Goal: Task Accomplishment & Management: Complete application form

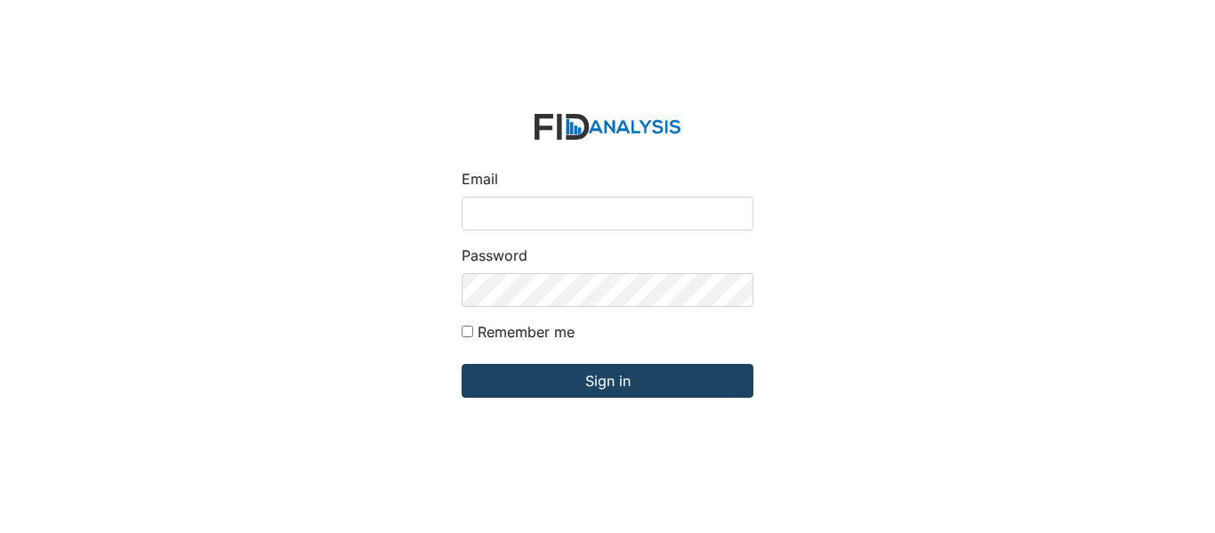
type input "[EMAIL_ADDRESS][PERSON_NAME][DOMAIN_NAME]"
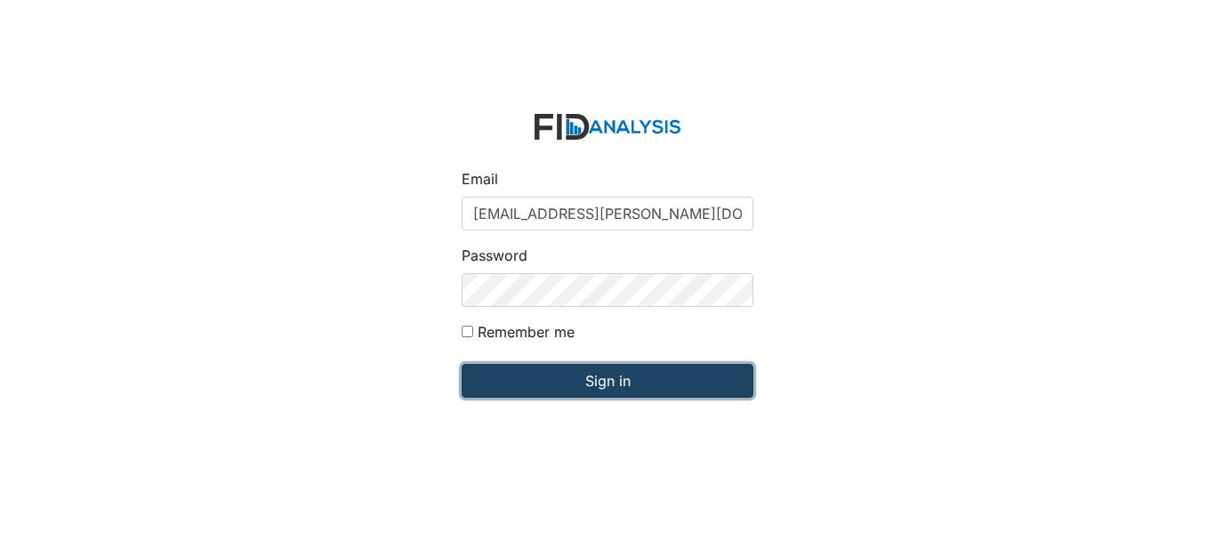
click at [617, 379] on input "Sign in" at bounding box center [608, 381] width 292 height 34
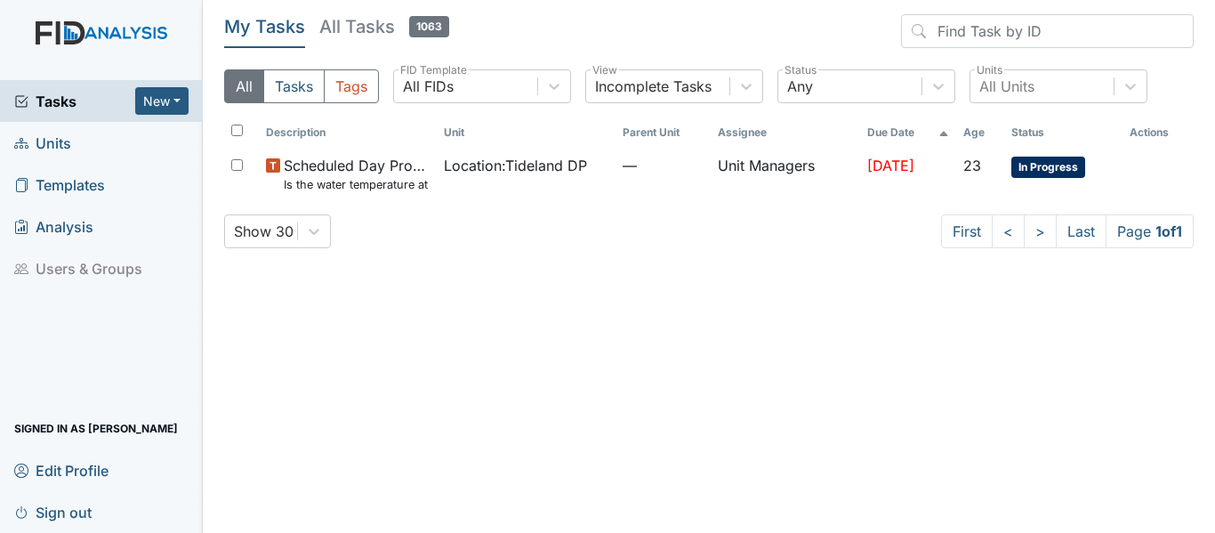
click at [87, 148] on link "Units" at bounding box center [101, 143] width 203 height 42
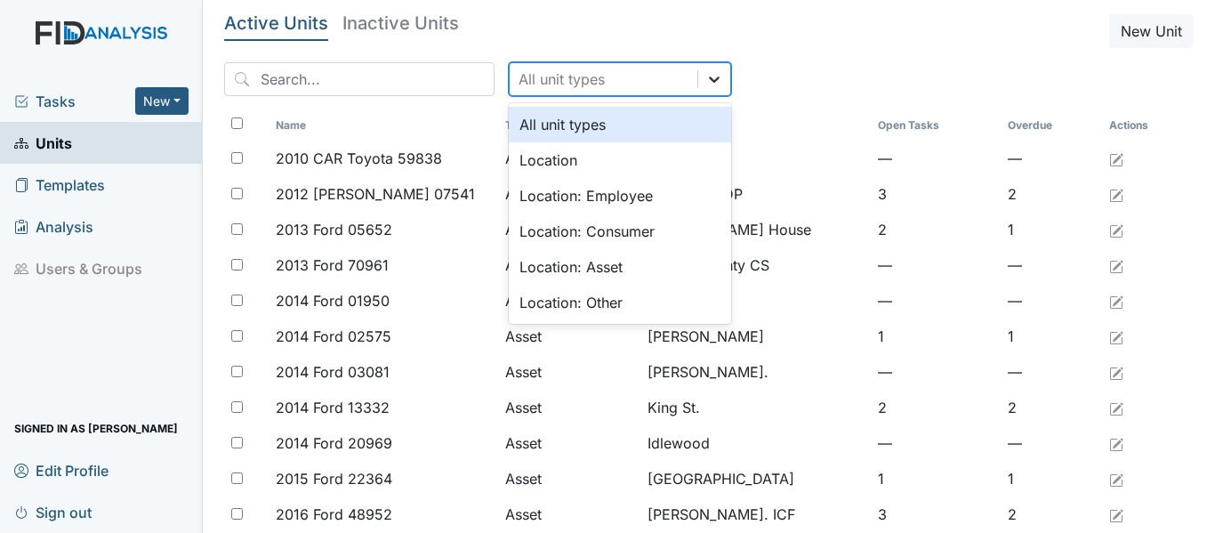
click at [706, 79] on icon at bounding box center [715, 79] width 18 height 18
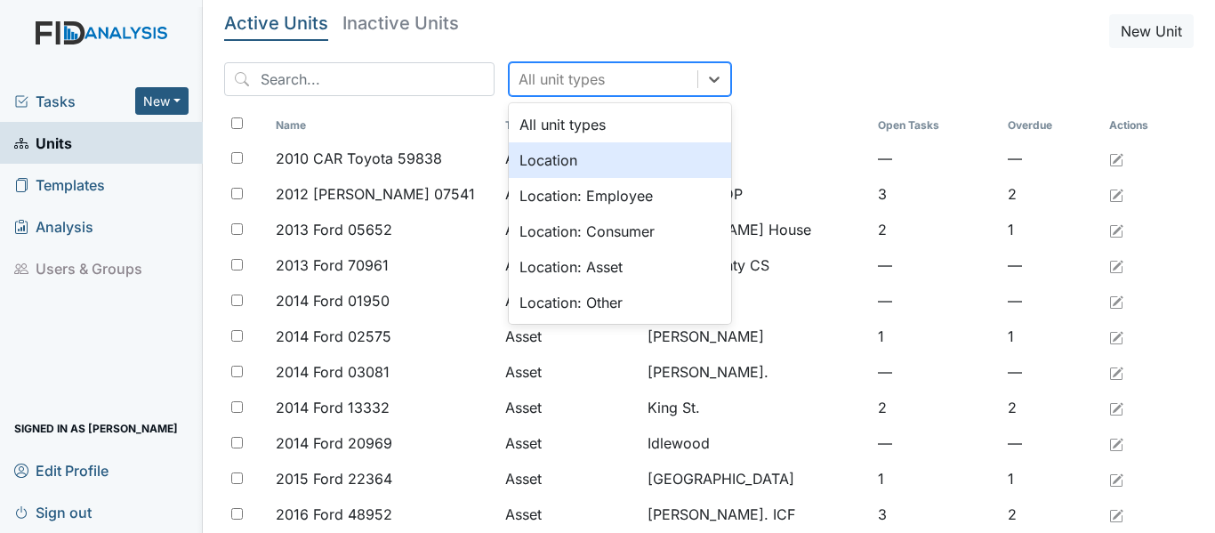
click at [638, 151] on div "Location" at bounding box center [620, 160] width 222 height 36
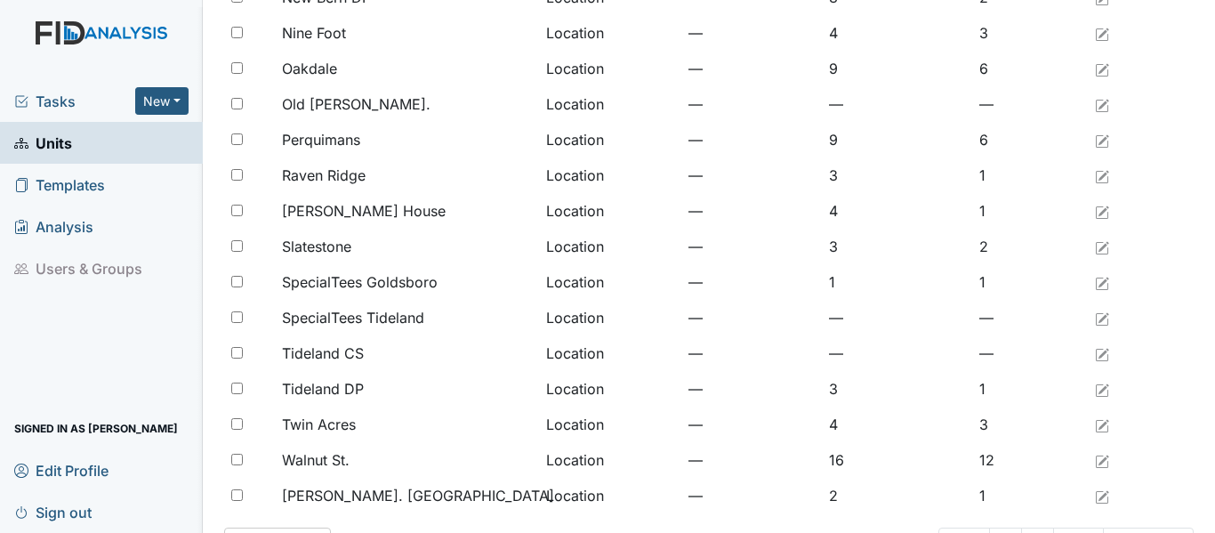
scroll to position [1464, 0]
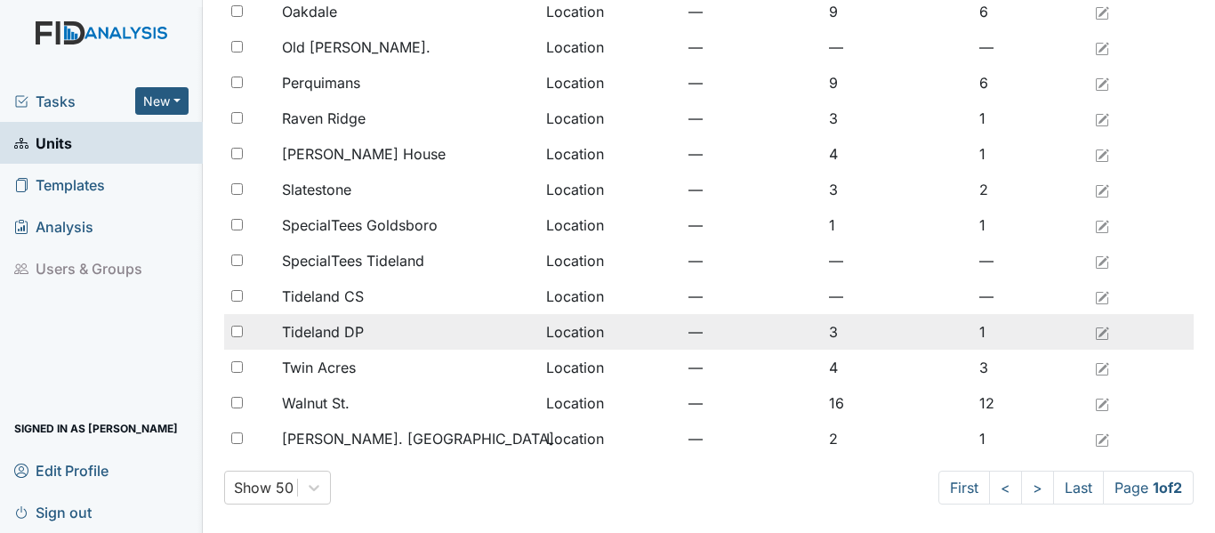
click at [354, 334] on span "Tideland DP" at bounding box center [323, 331] width 82 height 21
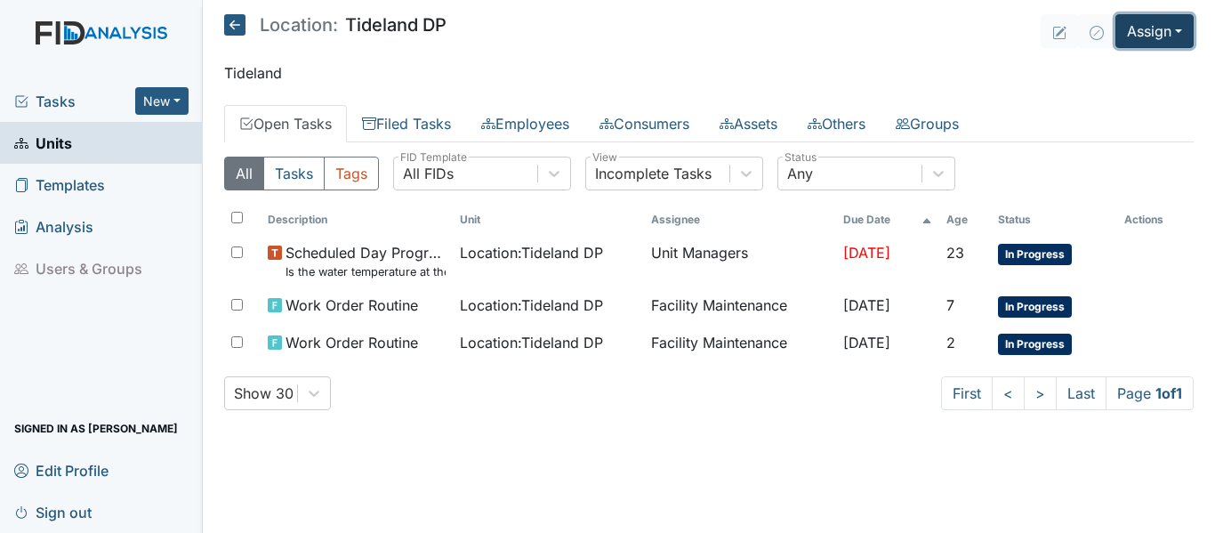
click at [1184, 32] on button "Assign" at bounding box center [1155, 31] width 78 height 34
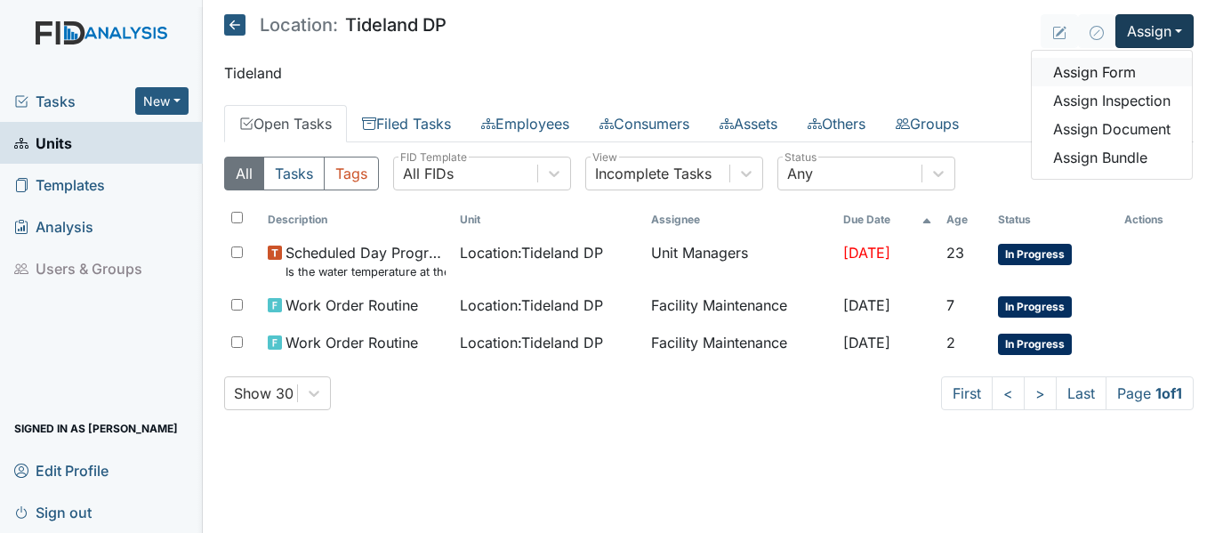
click at [1152, 72] on link "Assign Form" at bounding box center [1112, 72] width 160 height 28
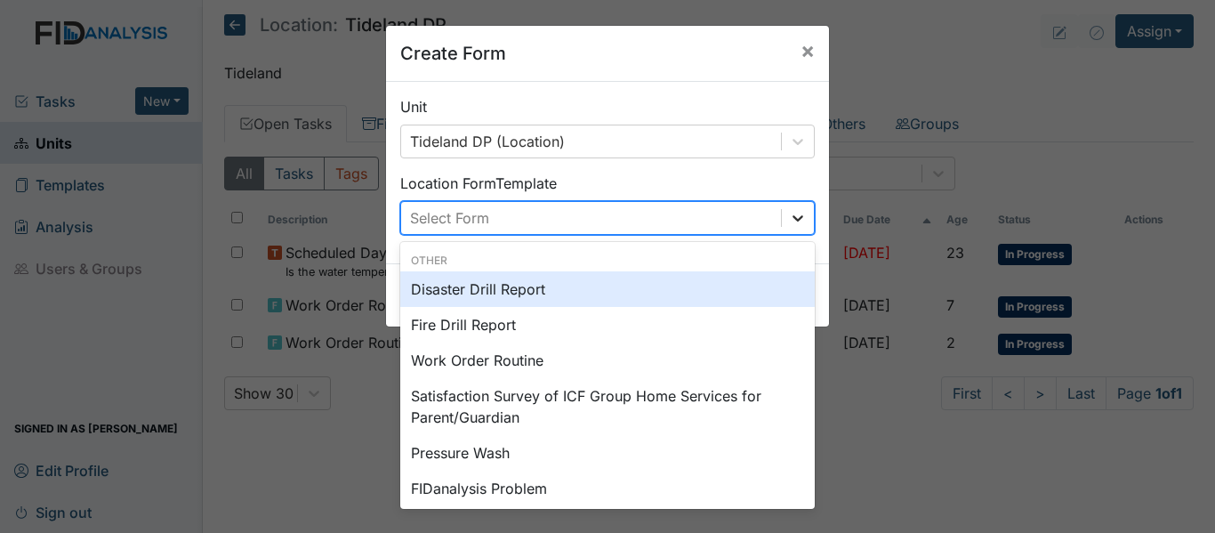
click at [802, 220] on div at bounding box center [798, 218] width 32 height 32
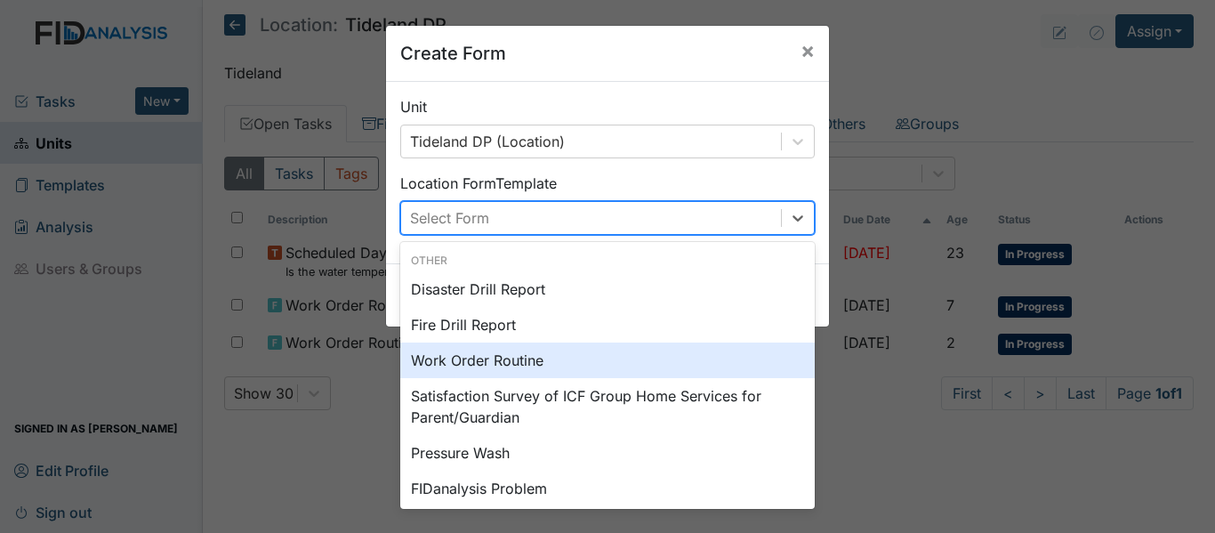
click at [597, 353] on div "Work Order Routine" at bounding box center [607, 361] width 415 height 36
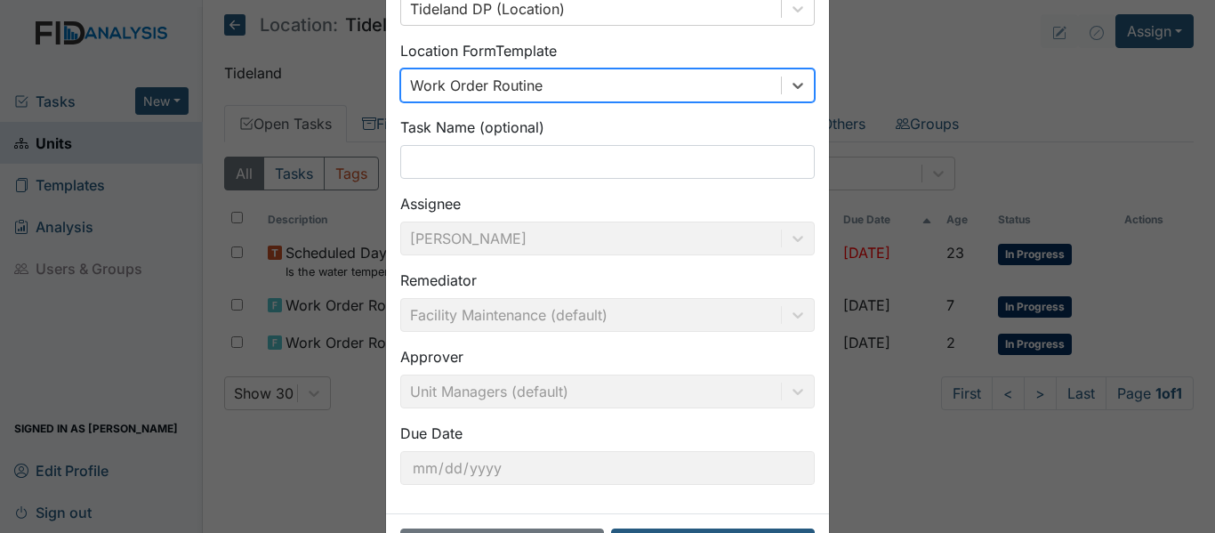
scroll to position [202, 0]
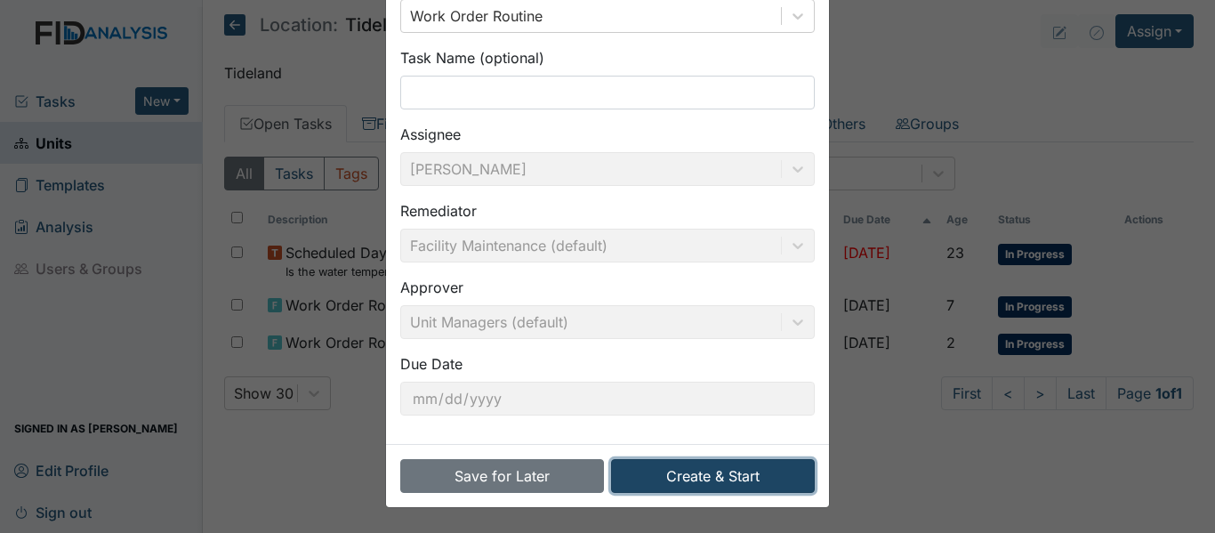
click at [697, 486] on button "Create & Start" at bounding box center [713, 476] width 204 height 34
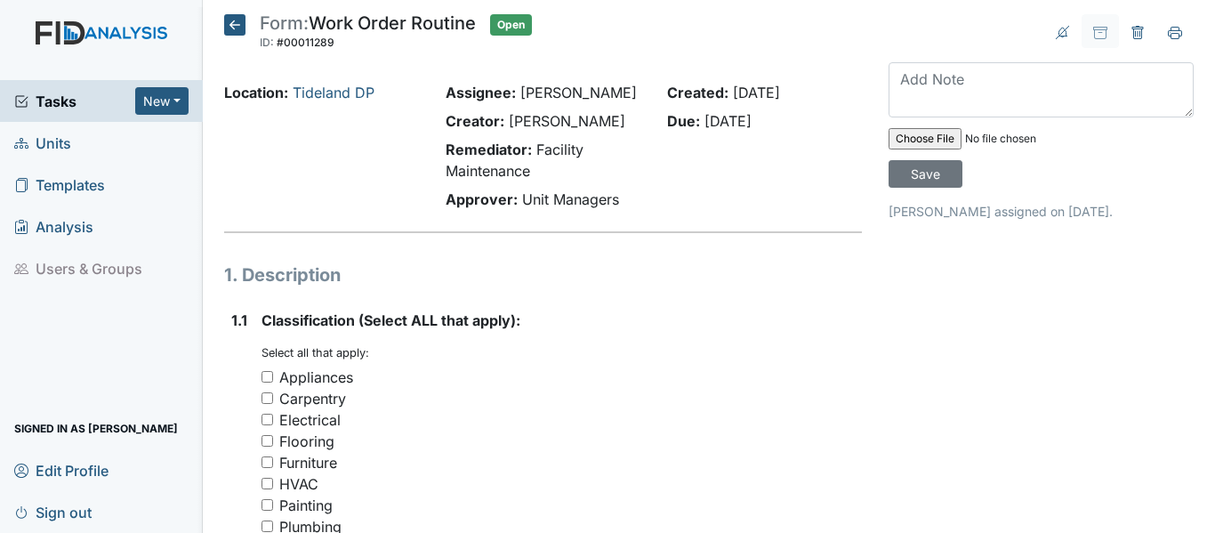
click at [267, 404] on input "Carpentry" at bounding box center [268, 398] width 12 height 12
checkbox input "true"
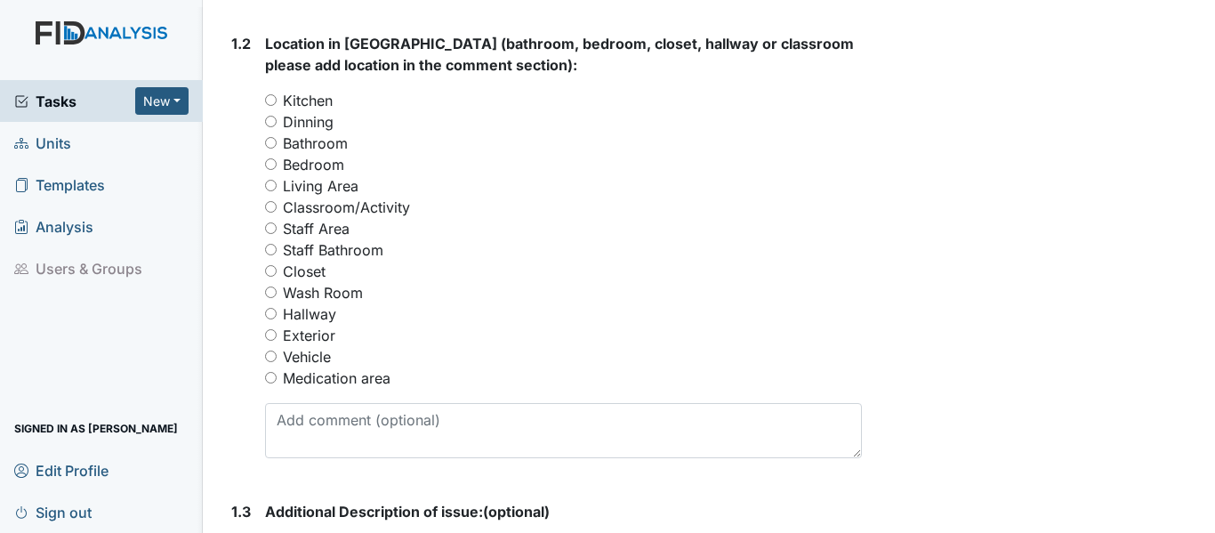
scroll to position [731, 0]
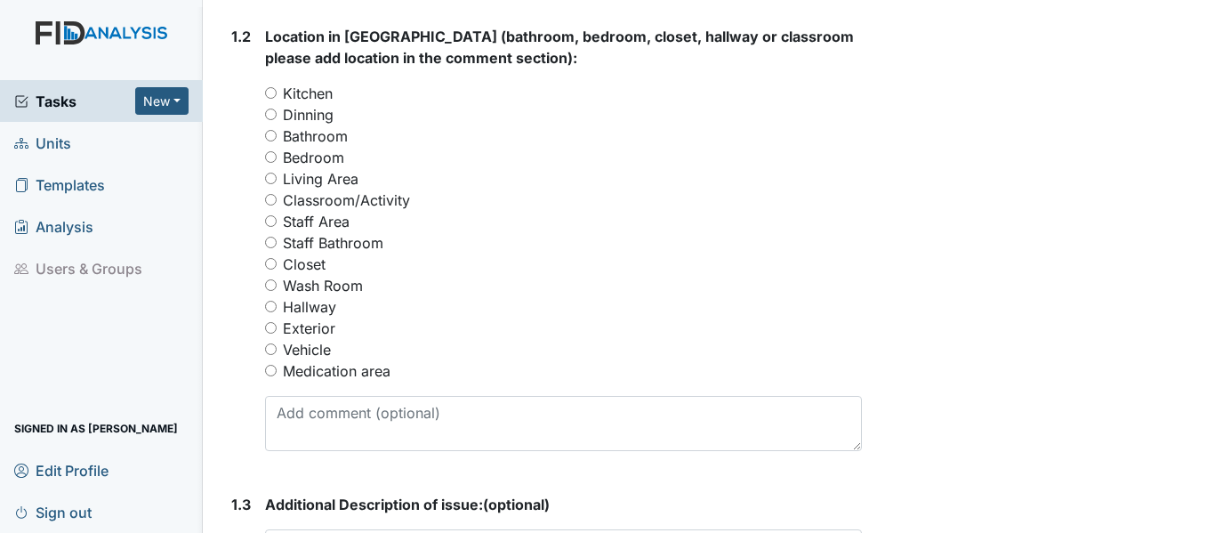
click at [272, 141] on input "Bathroom" at bounding box center [271, 136] width 12 height 12
radio input "true"
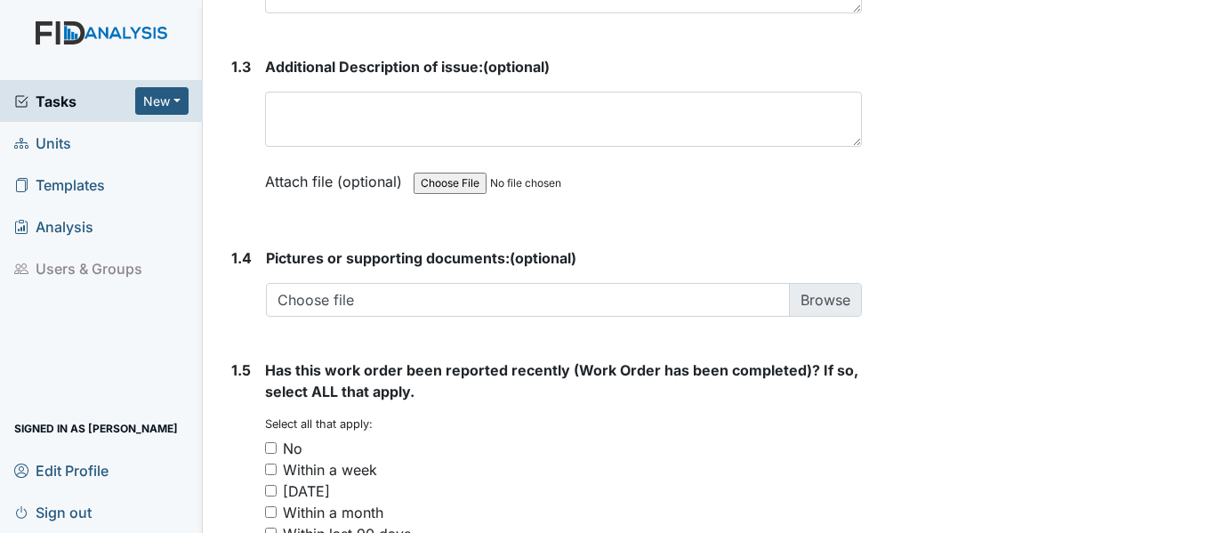
scroll to position [1231, 0]
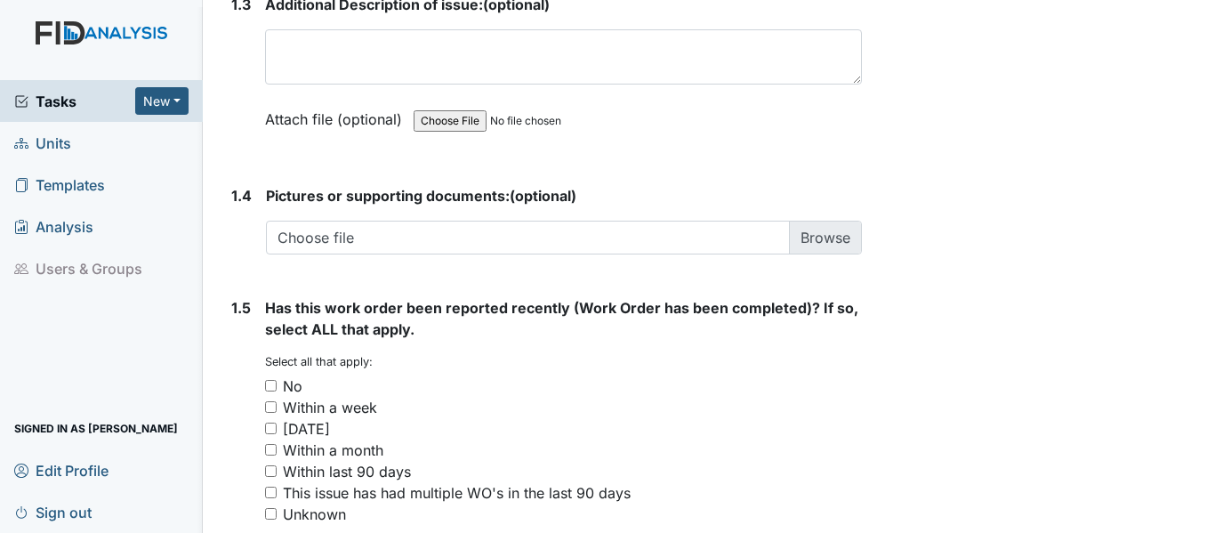
click at [269, 392] on input "No" at bounding box center [271, 386] width 12 height 12
checkbox input "true"
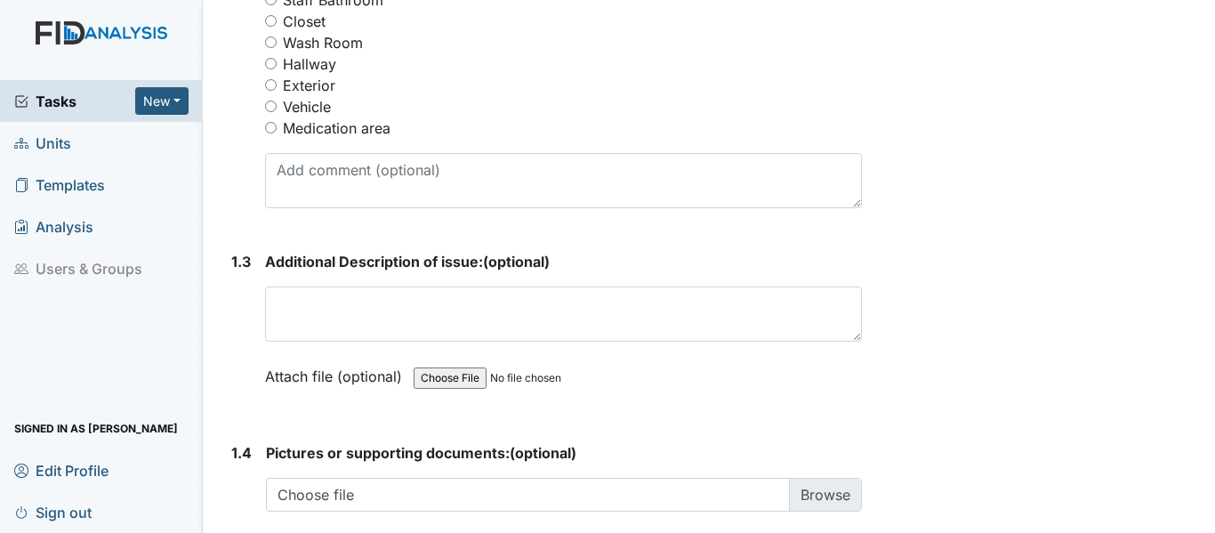
scroll to position [988, 0]
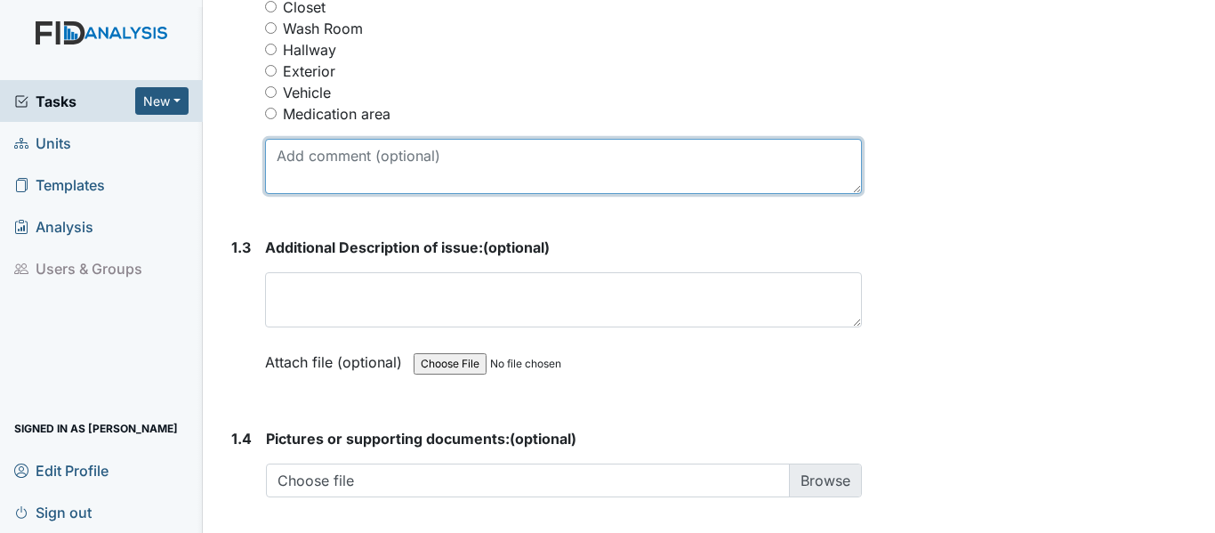
click at [317, 194] on textarea at bounding box center [563, 166] width 597 height 55
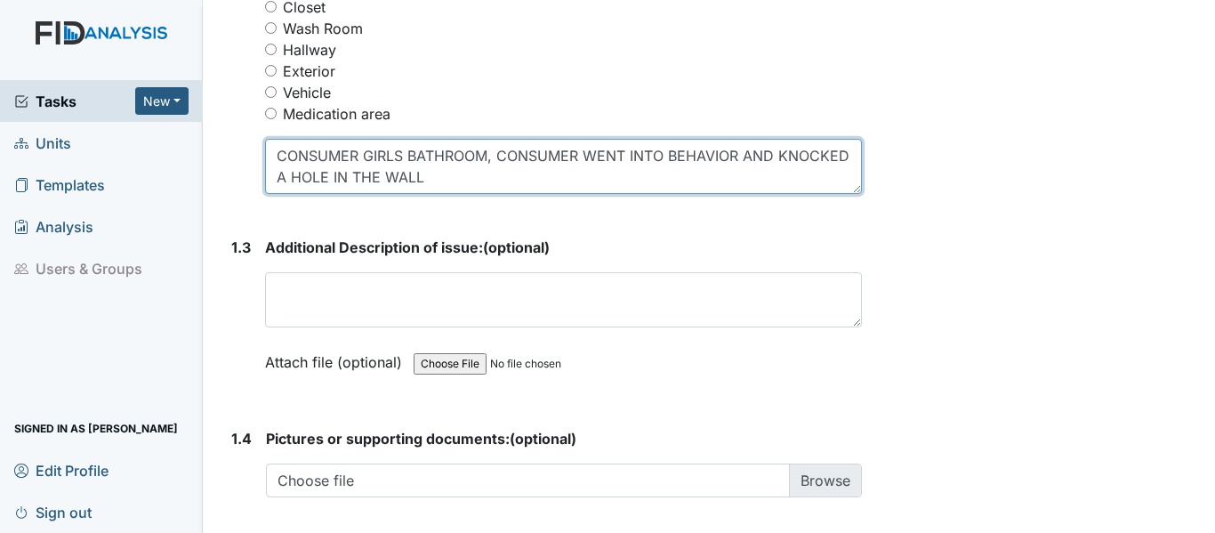
scroll to position [1425, 0]
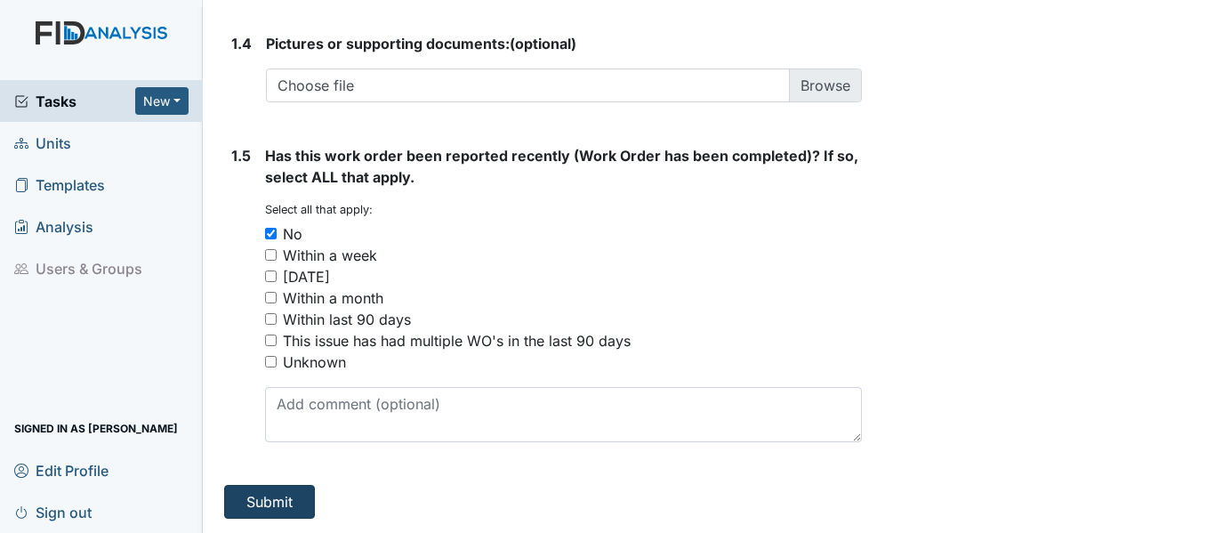
type textarea "CONSUMER GIRLS BATHROOM, CONSUMER WENT INTO BEHAVIOR AND KNOCKED A HOLE IN THE …"
click at [275, 495] on button "Submit" at bounding box center [269, 502] width 91 height 34
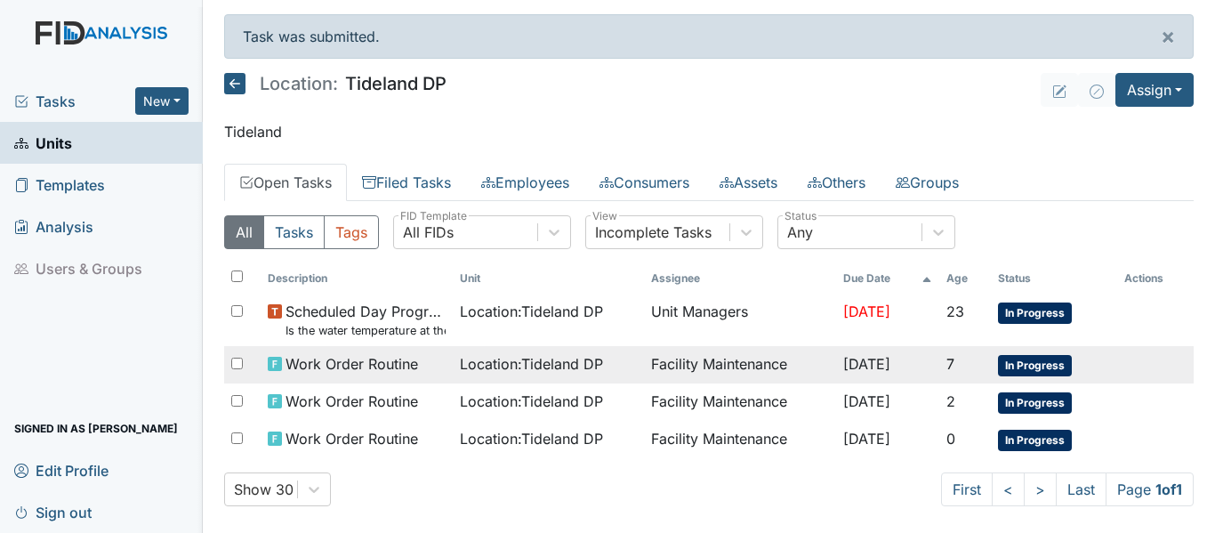
click at [553, 374] on span "Location : Tideland DP" at bounding box center [531, 363] width 143 height 21
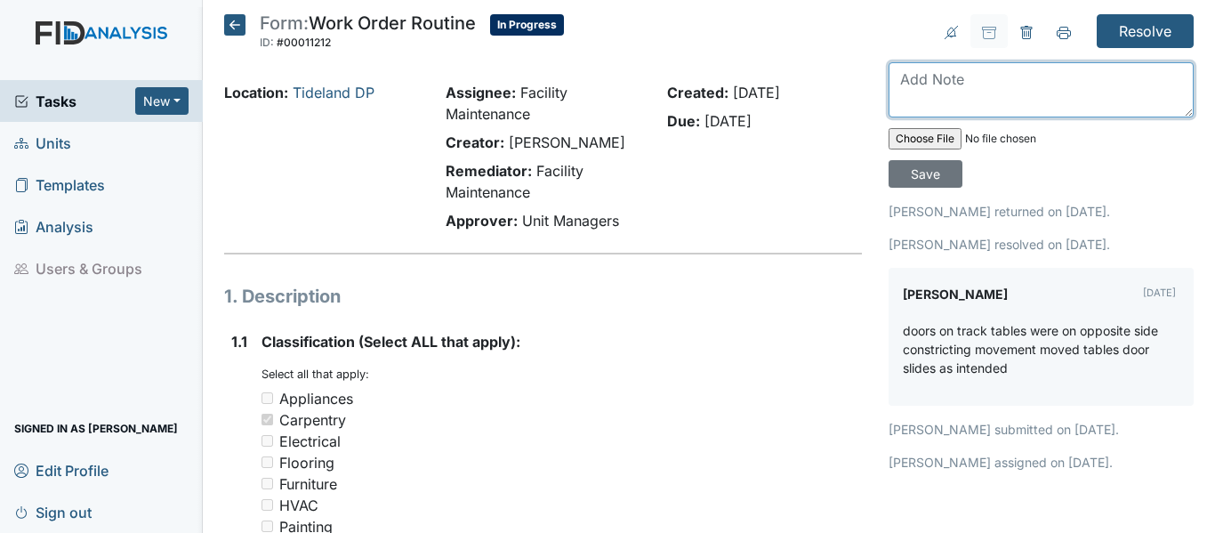
click at [926, 77] on textarea at bounding box center [1041, 89] width 305 height 55
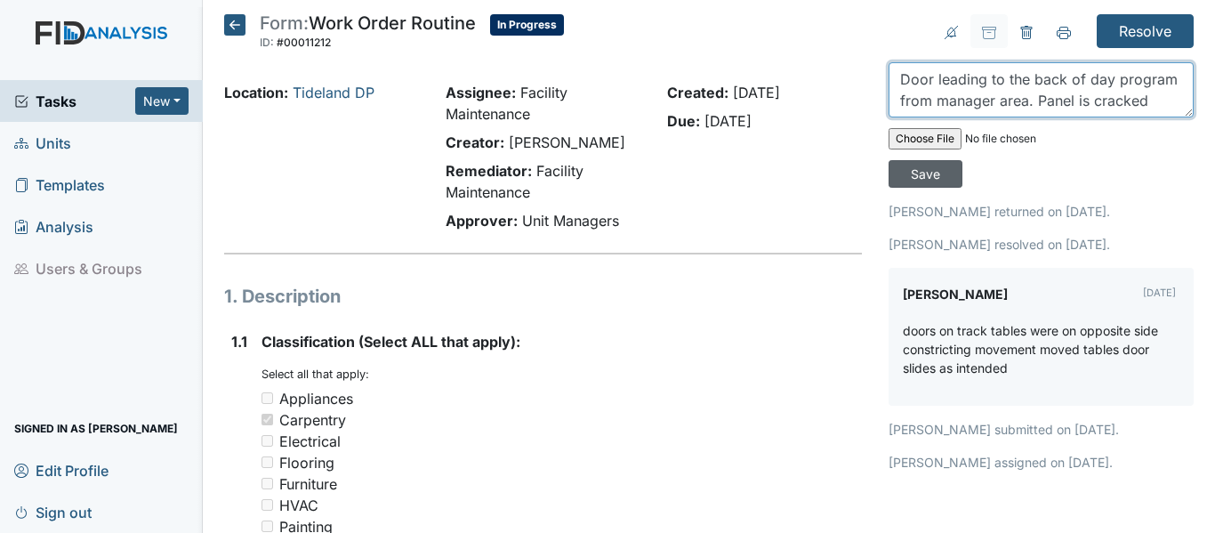
type textarea "Door leading to the back of day program from manager area. Panel is cracked"
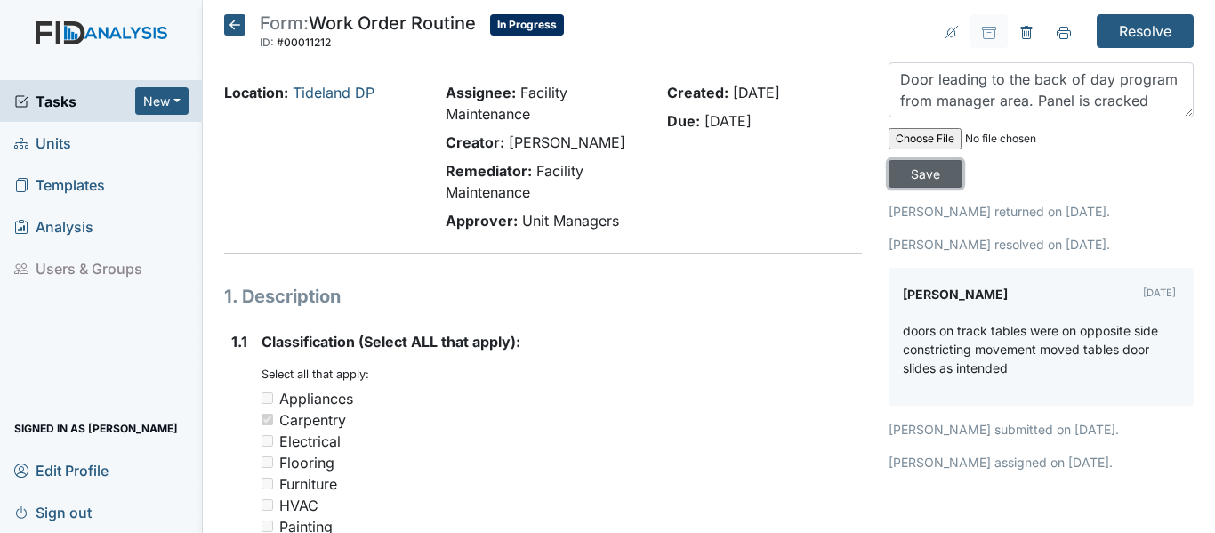
click at [908, 174] on input "Save" at bounding box center [926, 174] width 74 height 28
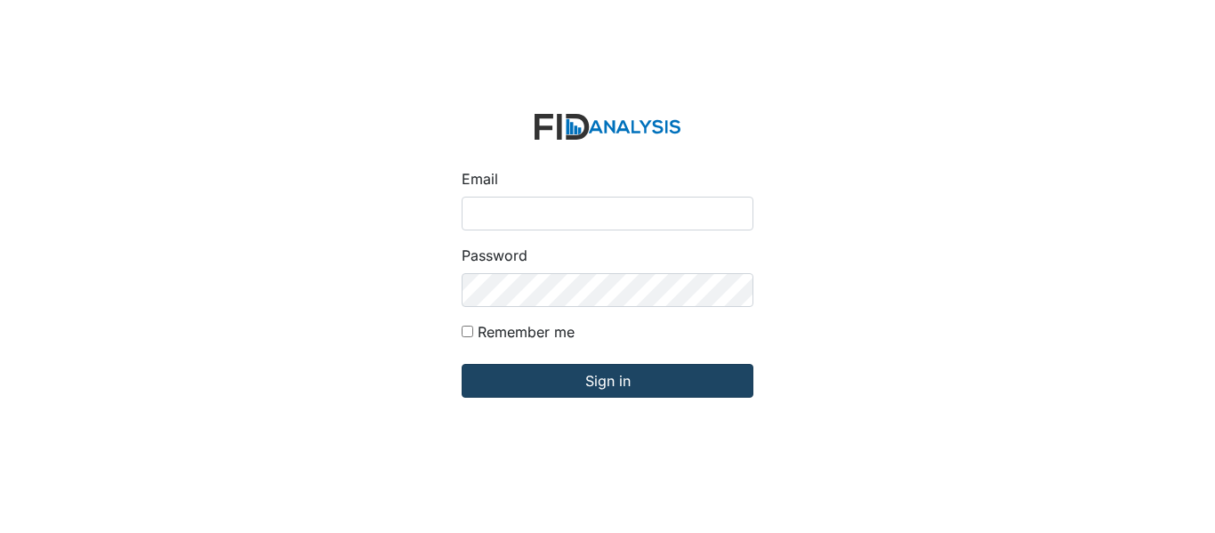
type input "[EMAIL_ADDRESS][PERSON_NAME][DOMAIN_NAME]"
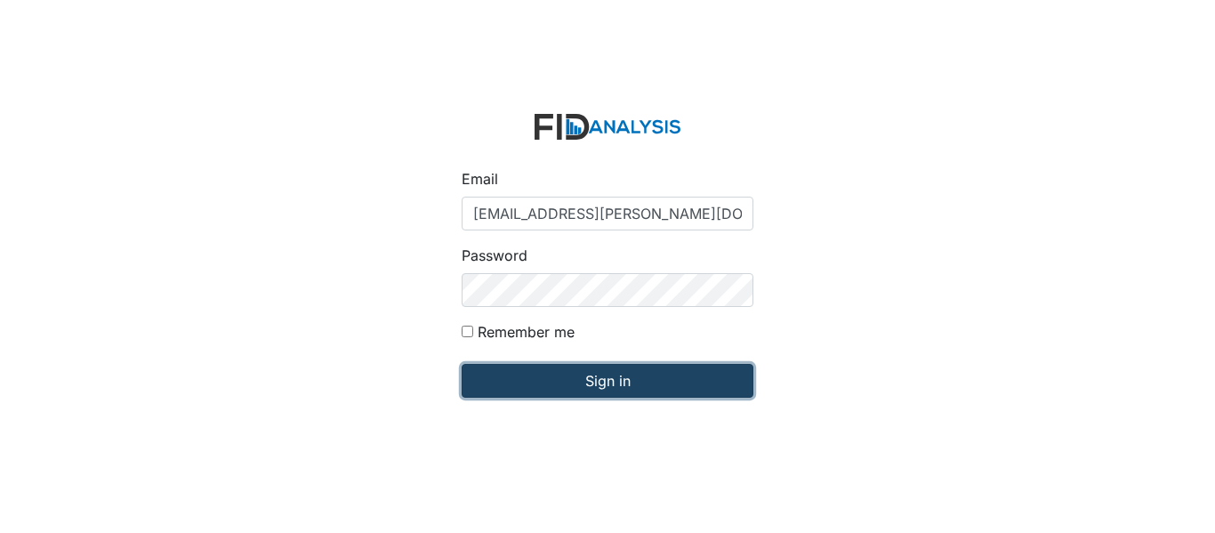
click at [628, 379] on input "Sign in" at bounding box center [608, 381] width 292 height 34
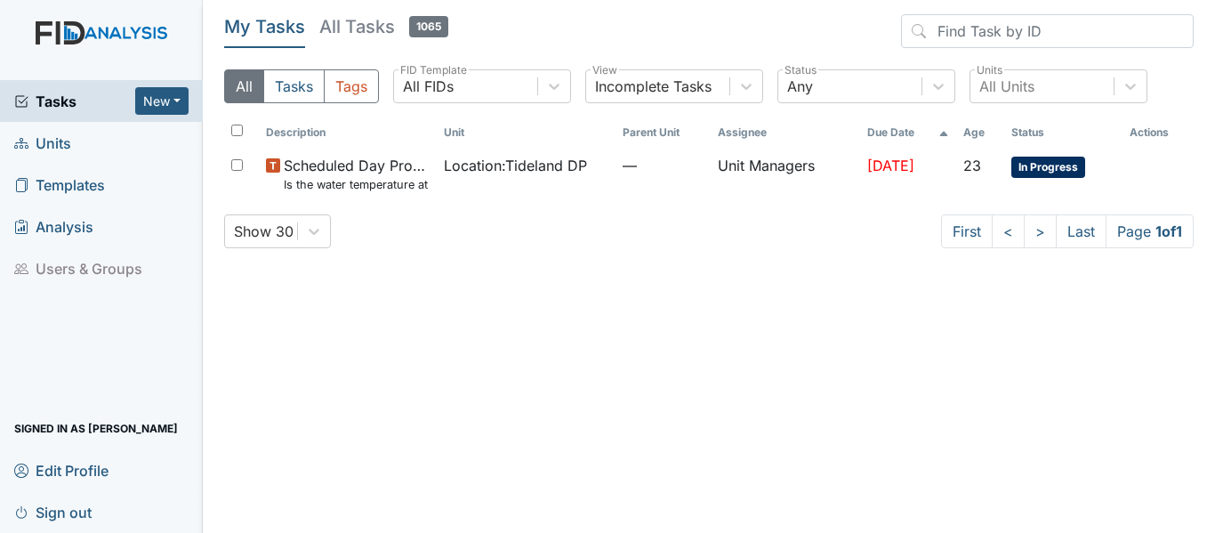
click at [77, 150] on link "Units" at bounding box center [101, 143] width 203 height 42
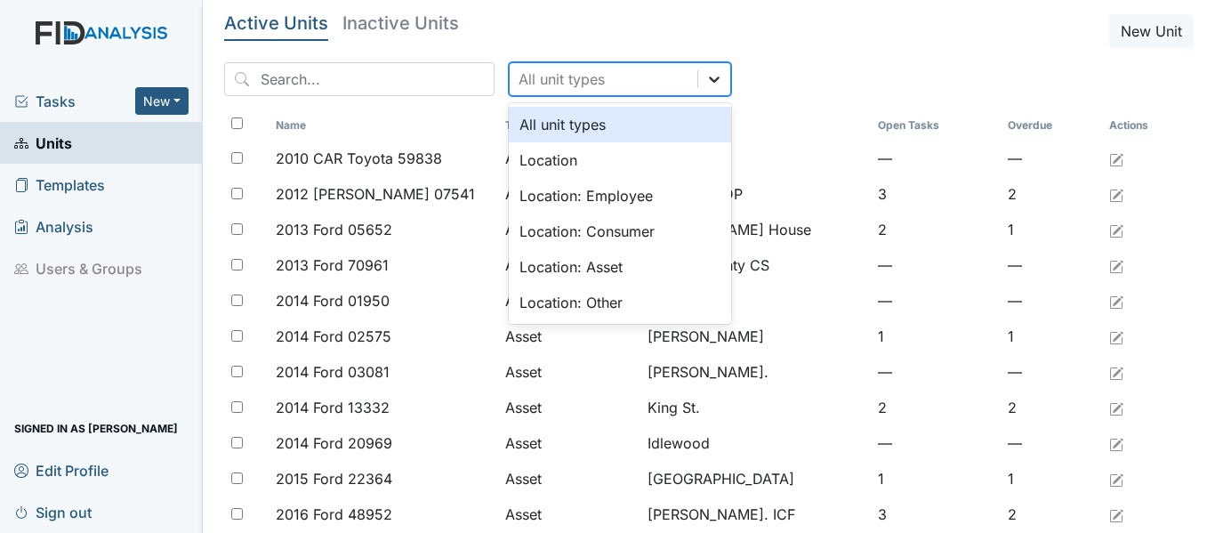
click at [698, 84] on div at bounding box center [714, 79] width 32 height 32
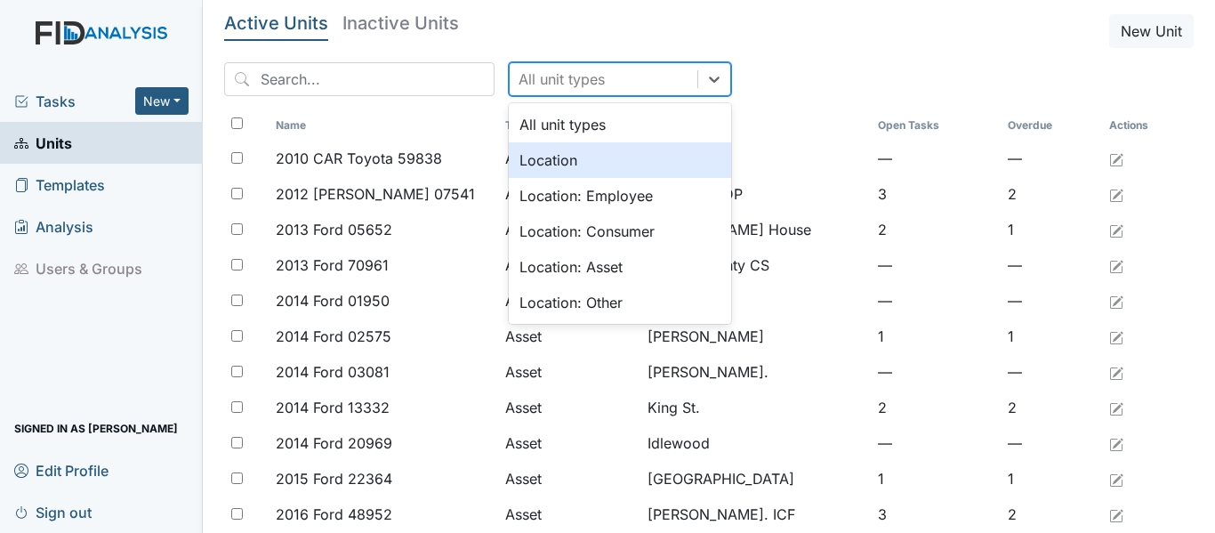
click at [635, 148] on div "Location" at bounding box center [620, 160] width 222 height 36
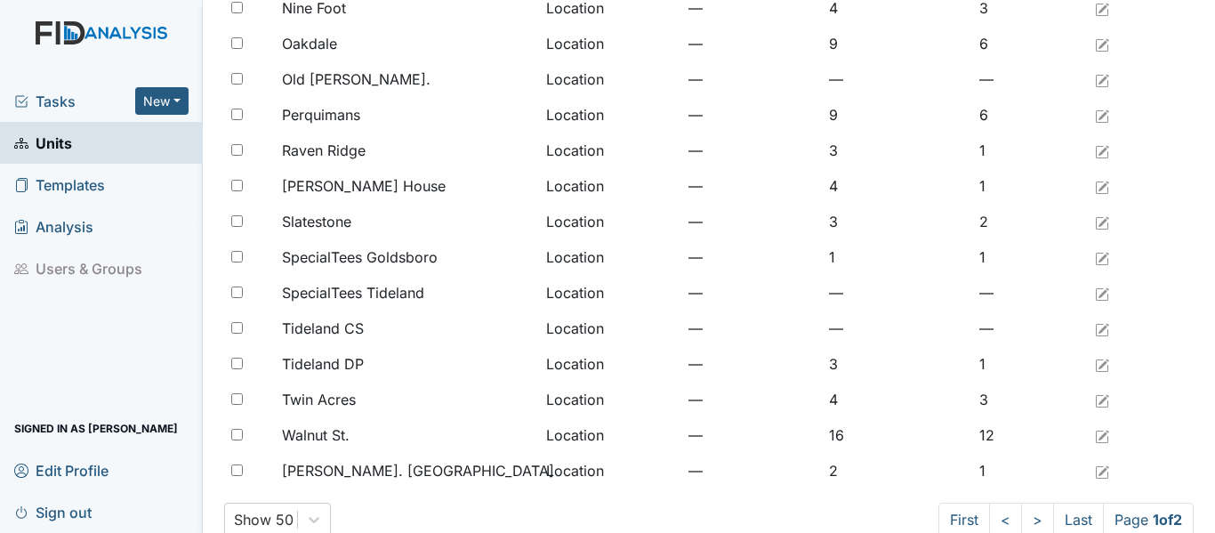
scroll to position [1464, 0]
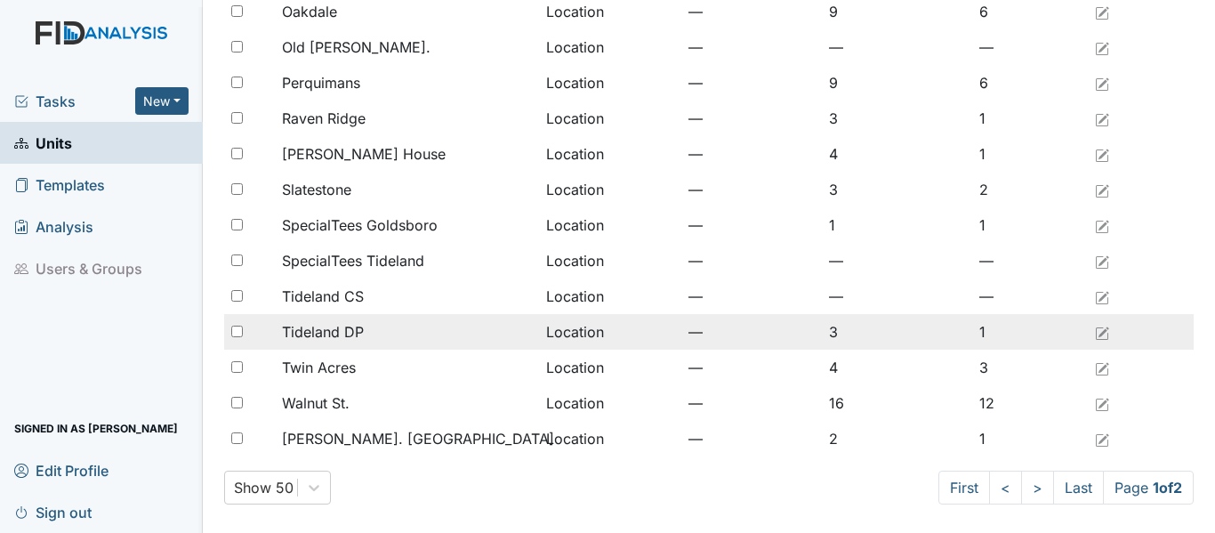
click at [307, 335] on span "Tideland DP" at bounding box center [323, 331] width 82 height 21
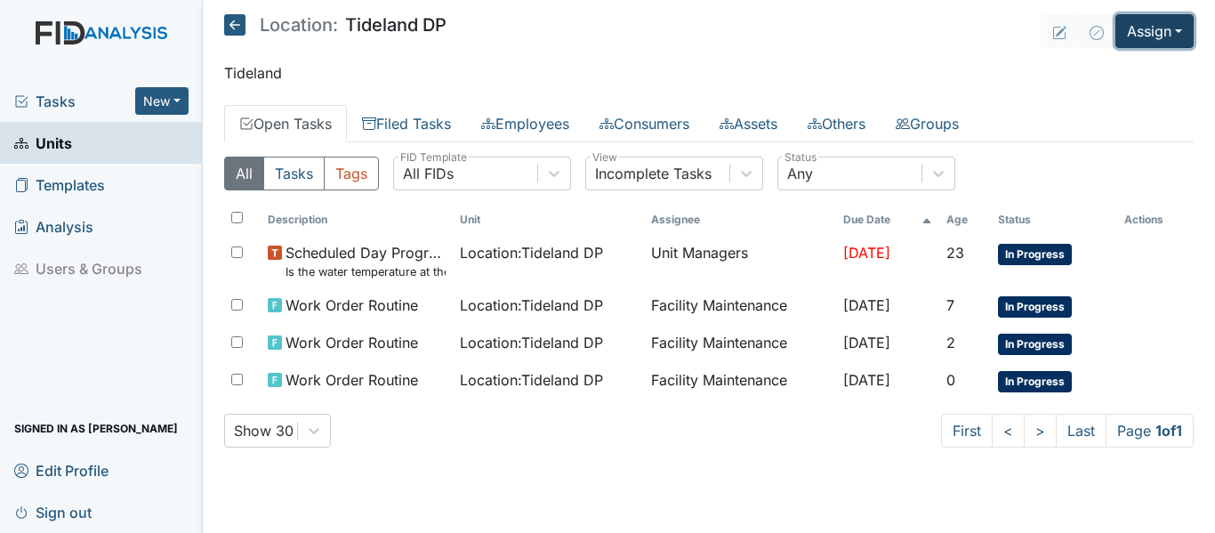
click at [1180, 35] on button "Assign" at bounding box center [1155, 31] width 78 height 34
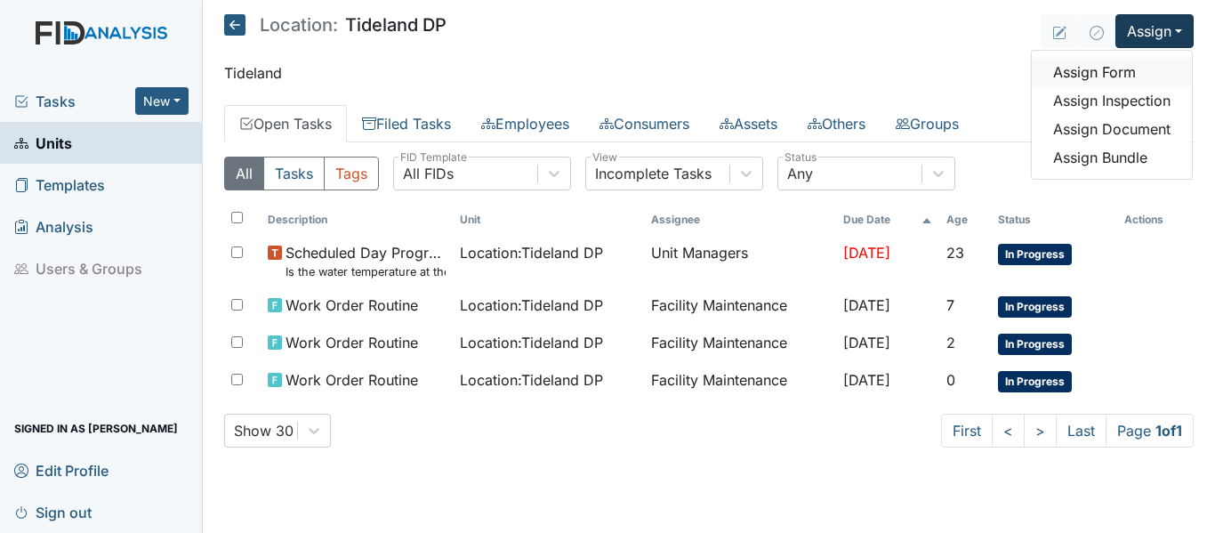
click at [1118, 73] on link "Assign Form" at bounding box center [1112, 72] width 160 height 28
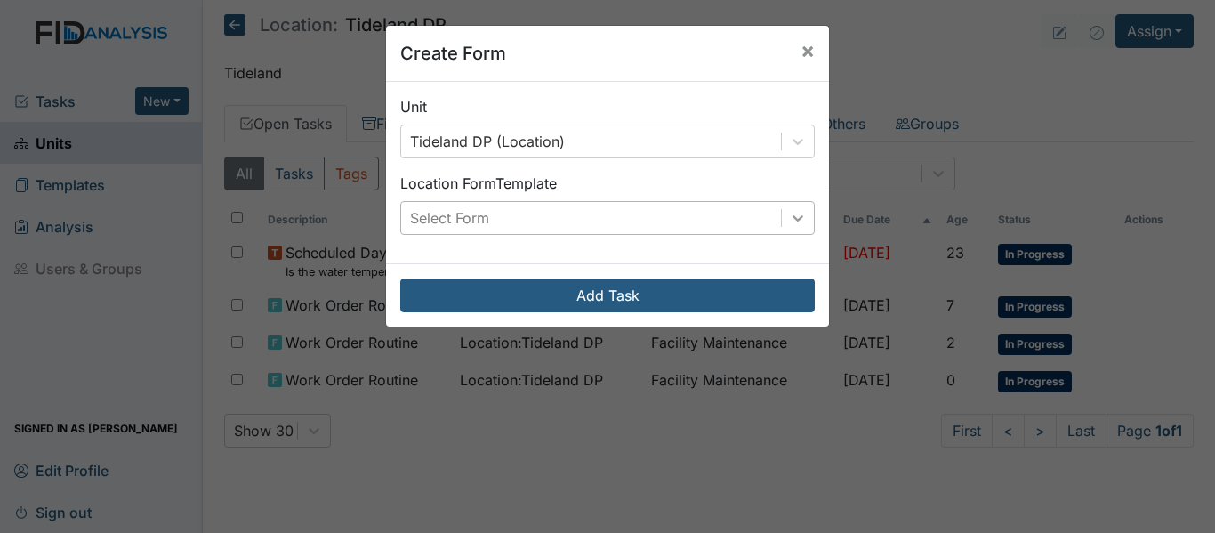
click at [795, 224] on icon at bounding box center [798, 218] width 18 height 18
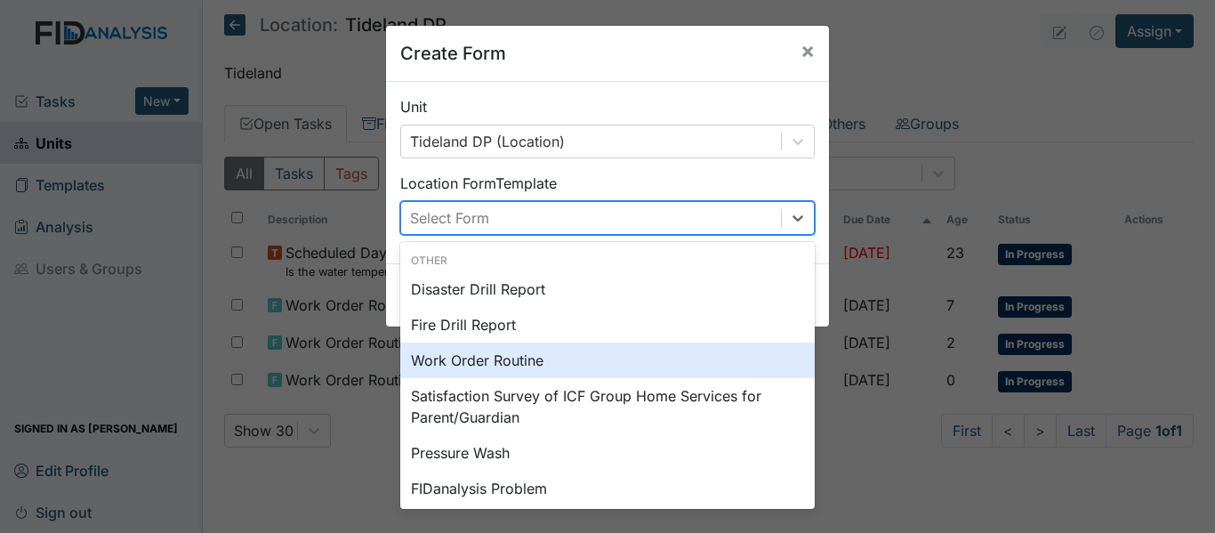
click at [616, 361] on div "Work Order Routine" at bounding box center [607, 361] width 415 height 36
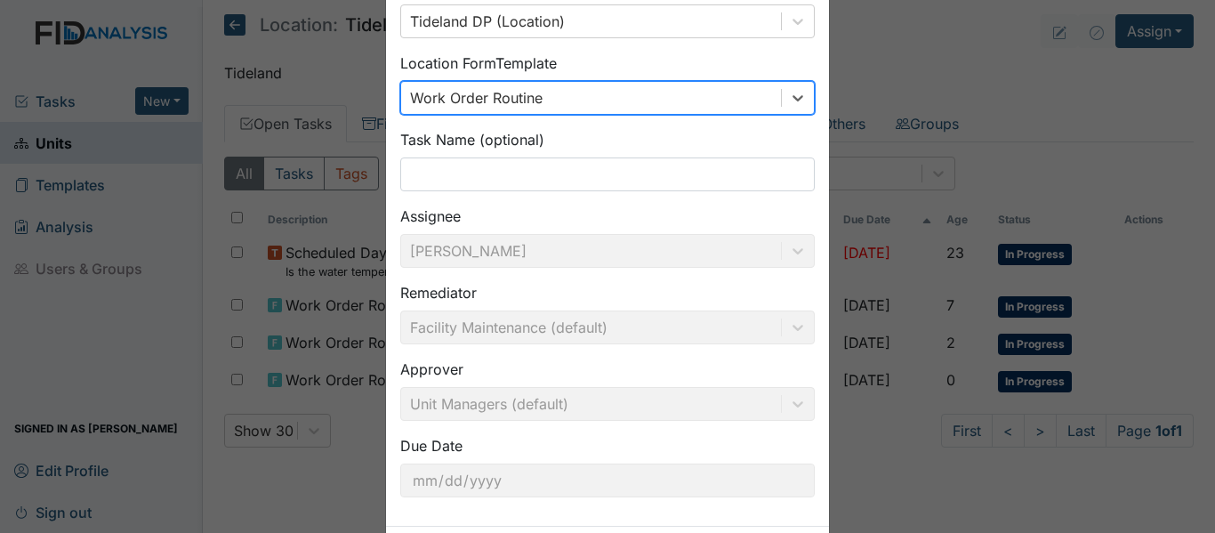
scroll to position [202, 0]
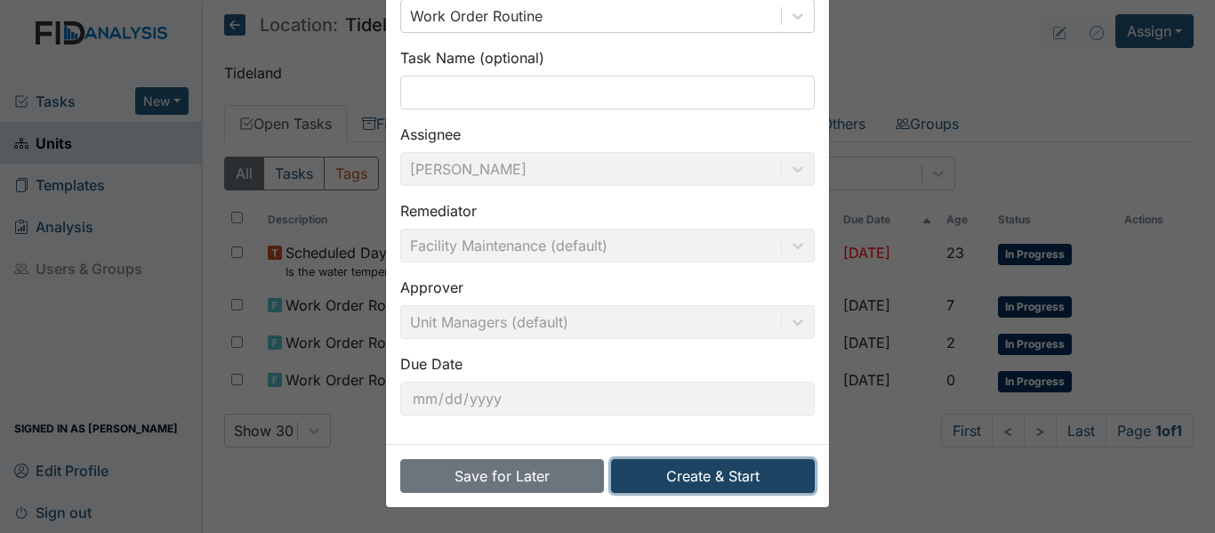
click at [723, 476] on button "Create & Start" at bounding box center [713, 476] width 204 height 34
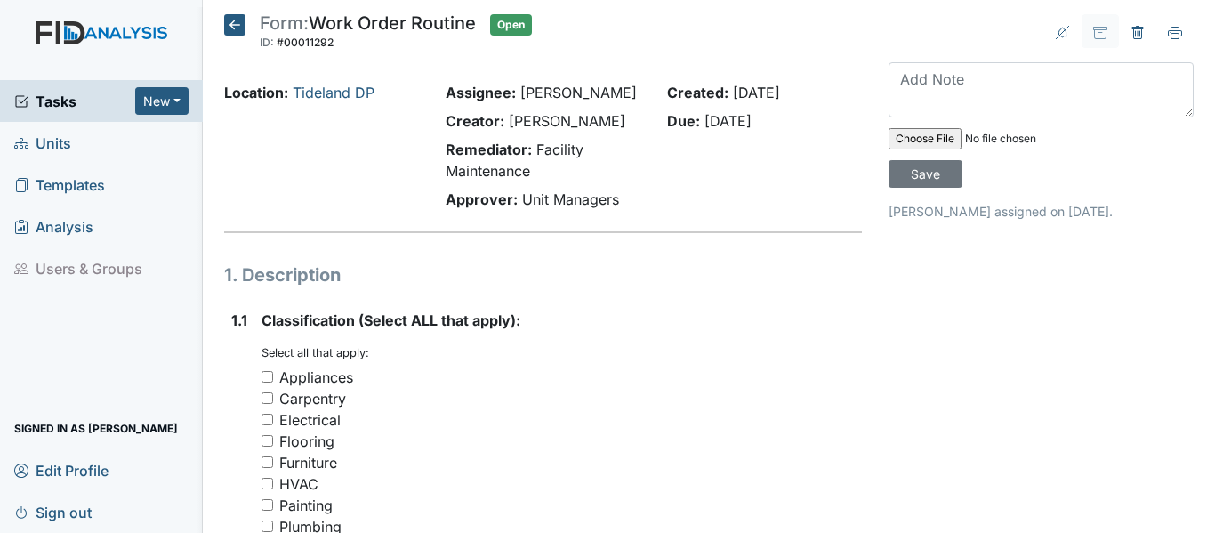
click at [274, 409] on div "Carpentry" at bounding box center [562, 398] width 601 height 21
click at [262, 404] on input "Carpentry" at bounding box center [268, 398] width 12 height 12
checkbox input "true"
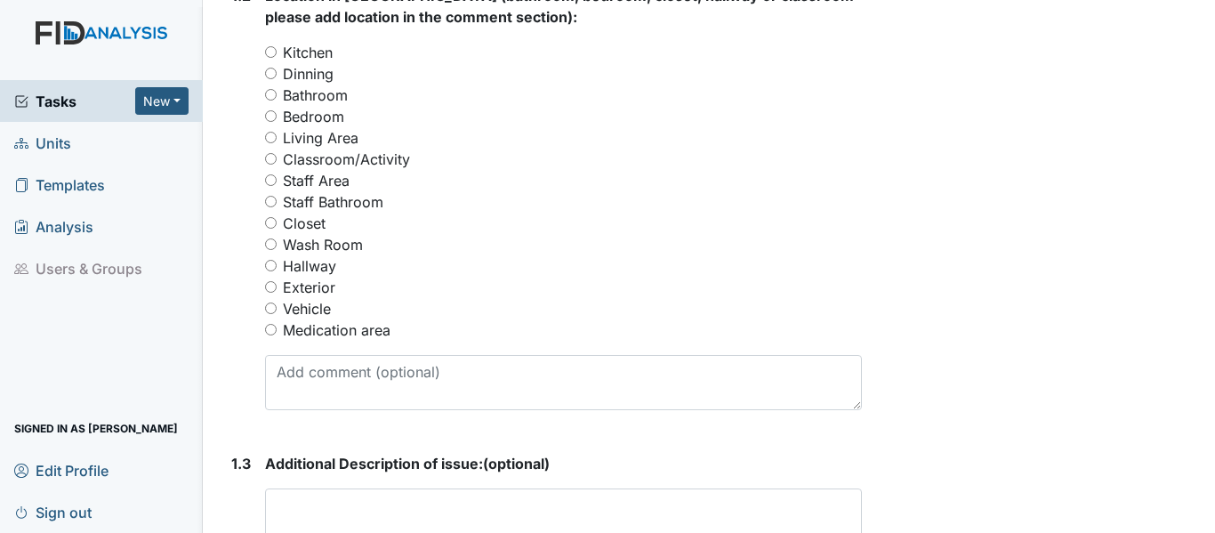
scroll to position [800, 0]
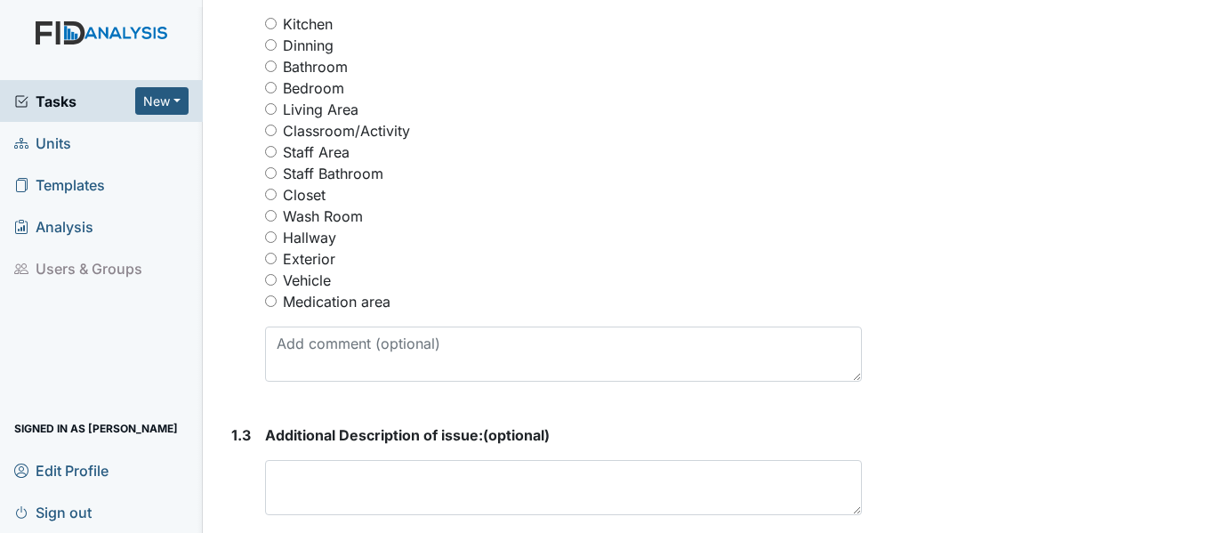
click at [270, 136] on input "Classroom/Activity" at bounding box center [271, 131] width 12 height 12
radio input "true"
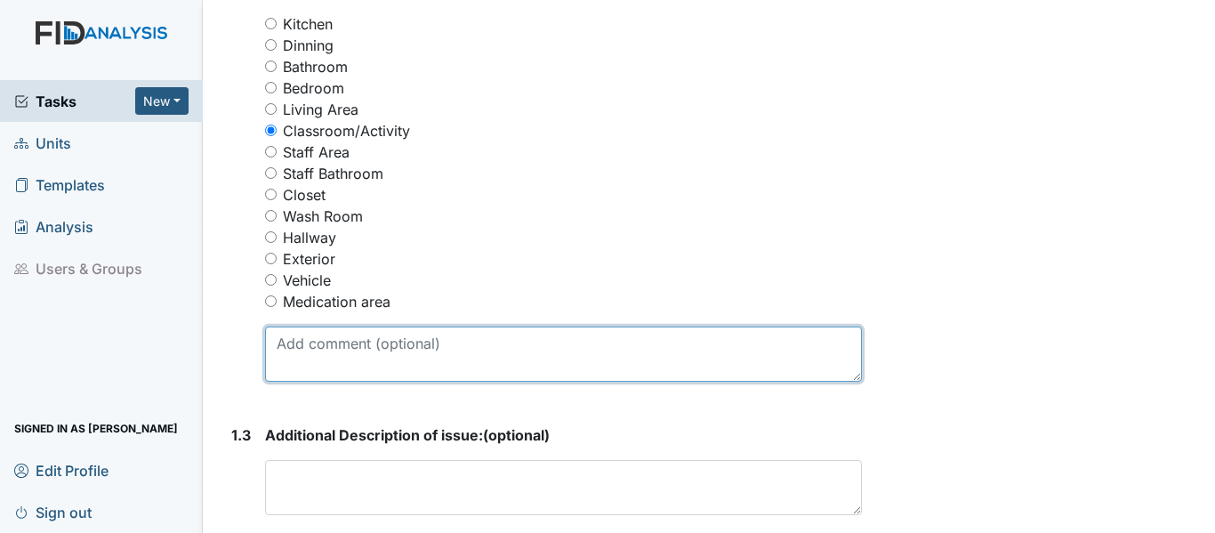
click at [303, 382] on textarea at bounding box center [563, 354] width 597 height 55
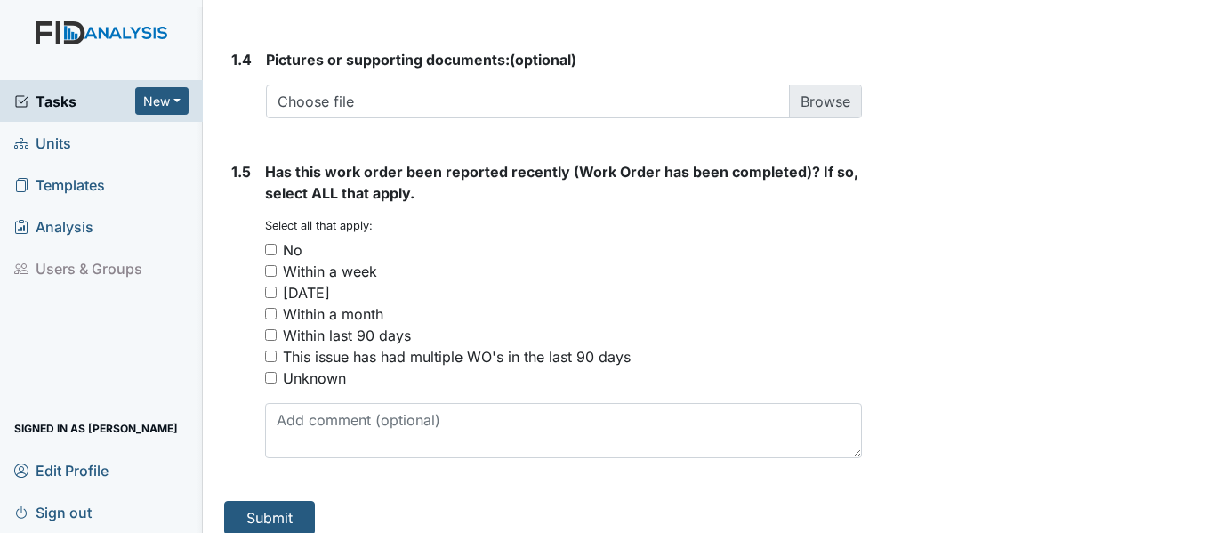
scroll to position [1415, 0]
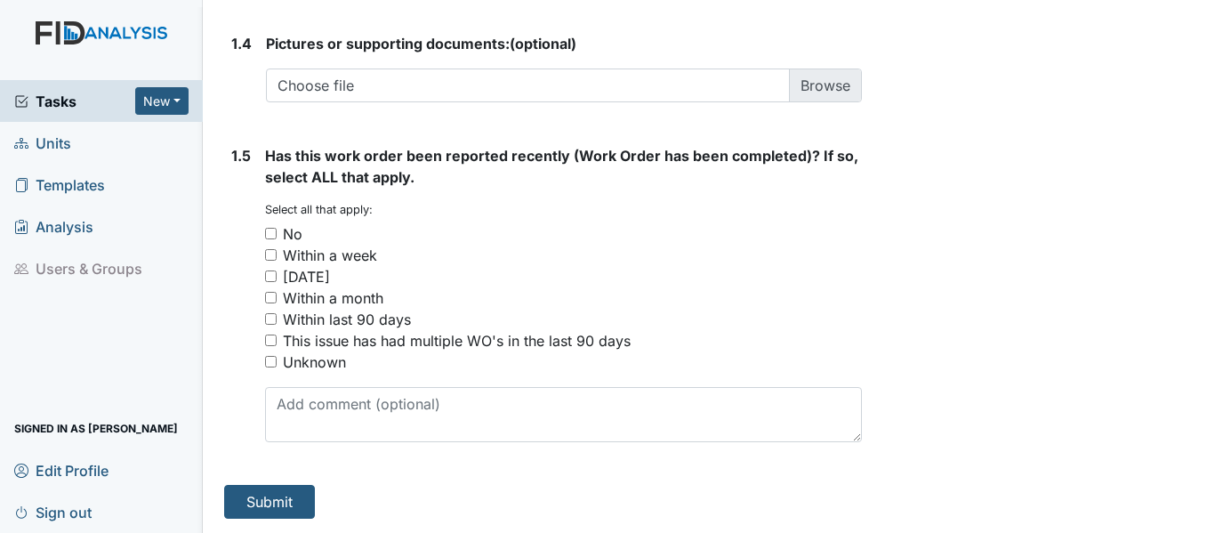
type textarea "Classroom 2 hole in the wall"
click at [270, 239] on input "No" at bounding box center [271, 234] width 12 height 12
checkbox input "true"
click at [268, 505] on button "Submit" at bounding box center [269, 502] width 91 height 34
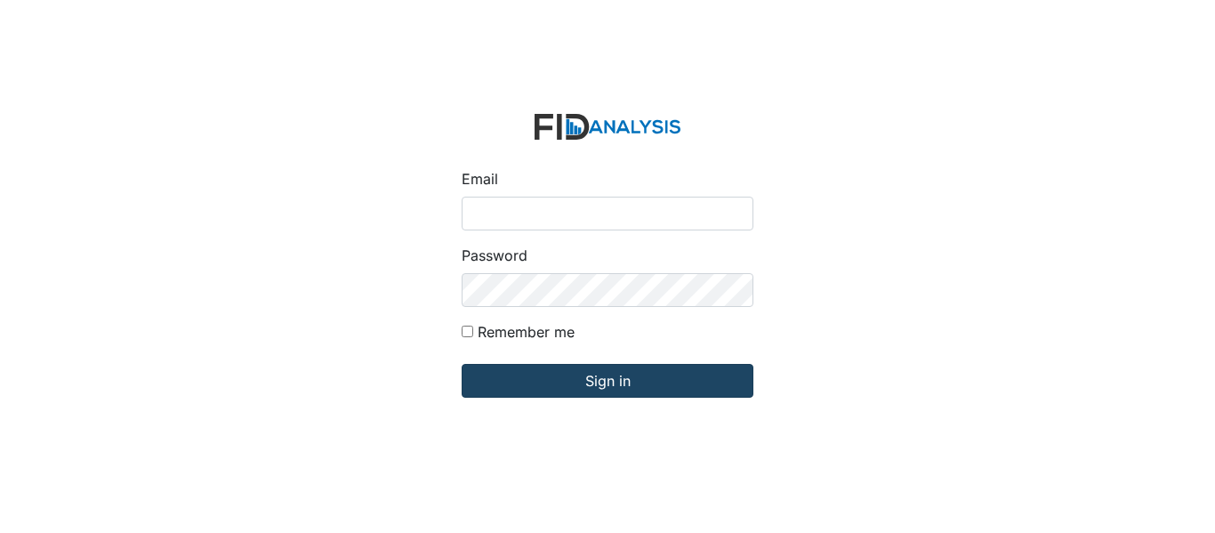
type input "[EMAIL_ADDRESS][PERSON_NAME][DOMAIN_NAME]"
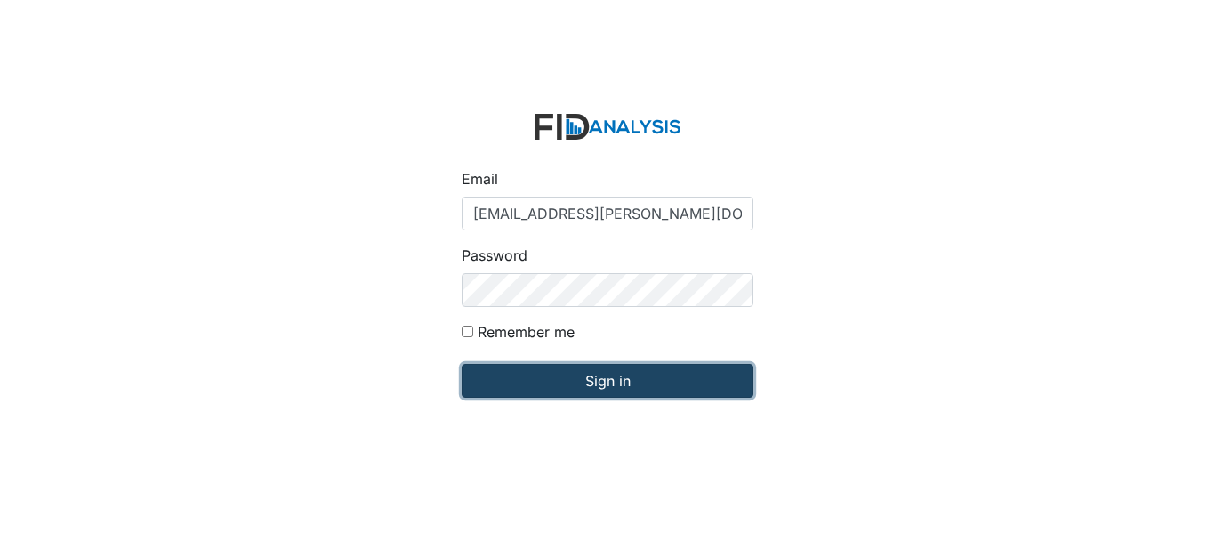
click at [666, 391] on input "Sign in" at bounding box center [608, 381] width 292 height 34
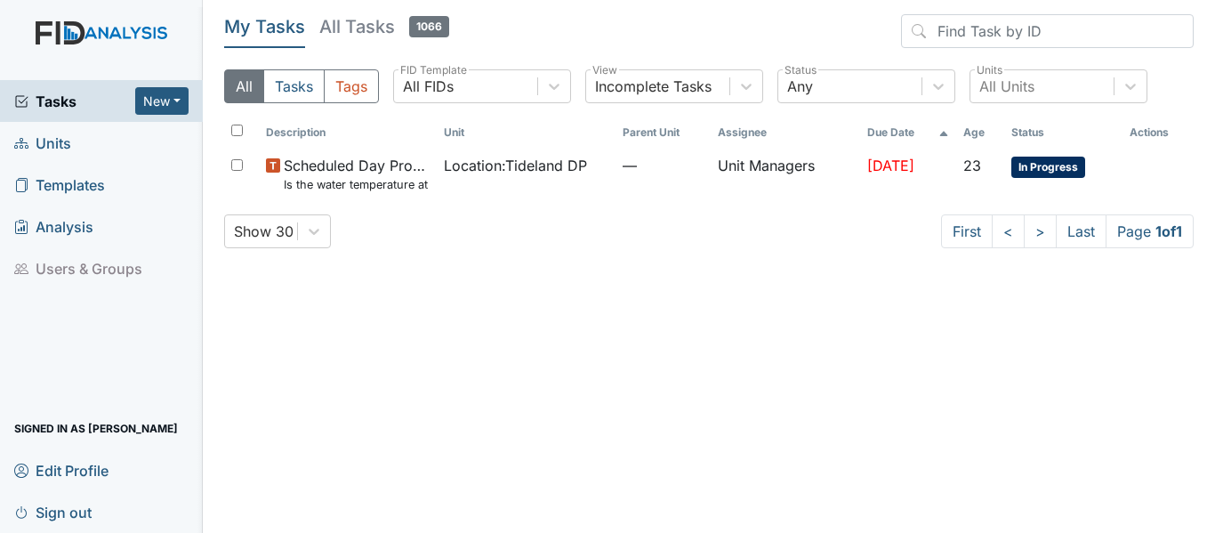
click at [83, 135] on link "Units" at bounding box center [101, 143] width 203 height 42
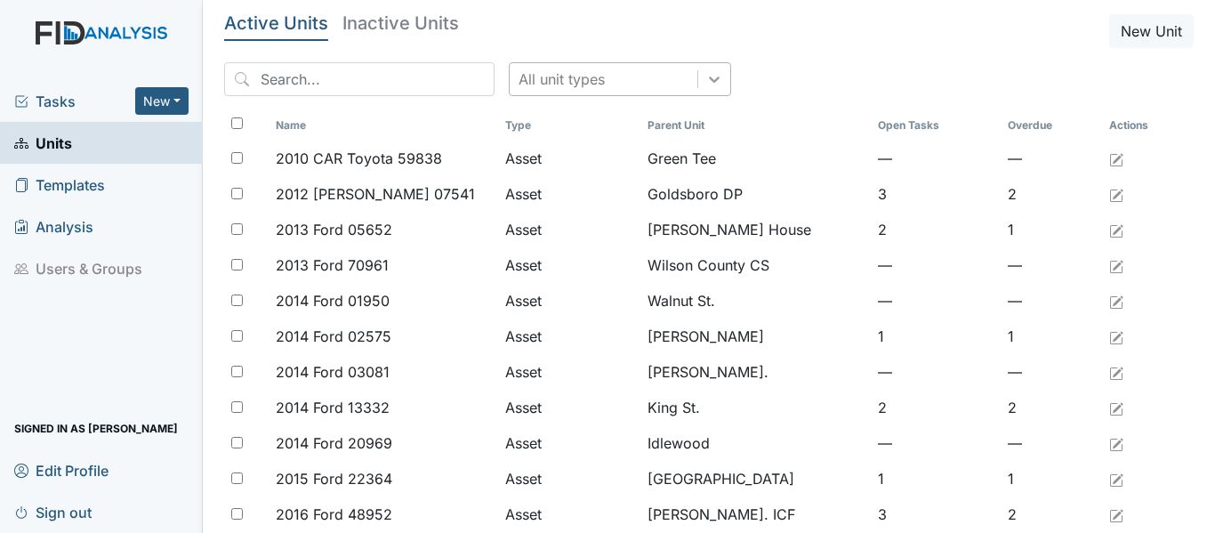
click at [698, 90] on div at bounding box center [714, 79] width 32 height 32
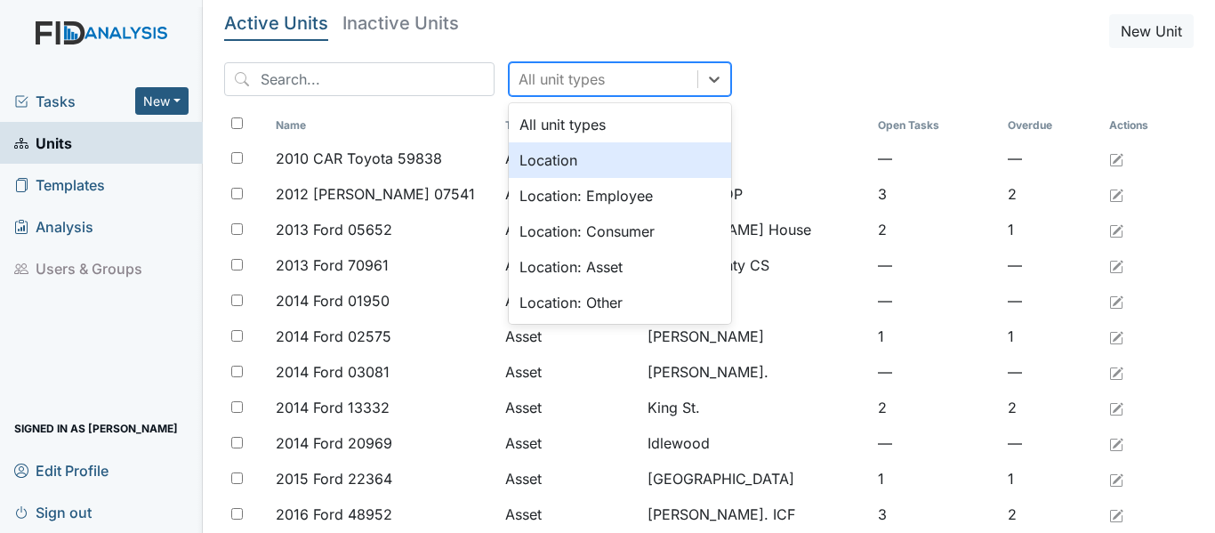
click at [636, 151] on div "Location" at bounding box center [620, 160] width 222 height 36
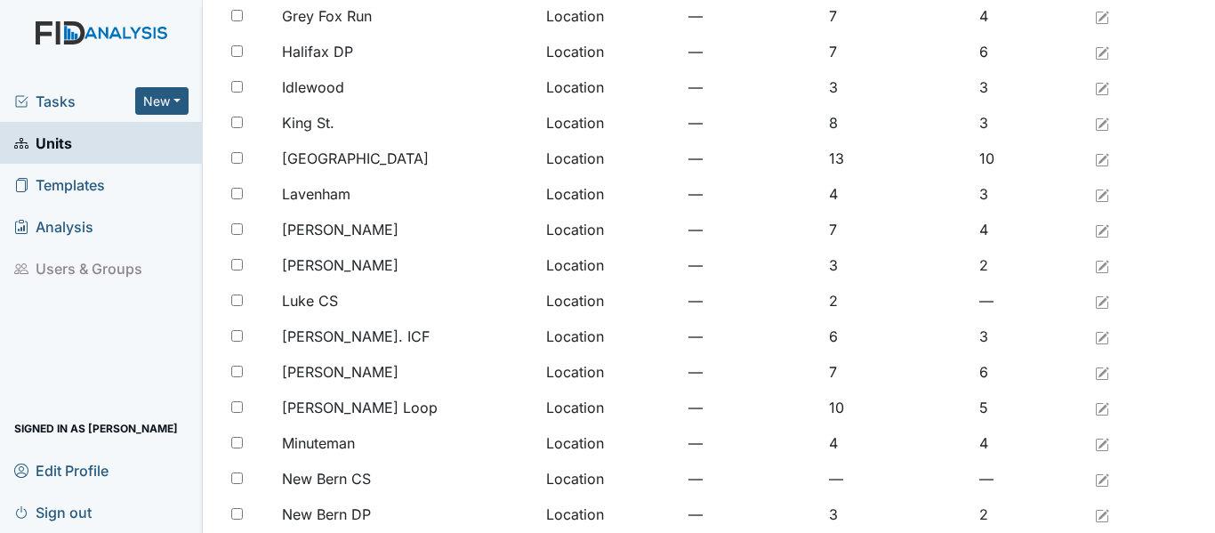
scroll to position [1464, 0]
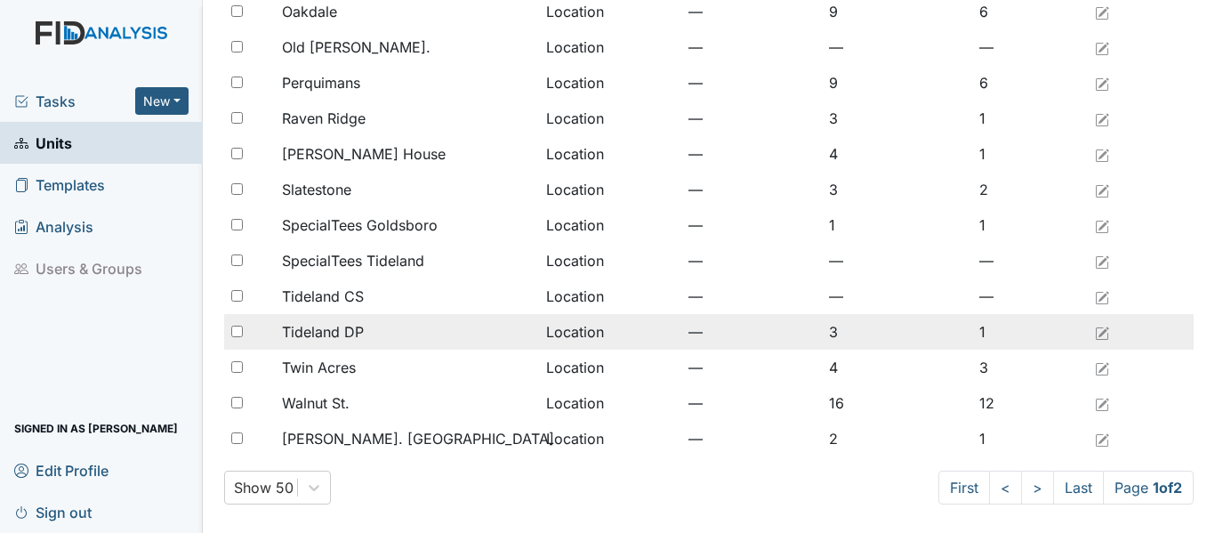
click at [313, 328] on span "Tideland DP" at bounding box center [323, 331] width 82 height 21
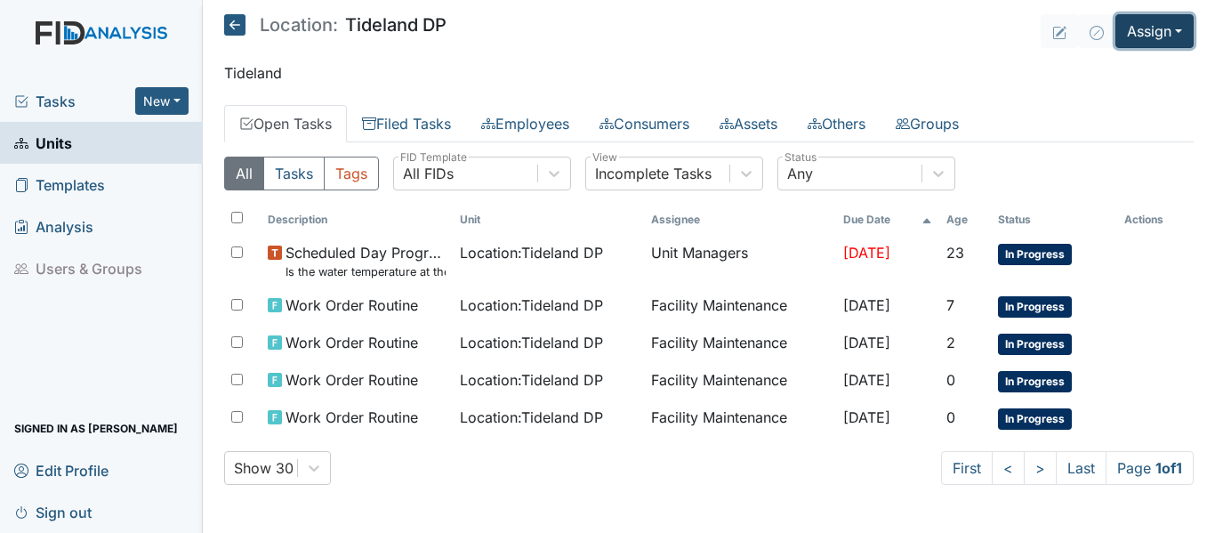
click at [1184, 31] on button "Assign" at bounding box center [1155, 31] width 78 height 34
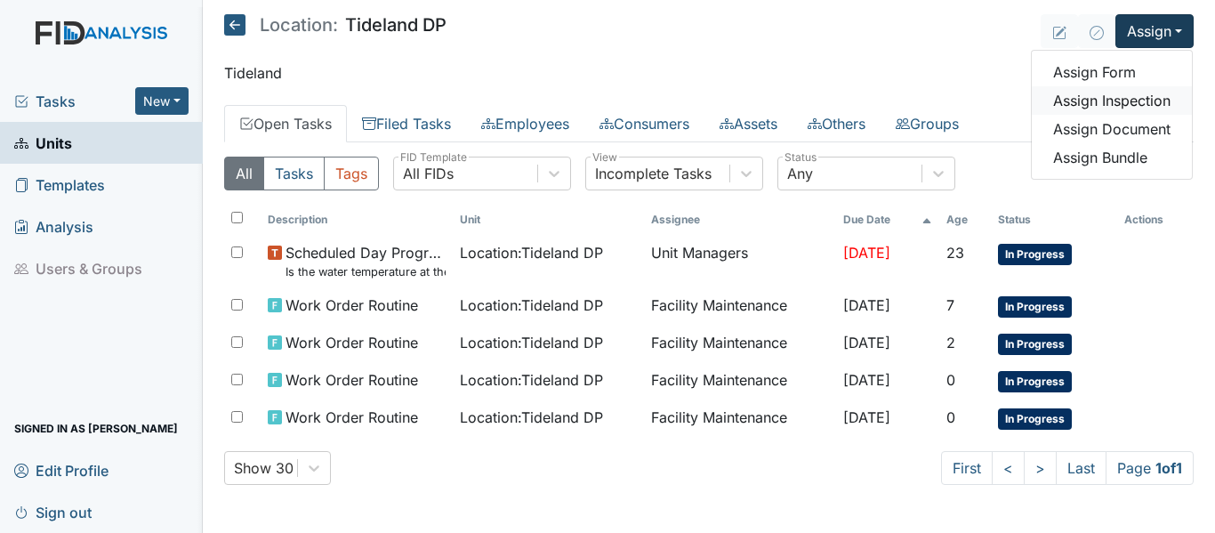
click at [1130, 99] on link "Assign Inspection" at bounding box center [1112, 100] width 160 height 28
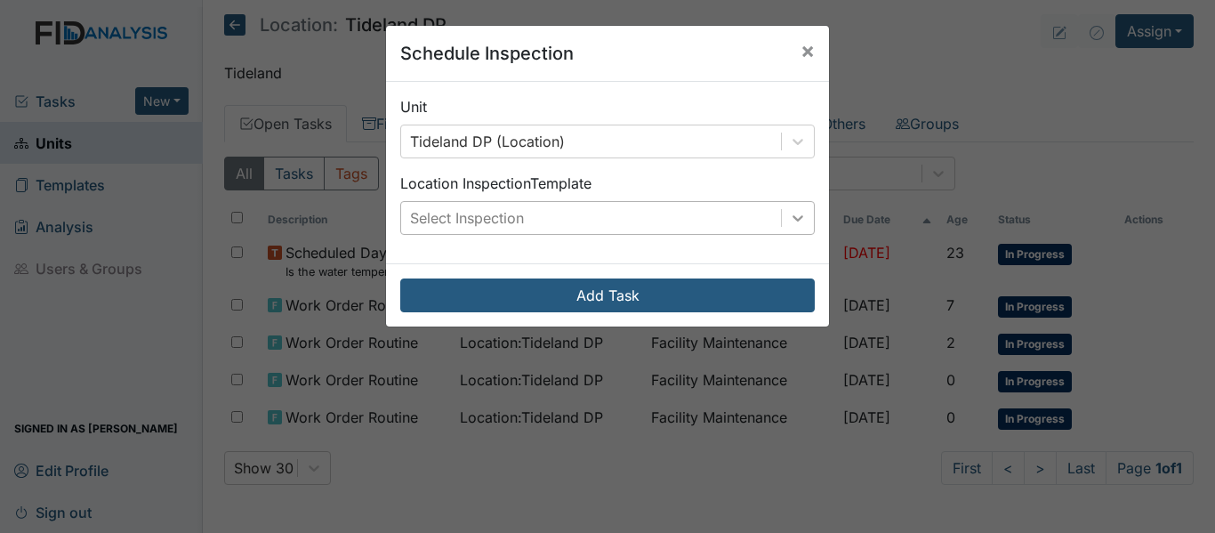
click at [793, 218] on icon at bounding box center [798, 218] width 11 height 6
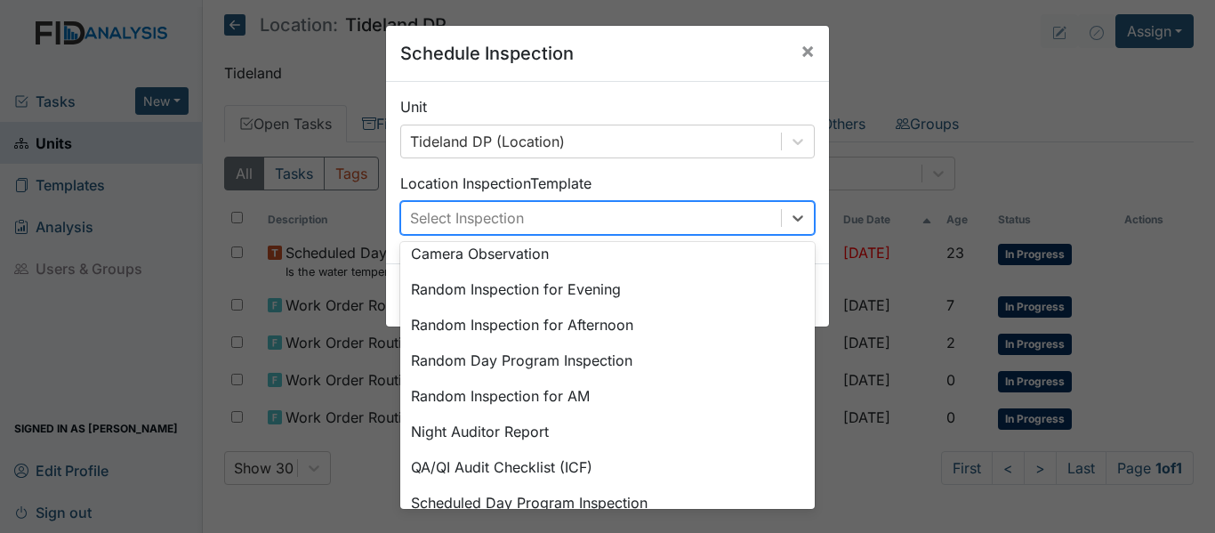
scroll to position [220, 0]
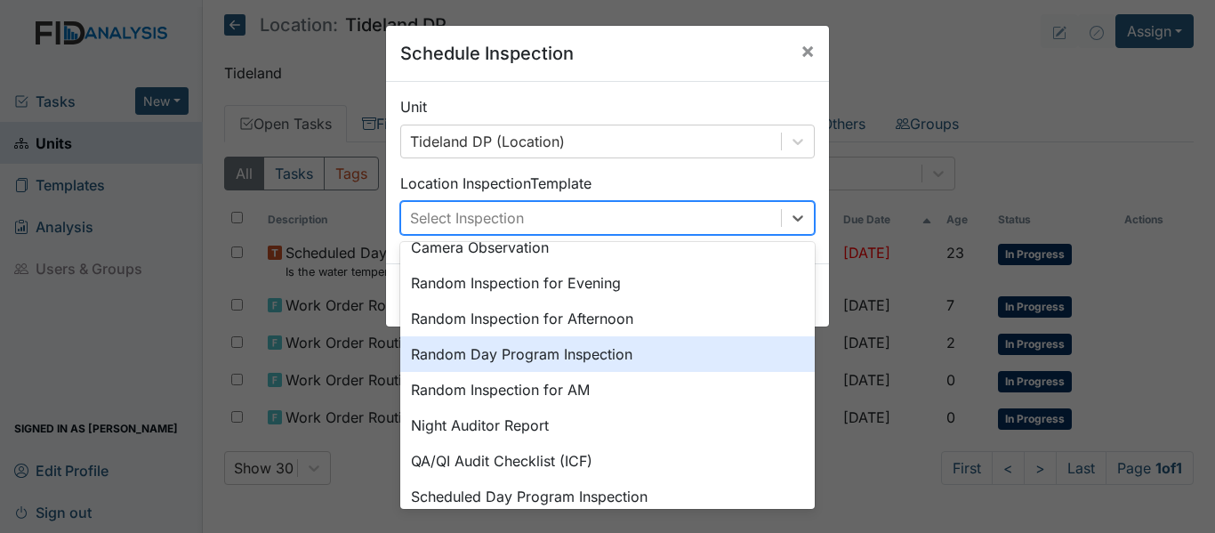
click at [592, 350] on div "Random Day Program Inspection" at bounding box center [607, 354] width 415 height 36
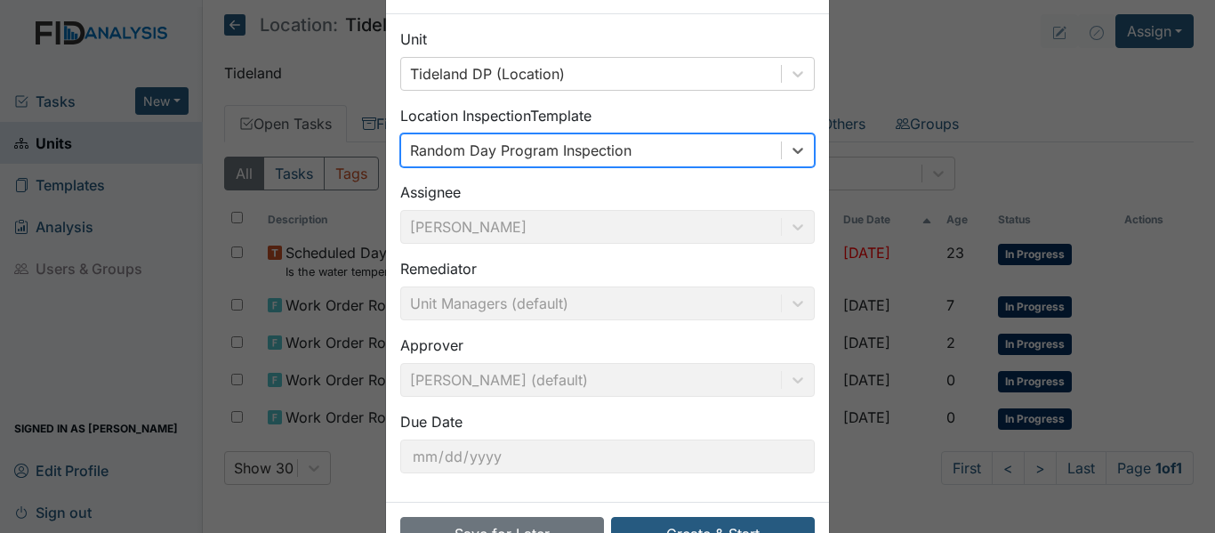
scroll to position [125, 0]
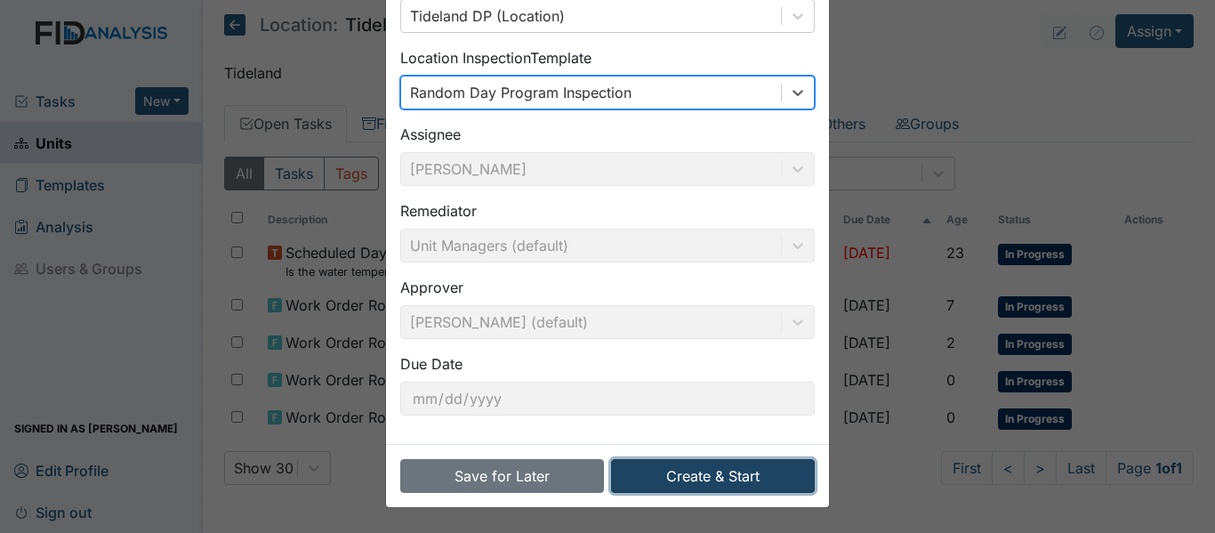
click at [729, 468] on button "Create & Start" at bounding box center [713, 476] width 204 height 34
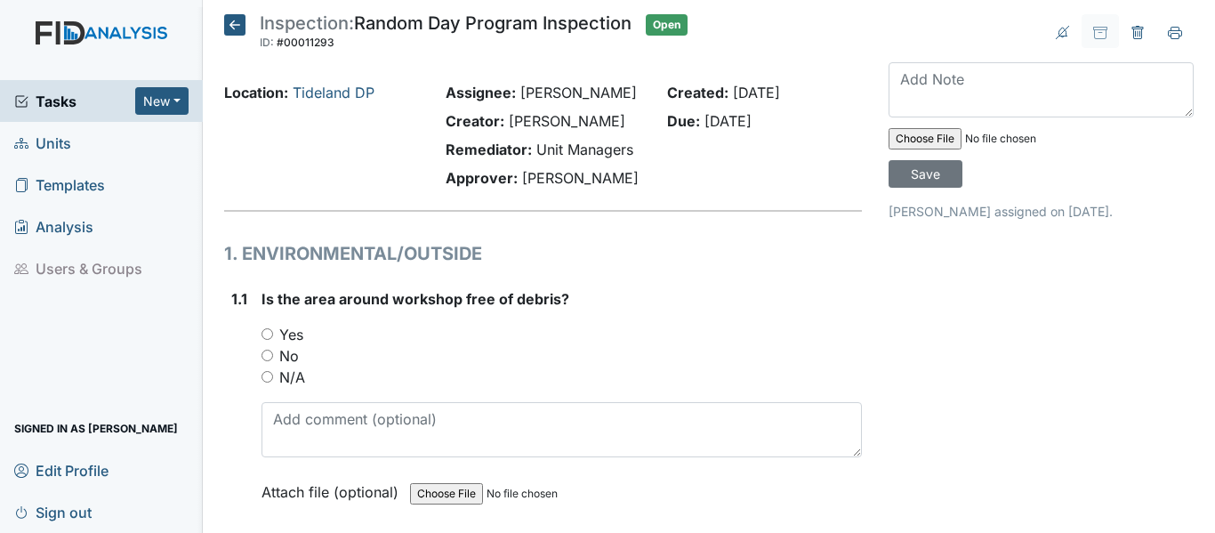
click at [266, 340] on input "Yes" at bounding box center [268, 334] width 12 height 12
radio input "true"
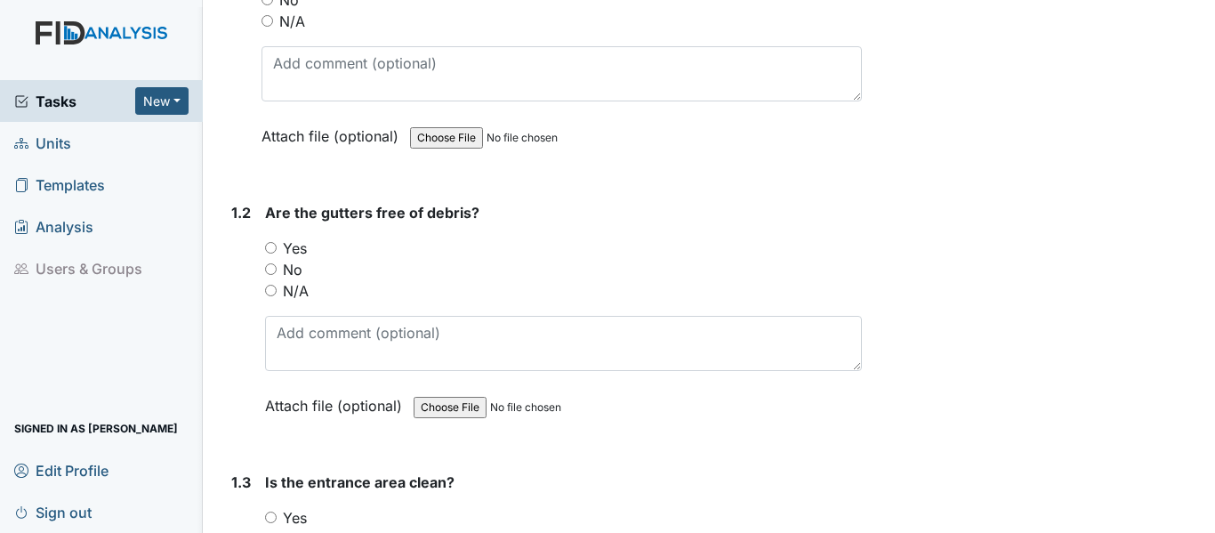
scroll to position [510, 0]
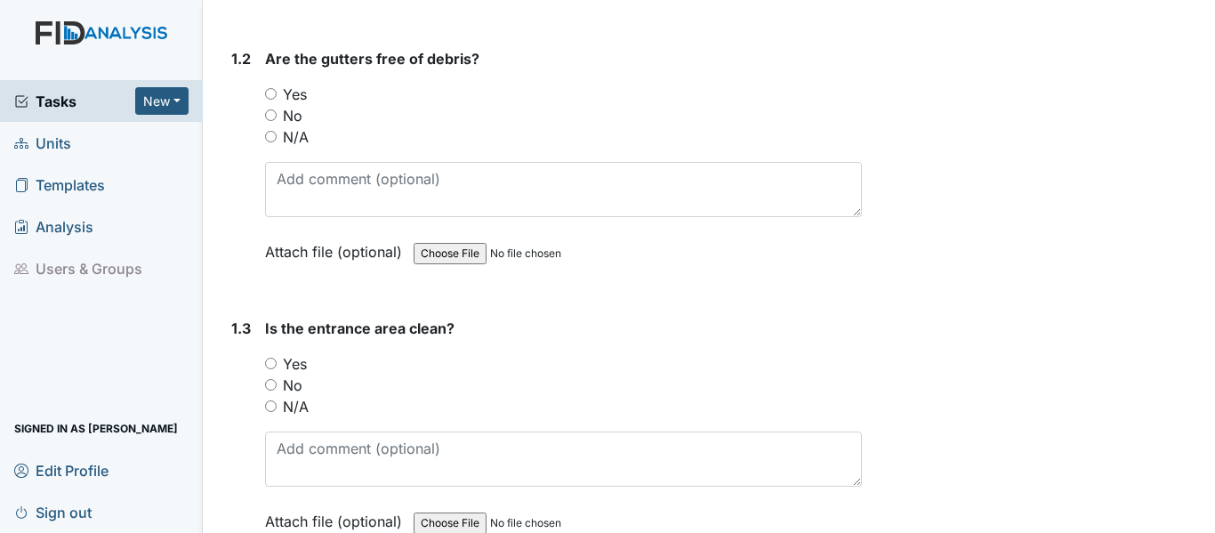
click at [276, 100] on input "Yes" at bounding box center [271, 94] width 12 height 12
radio input "true"
click at [270, 369] on input "Yes" at bounding box center [271, 364] width 12 height 12
radio input "true"
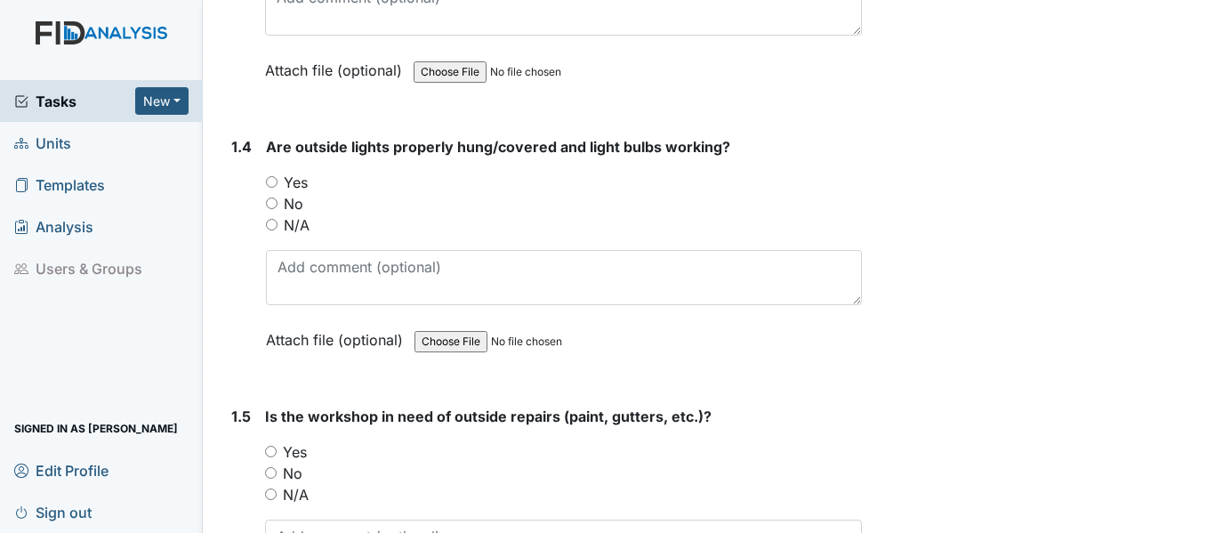
scroll to position [997, 0]
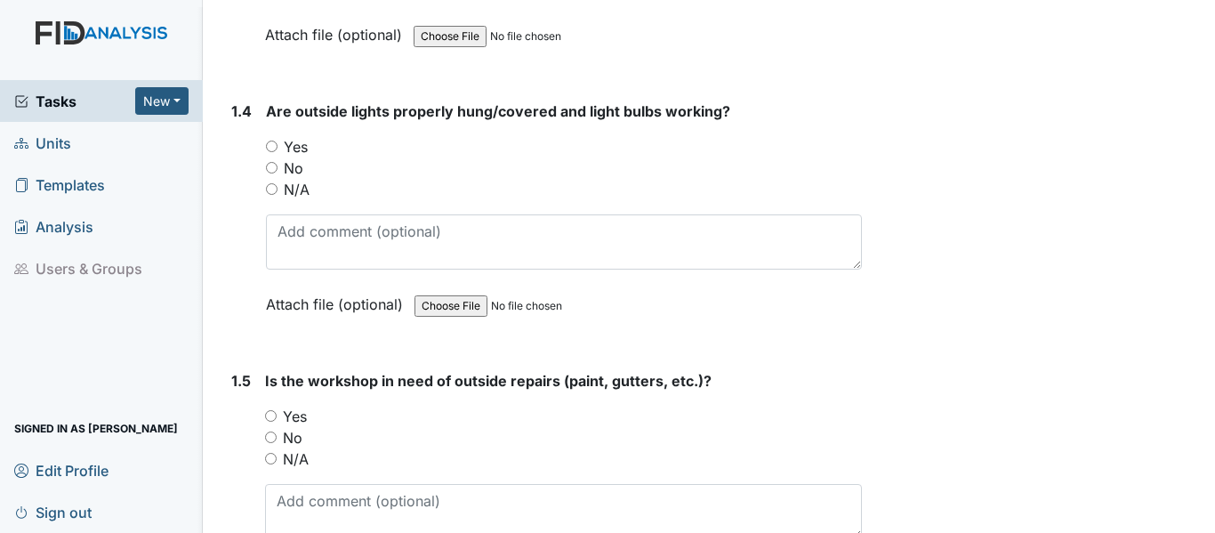
click at [268, 152] on input "Yes" at bounding box center [272, 147] width 12 height 12
radio input "true"
click at [272, 443] on input "No" at bounding box center [271, 438] width 12 height 12
radio input "true"
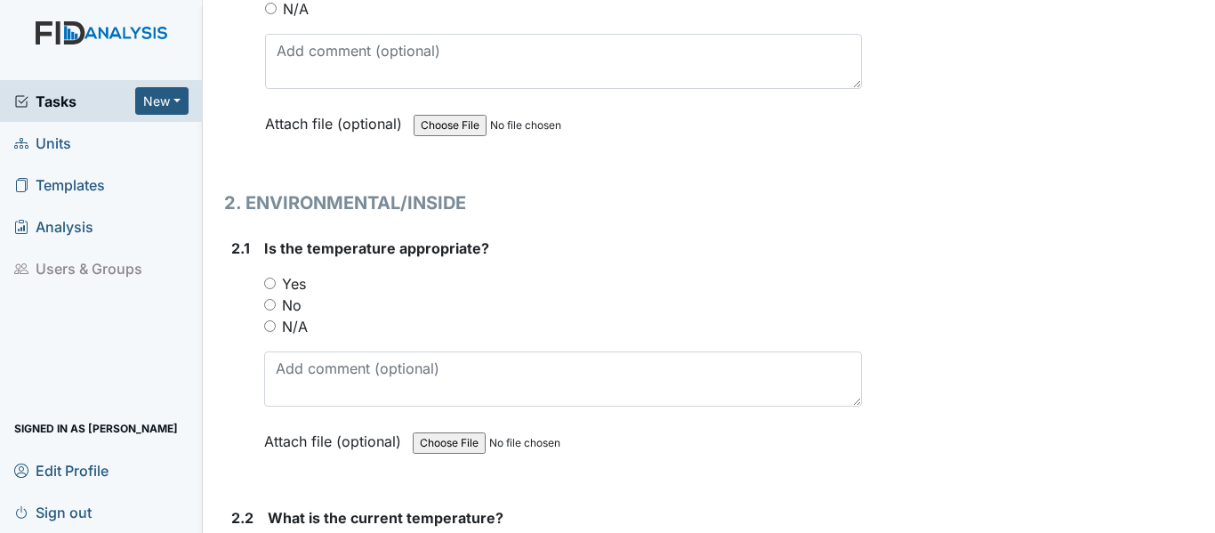
scroll to position [1494, 0]
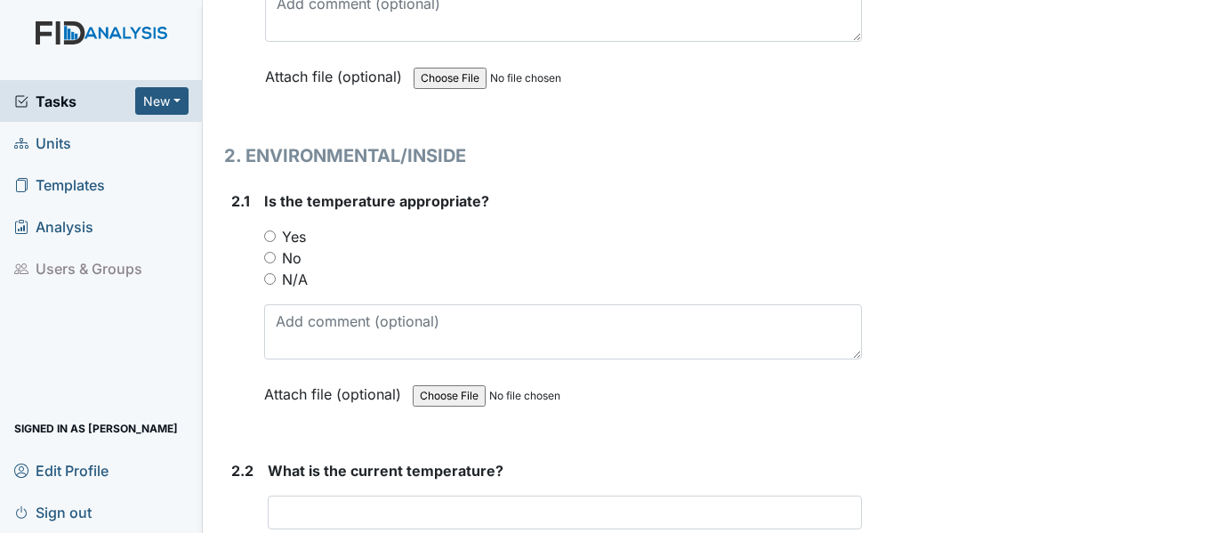
click at [270, 247] on div "Yes" at bounding box center [563, 236] width 598 height 21
click at [265, 242] on input "Yes" at bounding box center [270, 236] width 12 height 12
radio input "true"
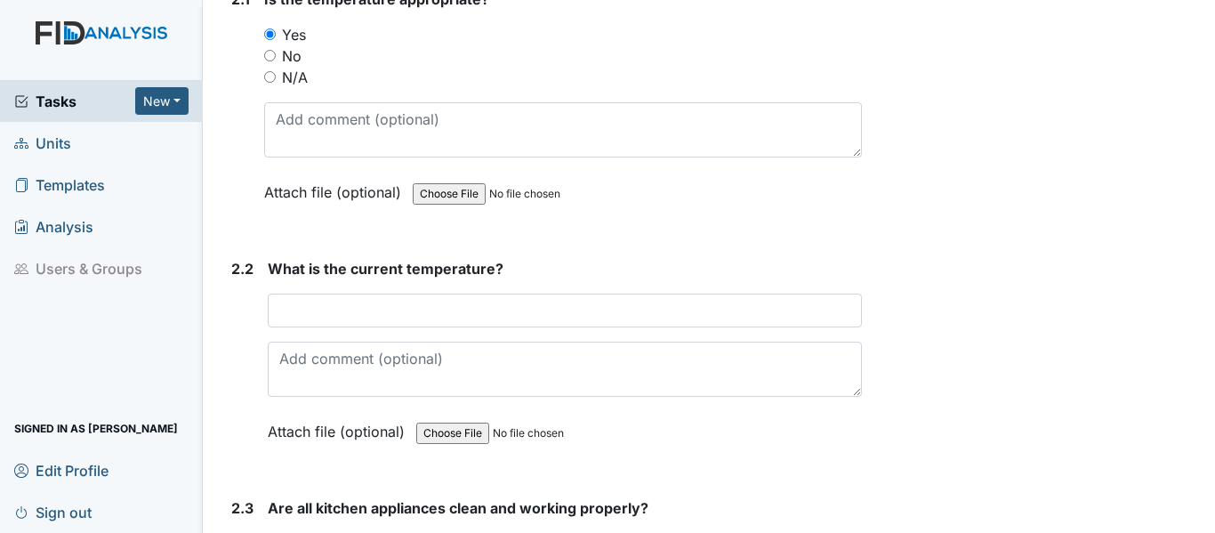
scroll to position [1814, 0]
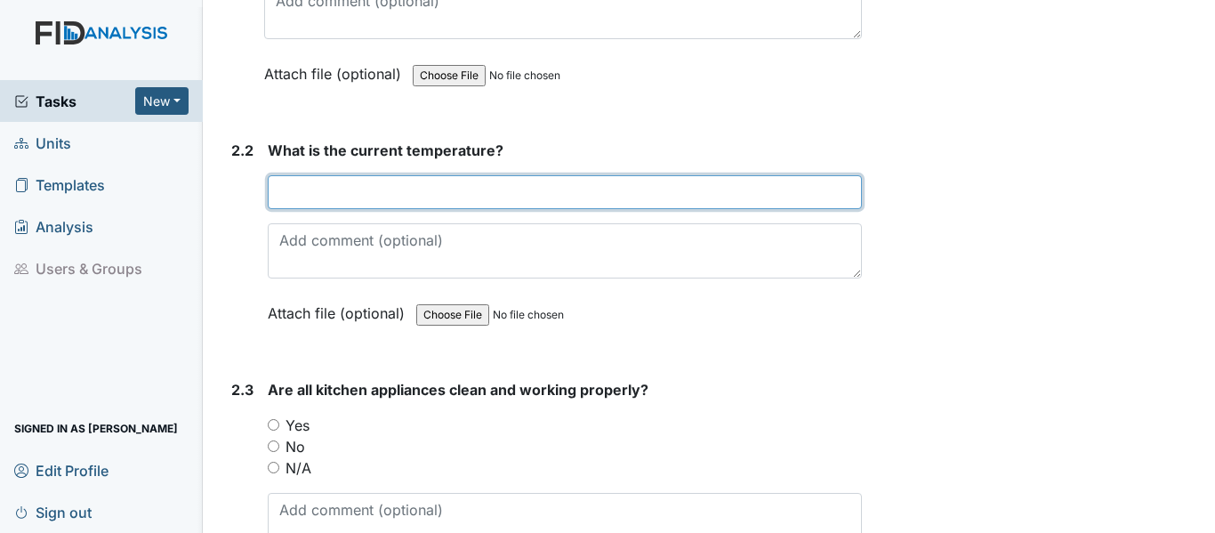
click at [330, 209] on input "text" at bounding box center [565, 192] width 594 height 34
type input "71"
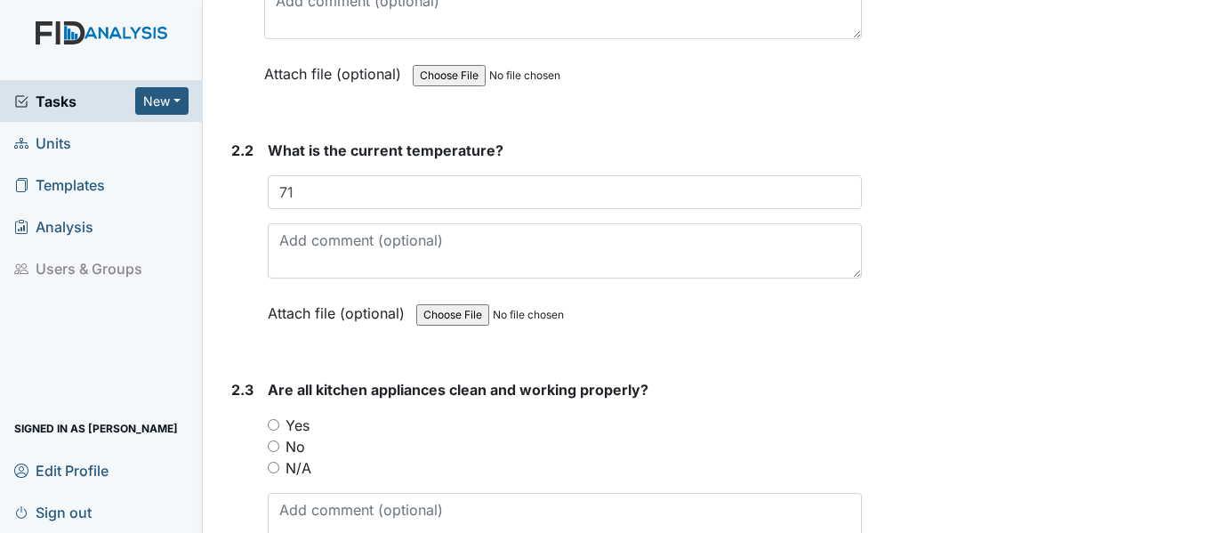
click at [277, 431] on input "Yes" at bounding box center [274, 425] width 12 height 12
radio input "true"
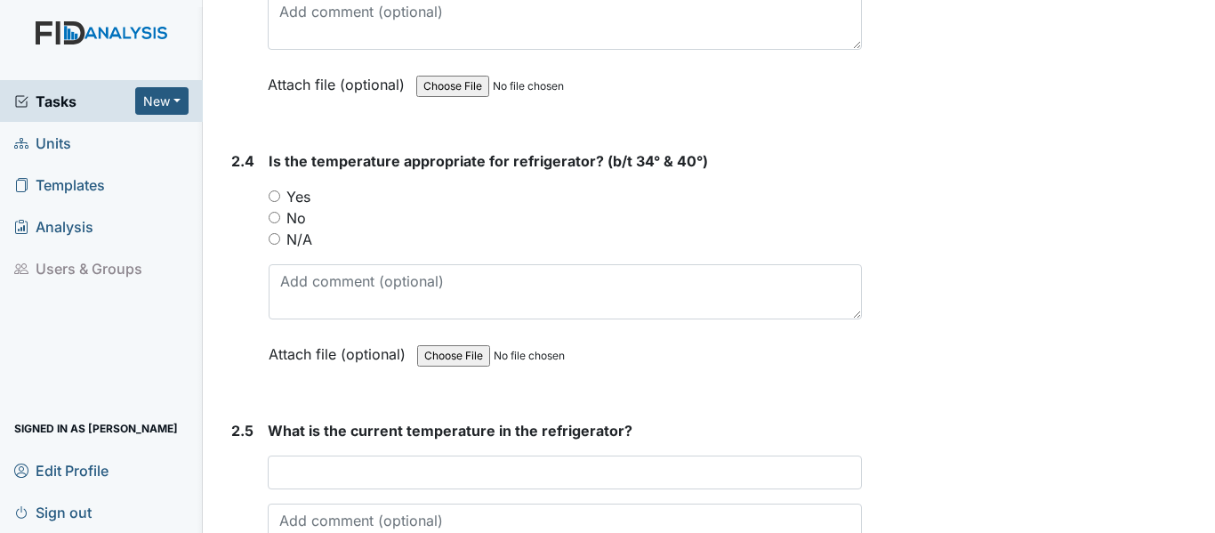
scroll to position [2389, 0]
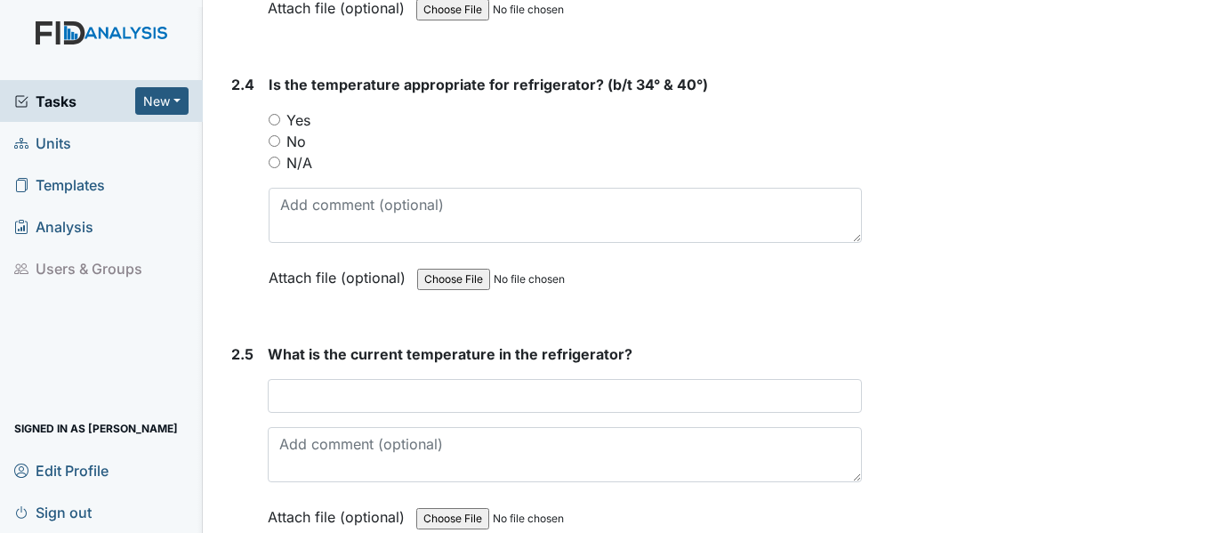
click at [277, 125] on input "Yes" at bounding box center [275, 120] width 12 height 12
radio input "true"
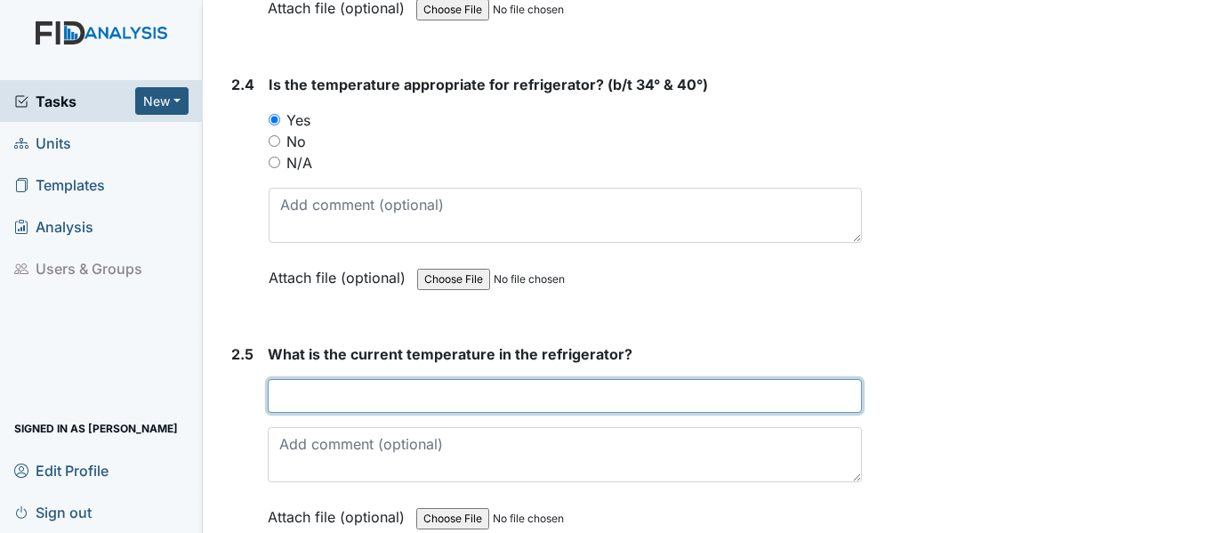
click at [346, 413] on input "text" at bounding box center [565, 396] width 594 height 34
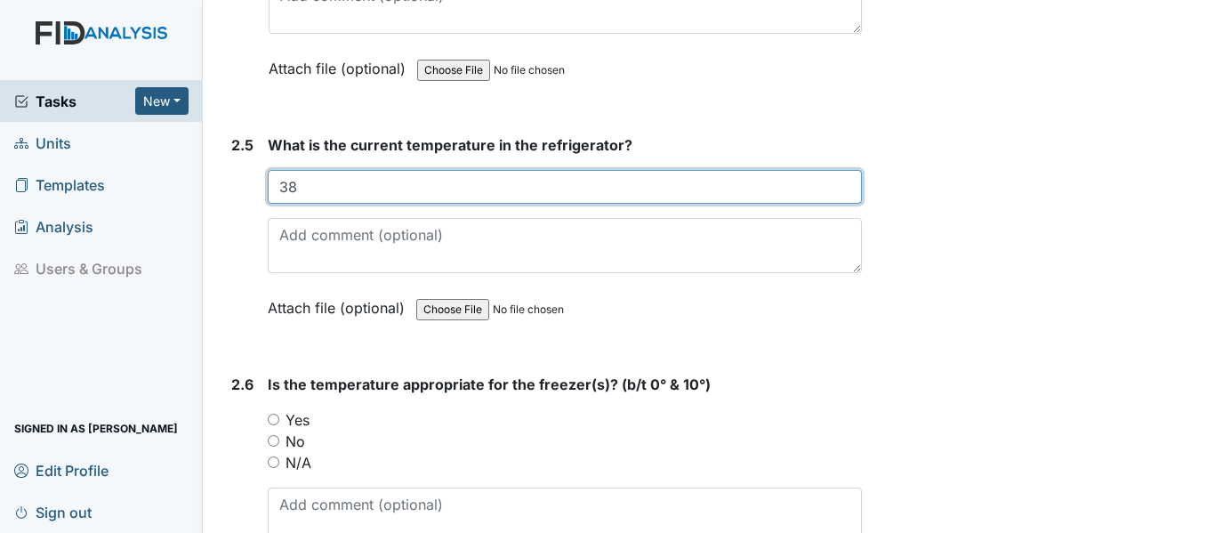
scroll to position [2729, 0]
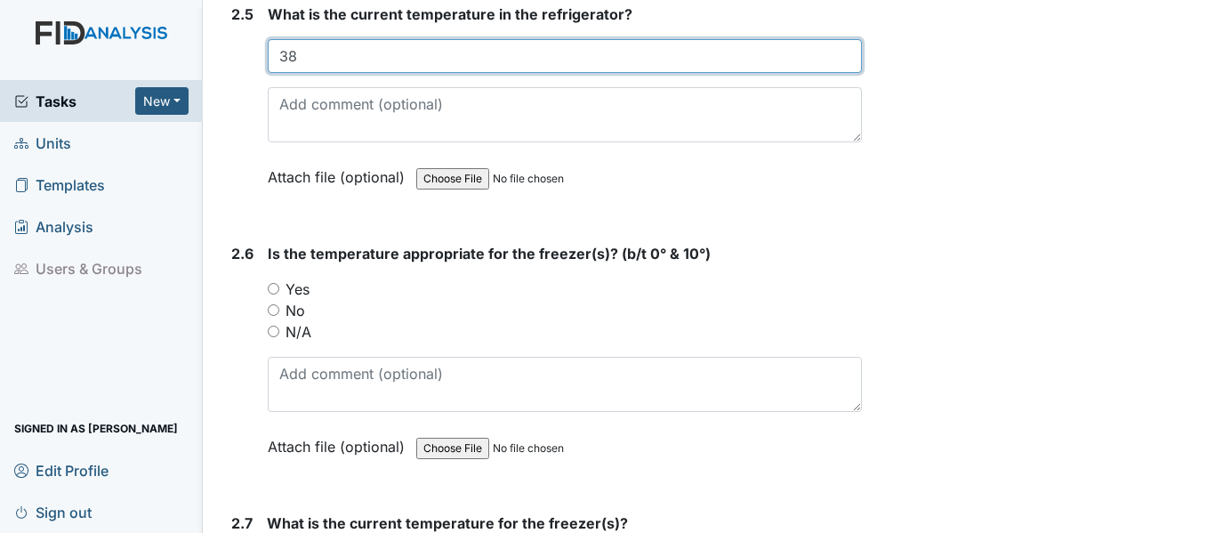
type input "38"
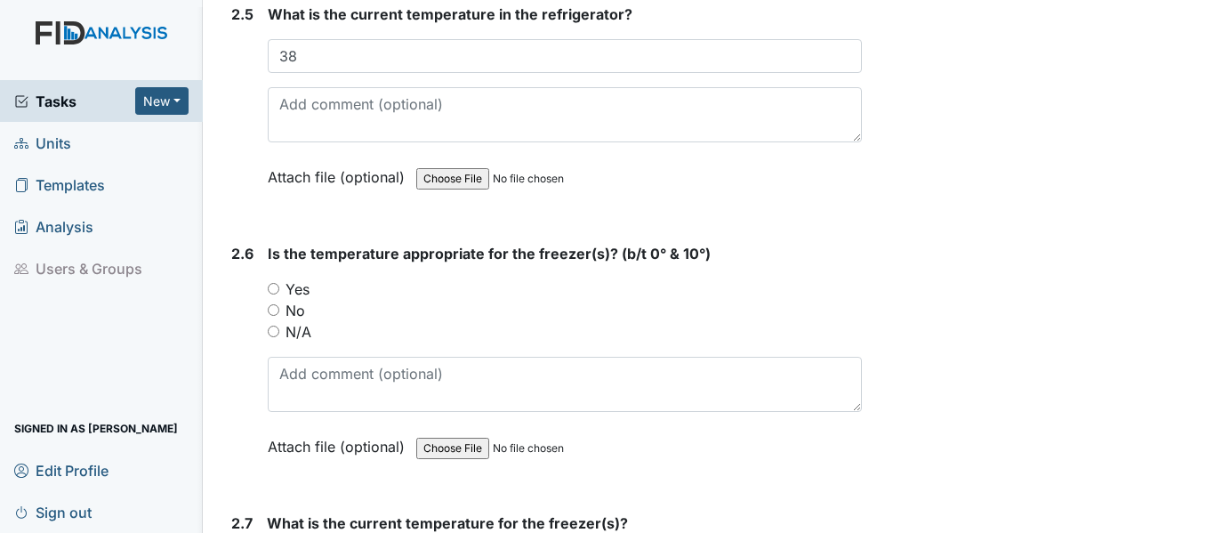
click at [270, 295] on input "Yes" at bounding box center [274, 289] width 12 height 12
radio input "true"
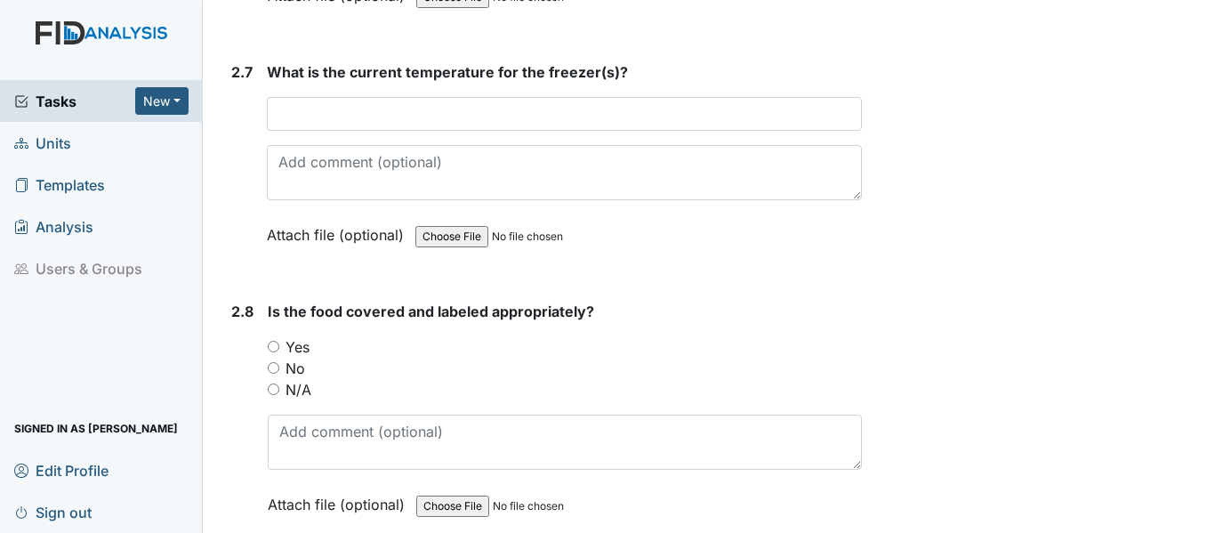
scroll to position [3203, 0]
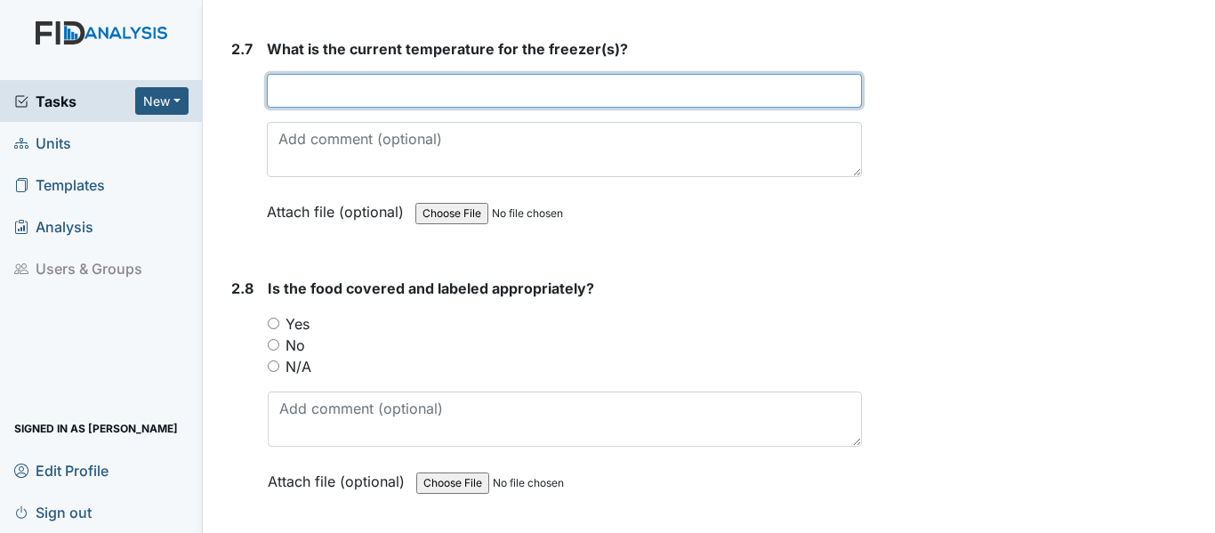
click at [366, 108] on input "text" at bounding box center [564, 91] width 595 height 34
type input "9"
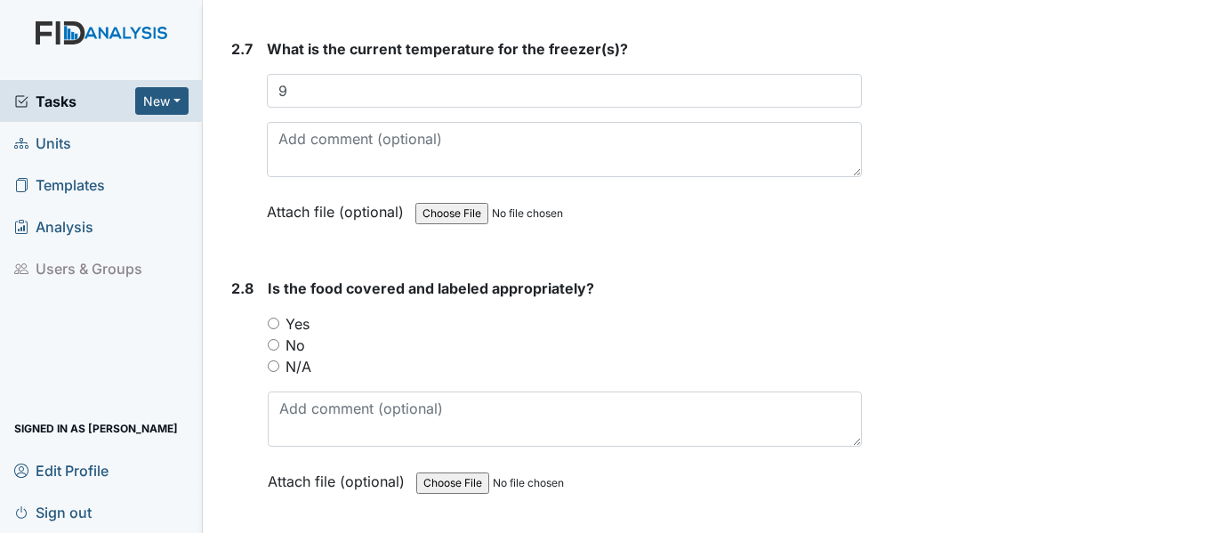
click at [270, 329] on input "Yes" at bounding box center [274, 324] width 12 height 12
radio input "true"
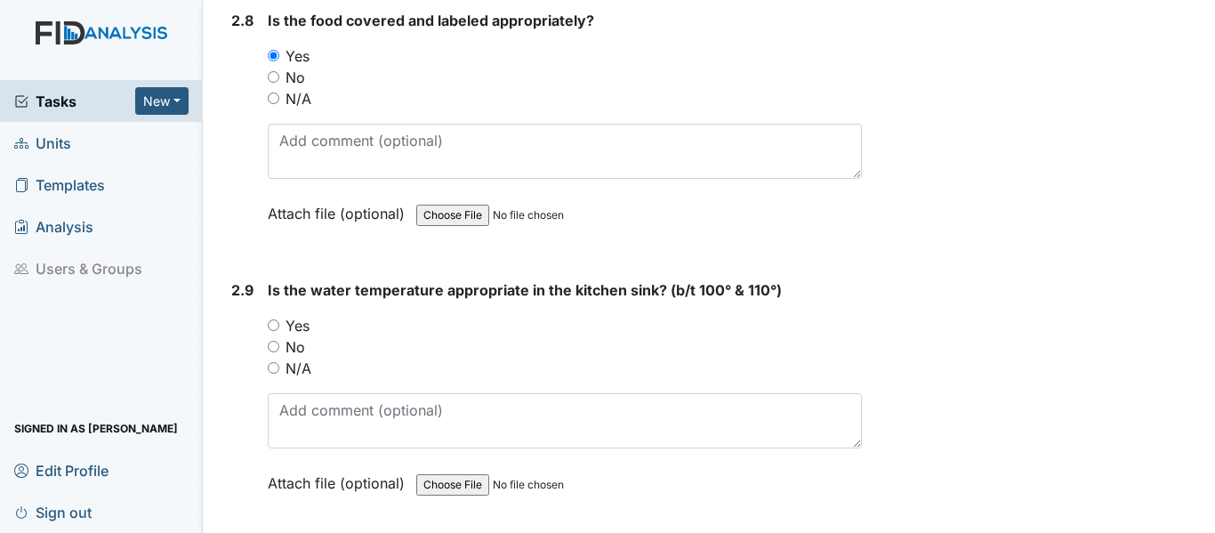
scroll to position [3625, 0]
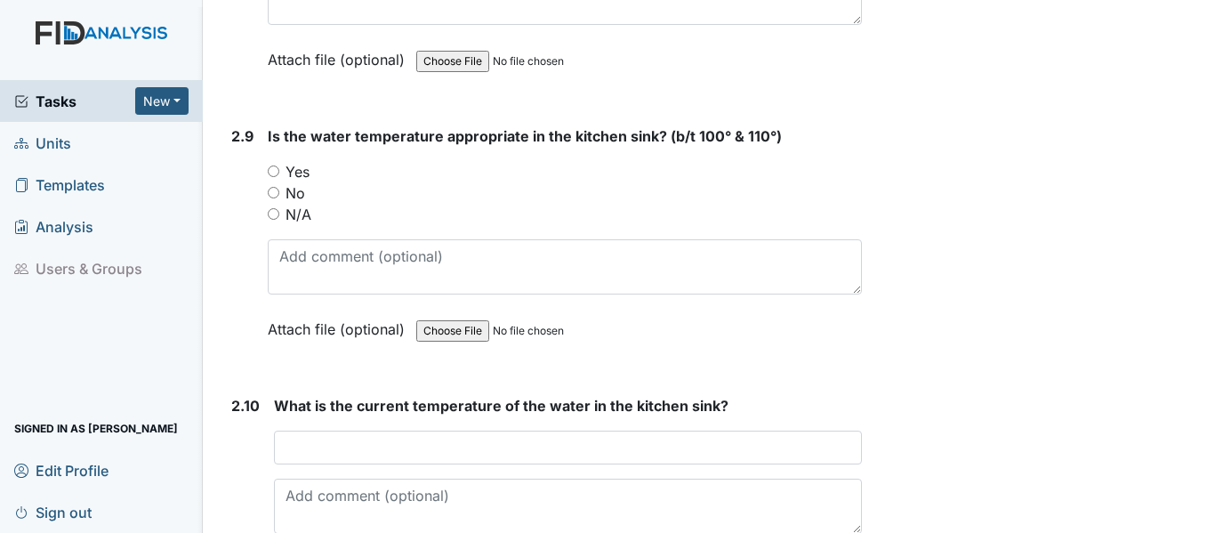
click at [270, 177] on input "Yes" at bounding box center [274, 172] width 12 height 12
radio input "true"
click at [272, 198] on input "No" at bounding box center [274, 193] width 12 height 12
radio input "true"
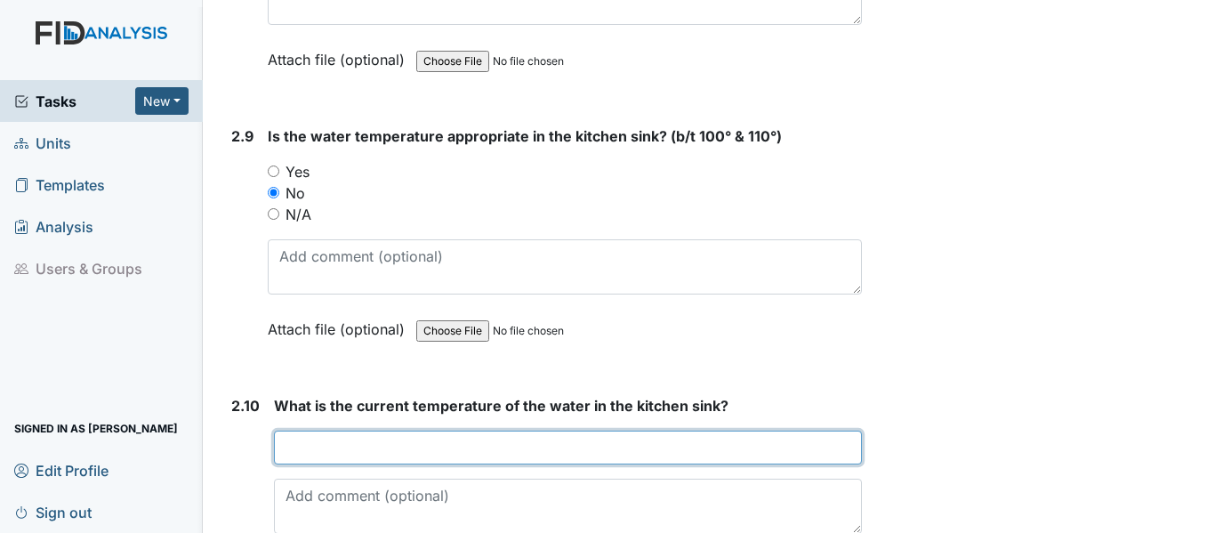
click at [356, 464] on input "text" at bounding box center [568, 448] width 588 height 34
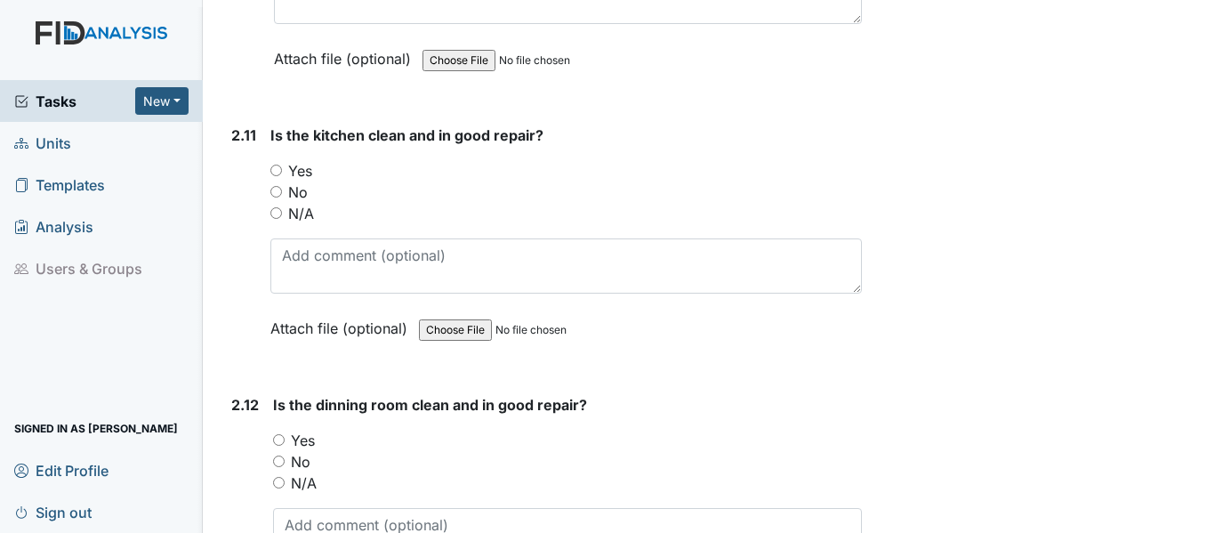
scroll to position [4265, 0]
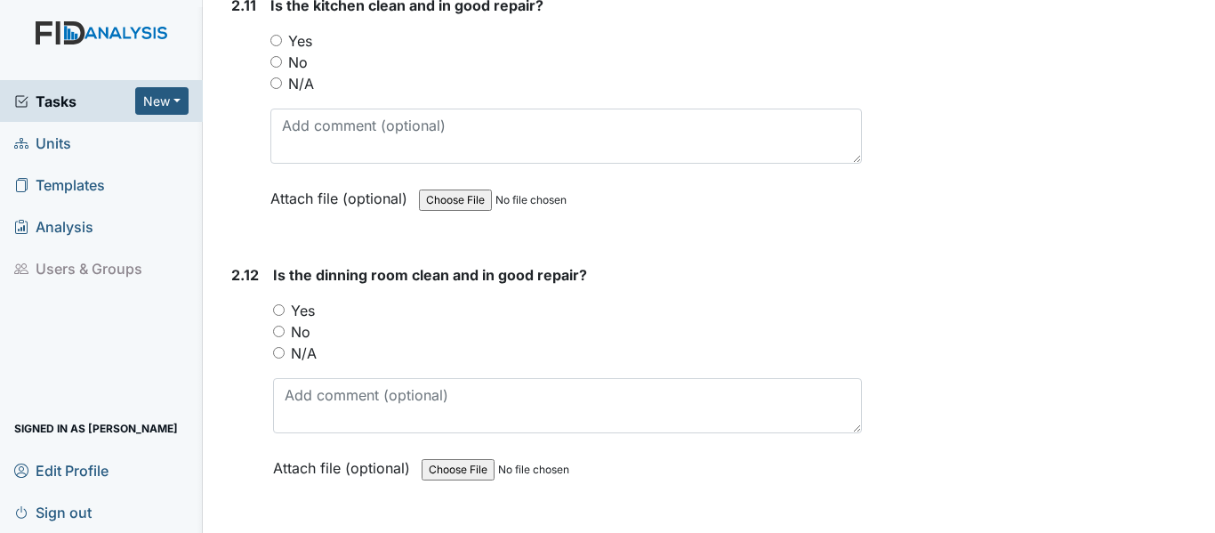
type input "temp too hot work order placed"
click at [274, 46] on input "Yes" at bounding box center [276, 41] width 12 height 12
radio input "true"
click at [280, 316] on input "Yes" at bounding box center [279, 310] width 12 height 12
radio input "true"
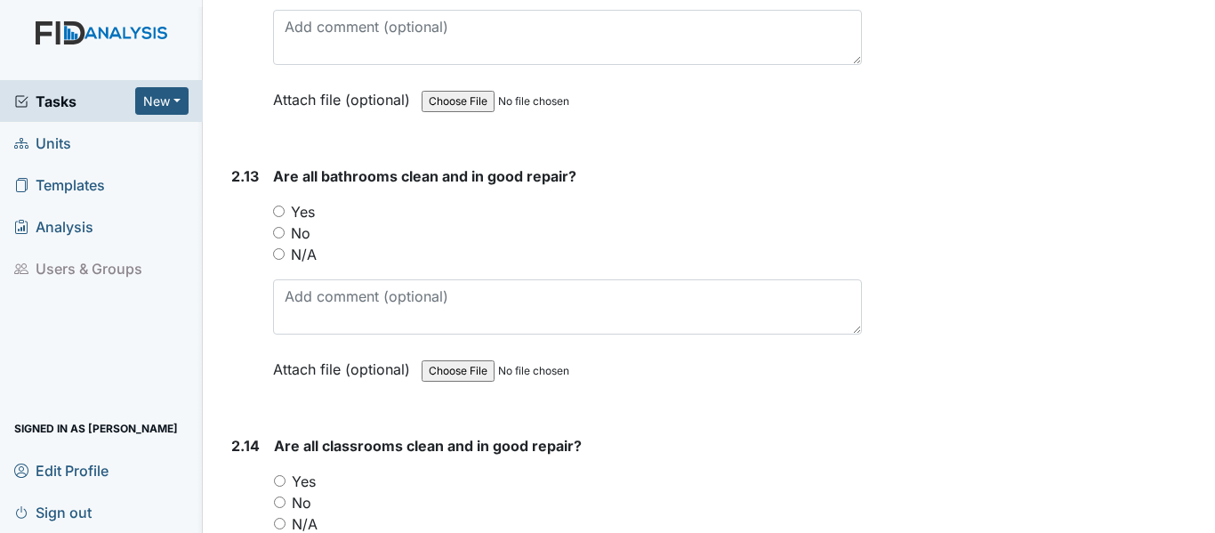
scroll to position [4716, 0]
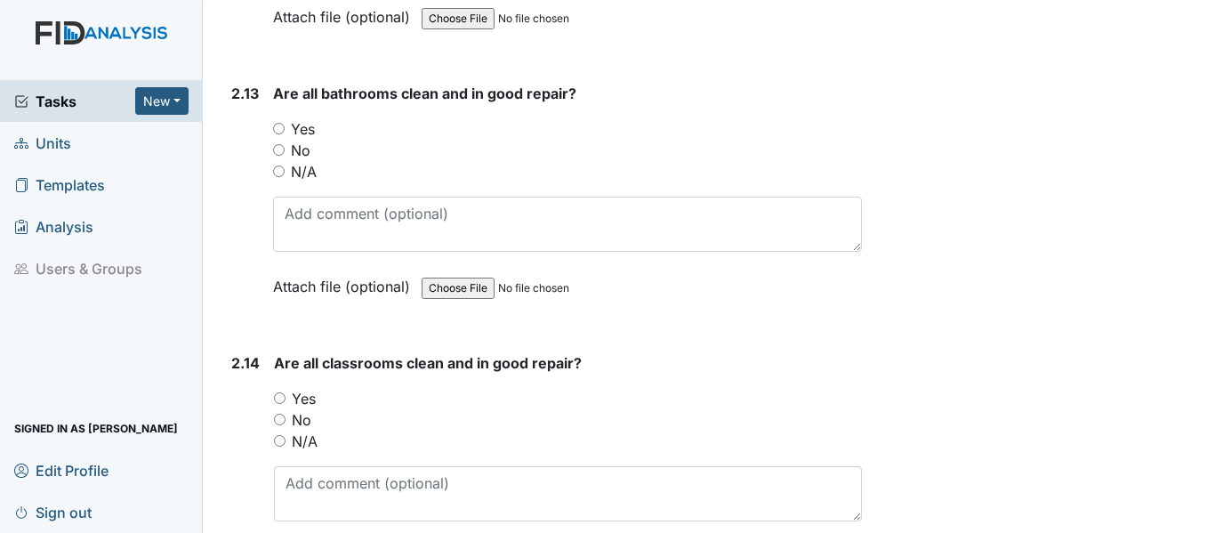
click at [277, 156] on input "No" at bounding box center [279, 150] width 12 height 12
radio input "true"
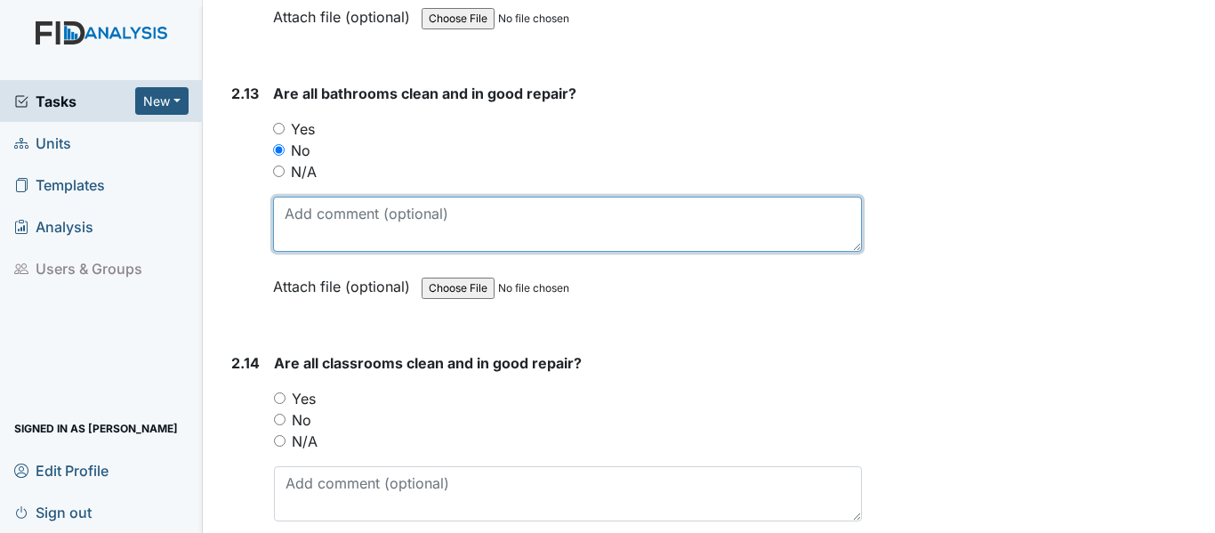
click at [349, 252] on textarea at bounding box center [567, 224] width 589 height 55
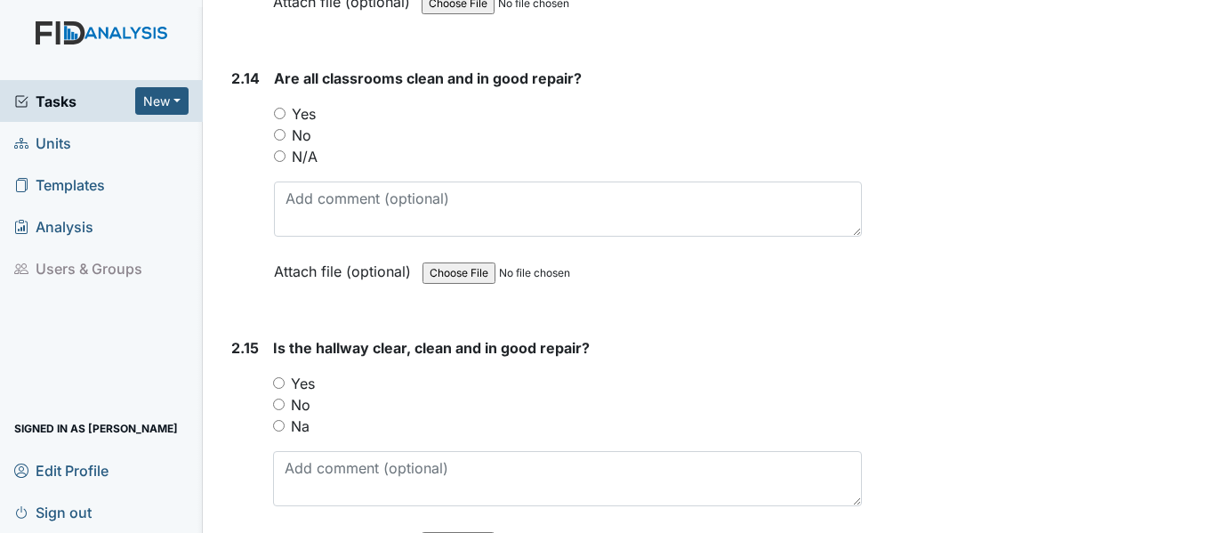
scroll to position [5060, 0]
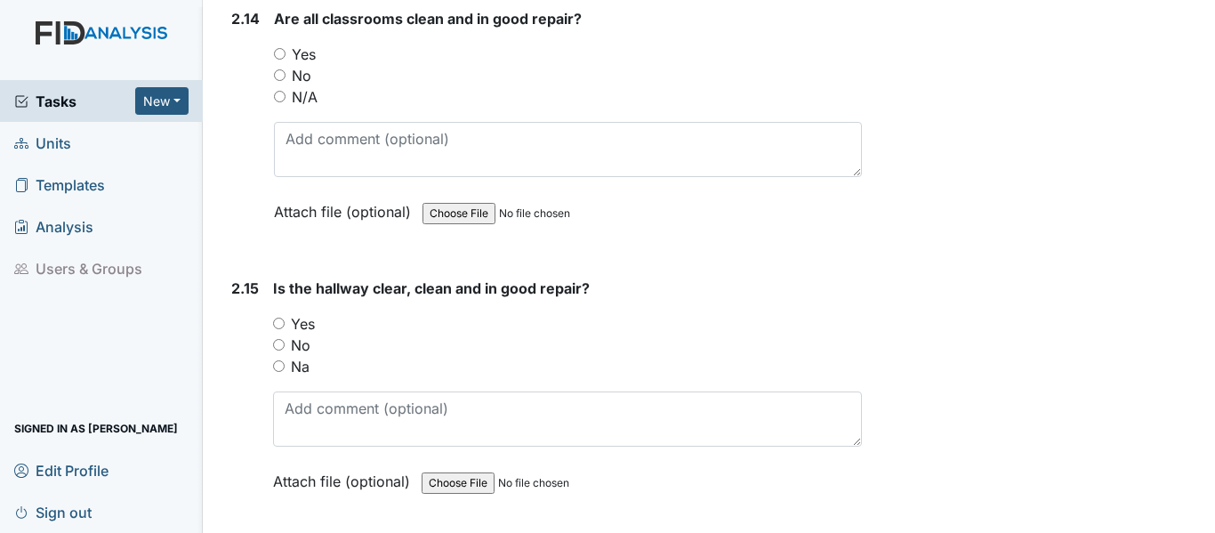
type textarea "work order on 8-15-2025 hole in wall consumer girls bathroom"
click at [276, 81] on input "No" at bounding box center [280, 75] width 12 height 12
radio input "true"
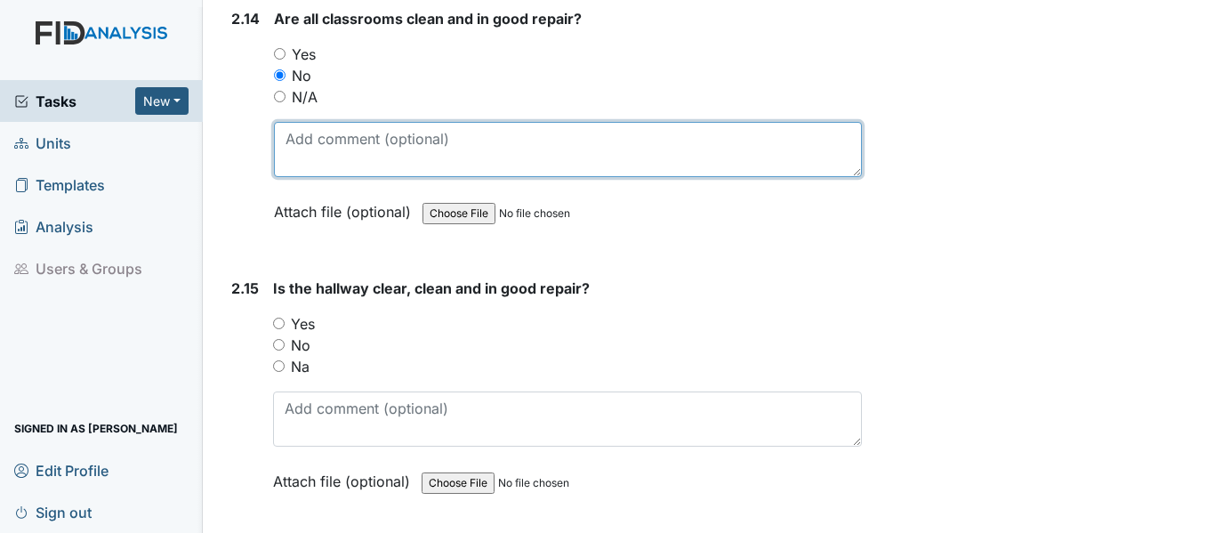
click at [336, 177] on textarea at bounding box center [568, 149] width 588 height 55
type textarea "hole in classroom 2, work order on 8-15-25"
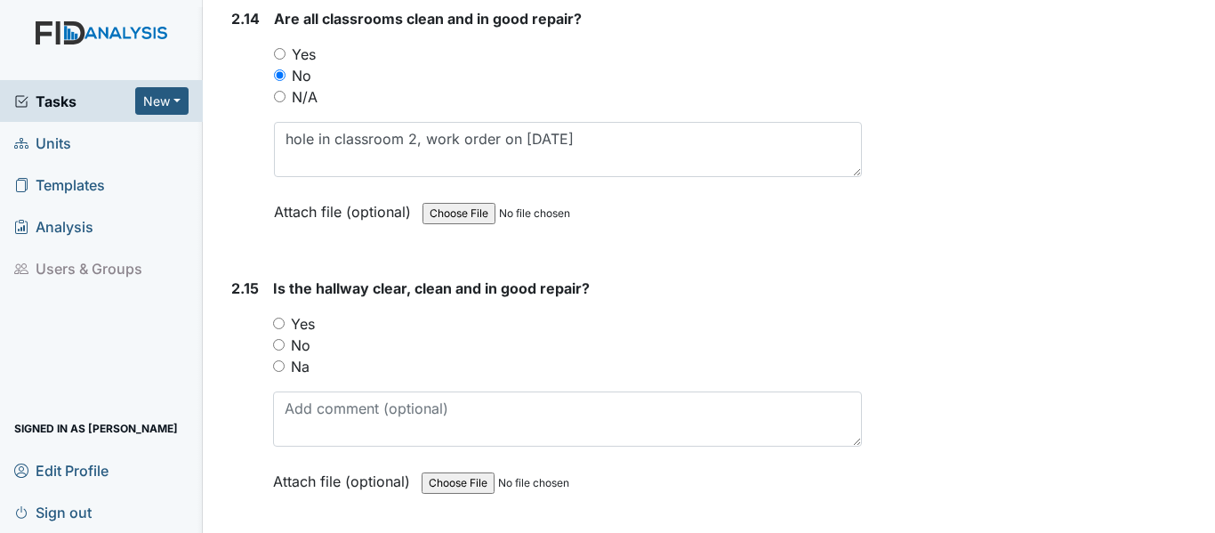
click at [279, 329] on input "Yes" at bounding box center [279, 324] width 12 height 12
radio input "true"
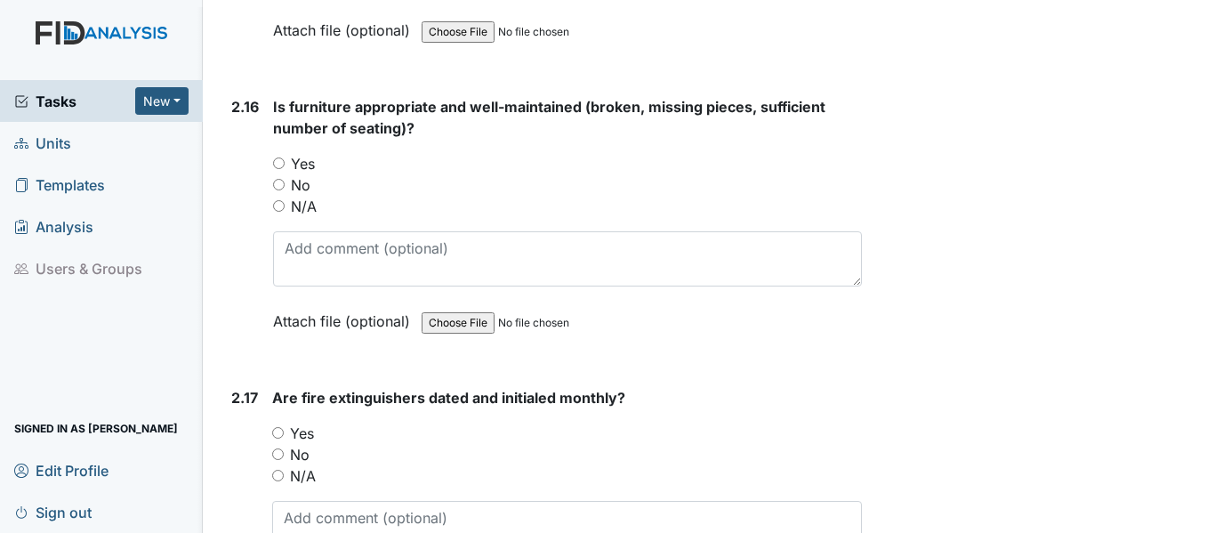
scroll to position [5570, 0]
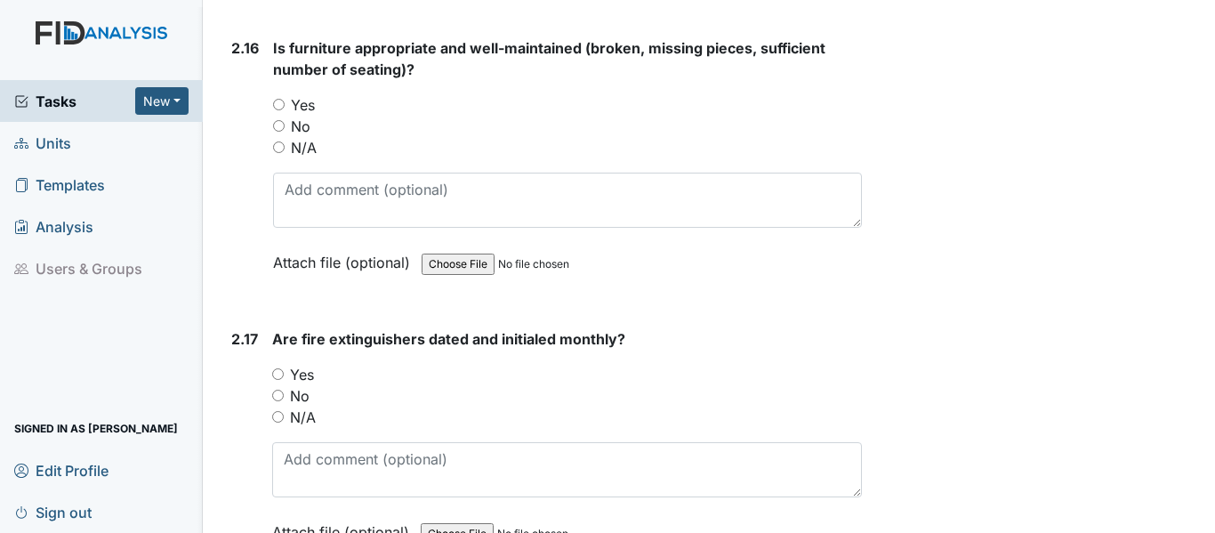
drag, startPoint x: 278, startPoint y: 146, endPoint x: 276, endPoint y: 164, distance: 17.9
click at [277, 110] on input "Yes" at bounding box center [279, 105] width 12 height 12
radio input "true"
click at [277, 380] on input "Yes" at bounding box center [278, 374] width 12 height 12
radio input "true"
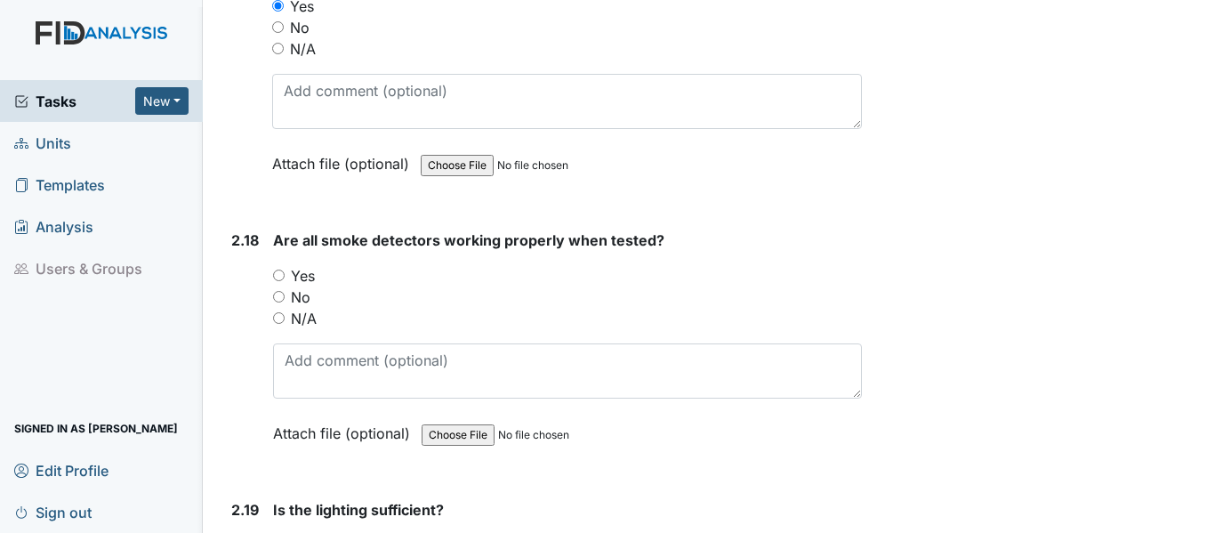
scroll to position [6080, 0]
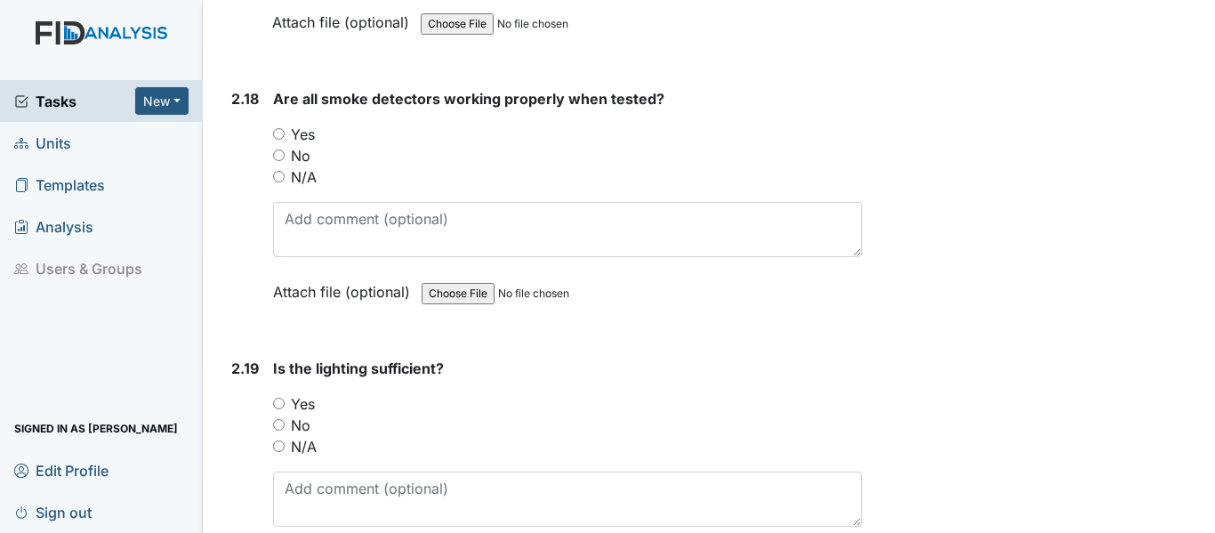
click at [279, 182] on input "N/A" at bounding box center [279, 177] width 12 height 12
radio input "true"
click at [280, 409] on input "Yes" at bounding box center [279, 404] width 12 height 12
radio input "true"
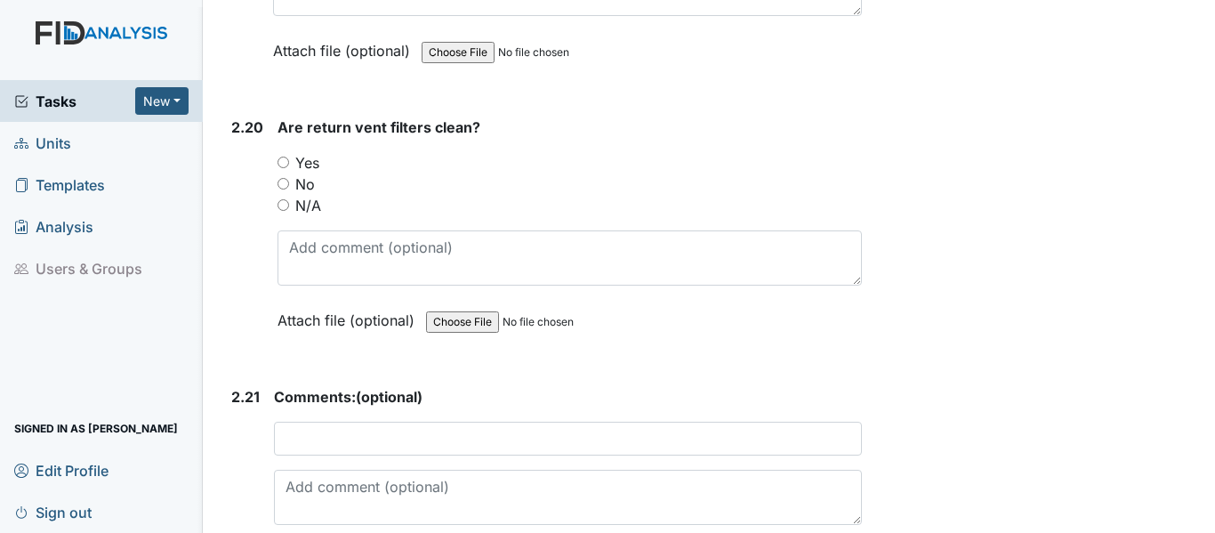
scroll to position [6709, 0]
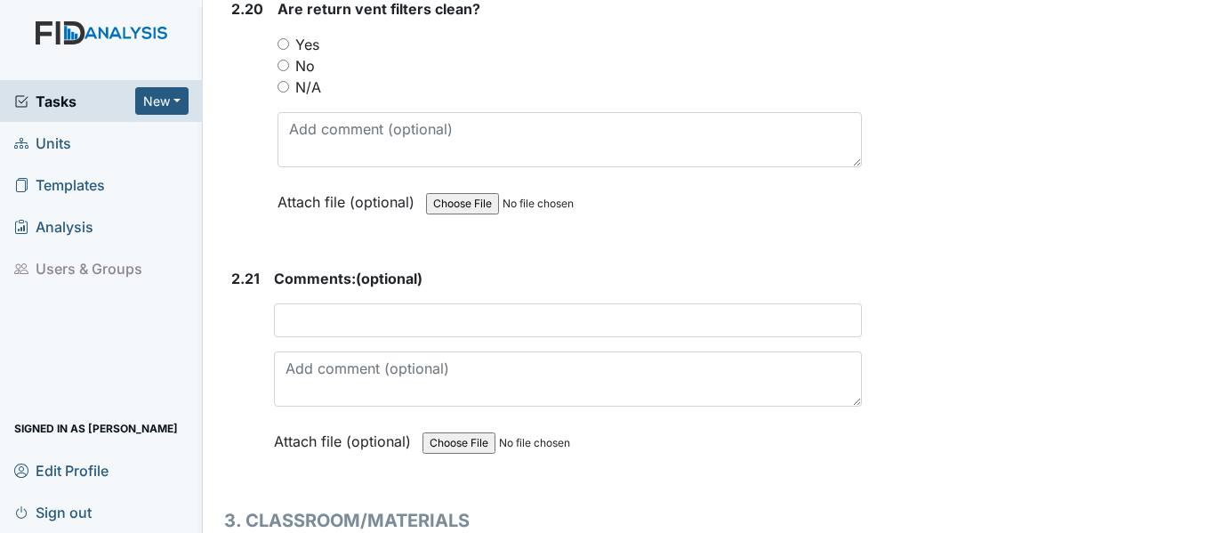
click at [295, 77] on label "No" at bounding box center [305, 65] width 20 height 21
click at [289, 71] on input "No" at bounding box center [284, 66] width 12 height 12
radio input "true"
click at [288, 50] on input "Yes" at bounding box center [284, 44] width 12 height 12
radio input "true"
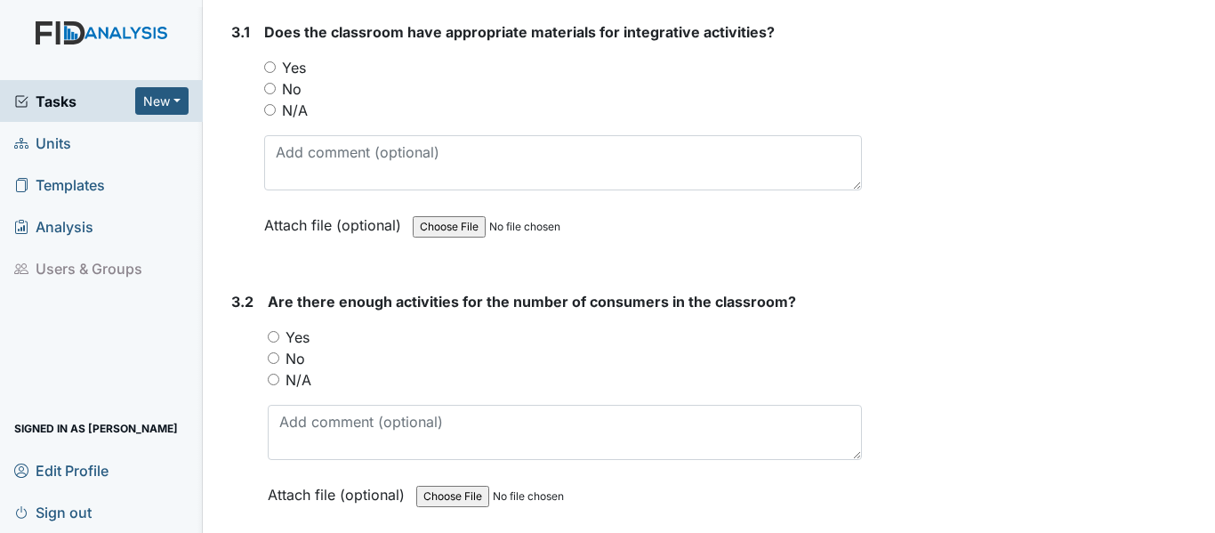
scroll to position [7255, 0]
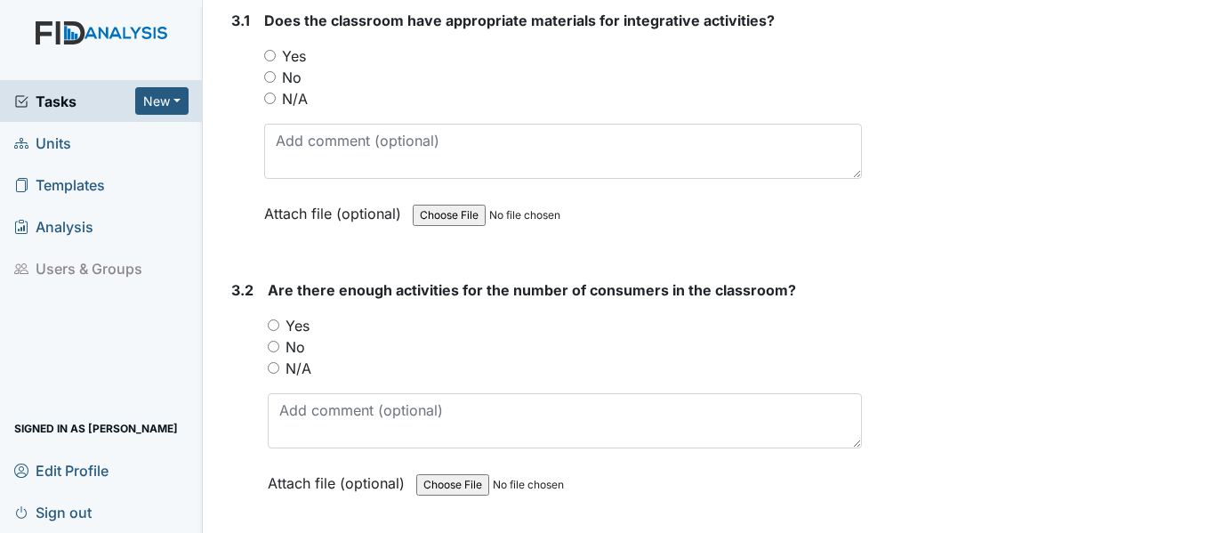
drag, startPoint x: 272, startPoint y: 99, endPoint x: 270, endPoint y: 110, distance: 11.9
click at [271, 61] on input "Yes" at bounding box center [270, 56] width 12 height 12
radio input "true"
click at [272, 331] on input "Yes" at bounding box center [274, 325] width 12 height 12
radio input "true"
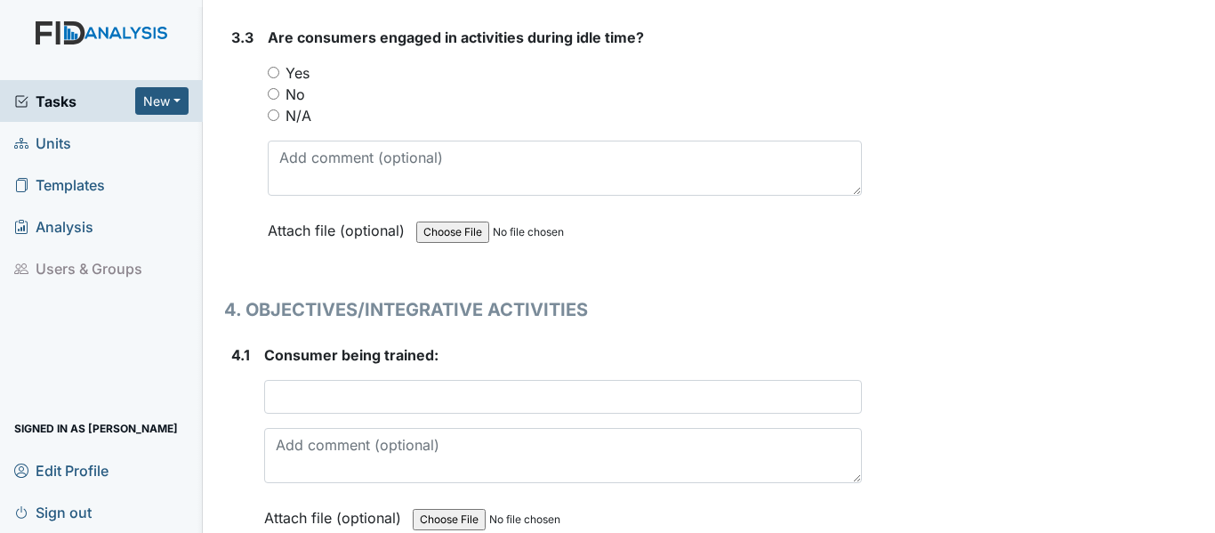
scroll to position [7824, 0]
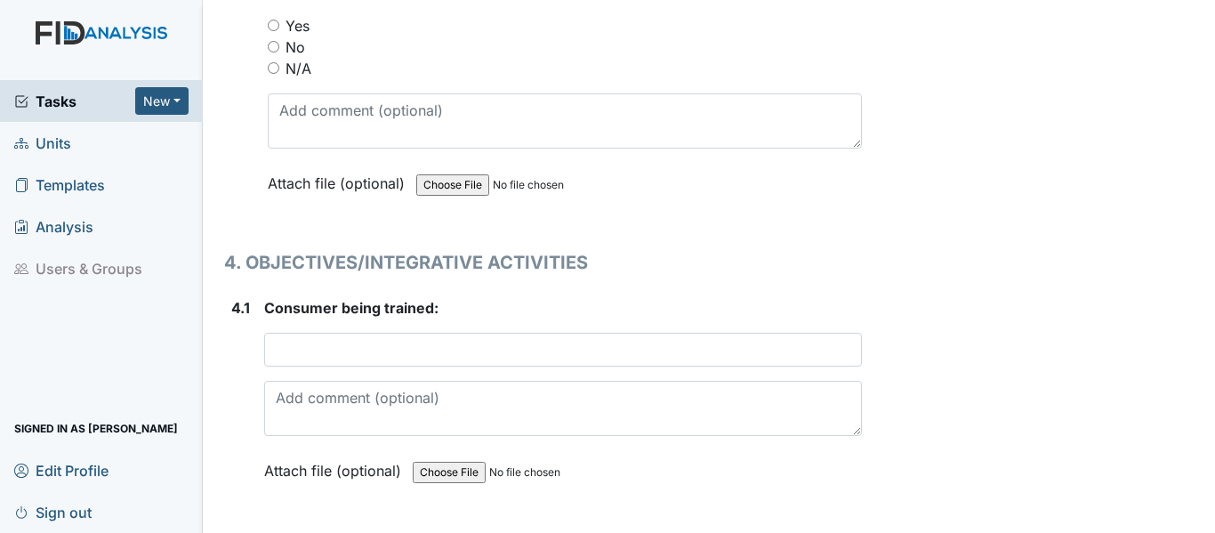
click at [275, 31] on input "Yes" at bounding box center [274, 26] width 12 height 12
radio input "true"
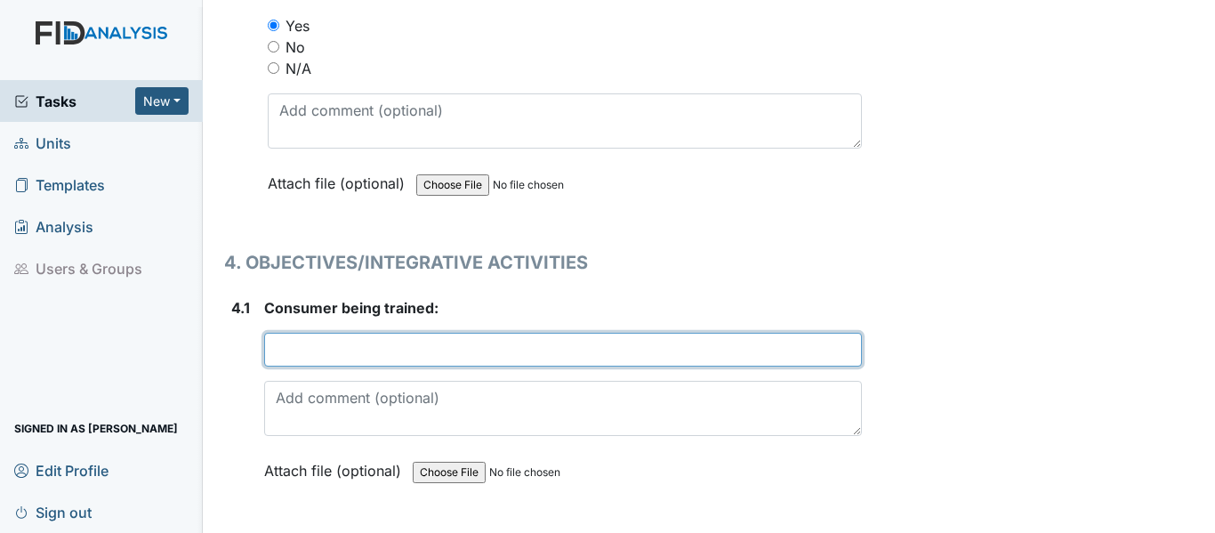
click at [317, 367] on input "text" at bounding box center [563, 350] width 598 height 34
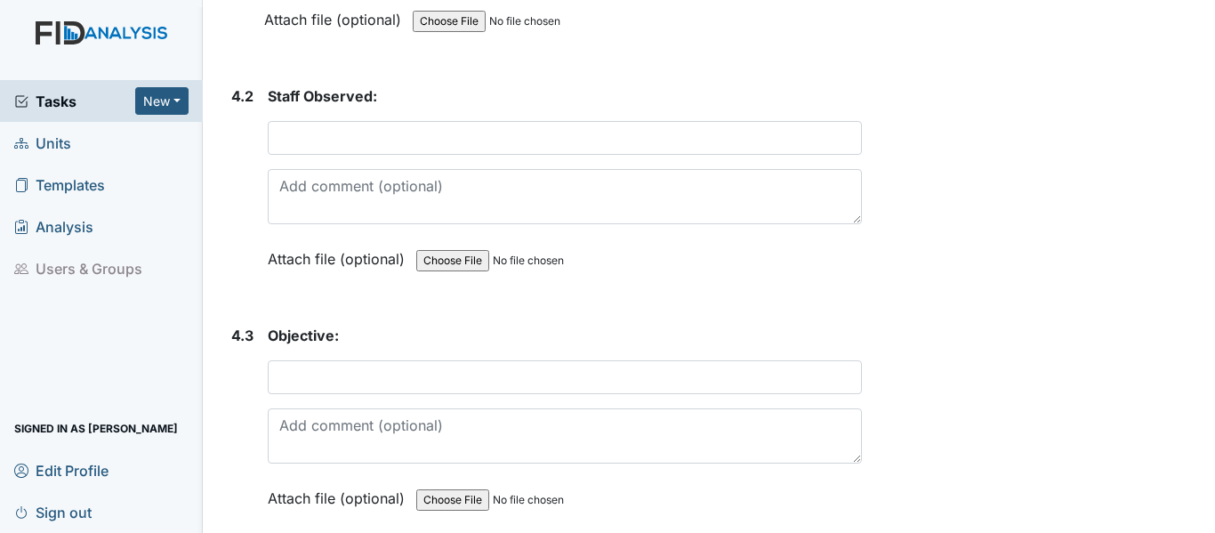
scroll to position [8334, 0]
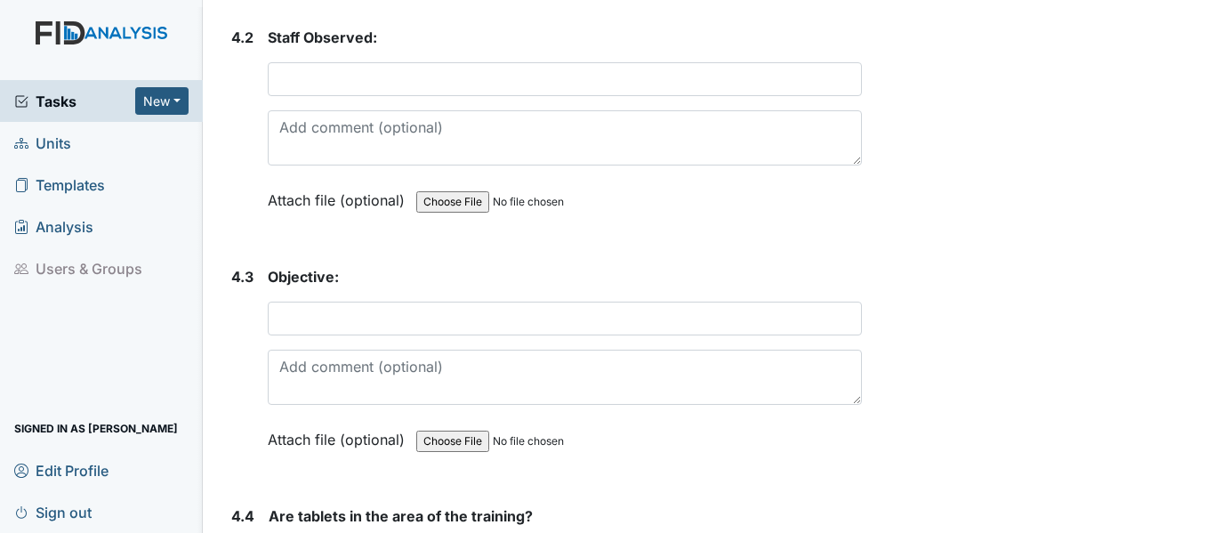
type input "D. Wright"
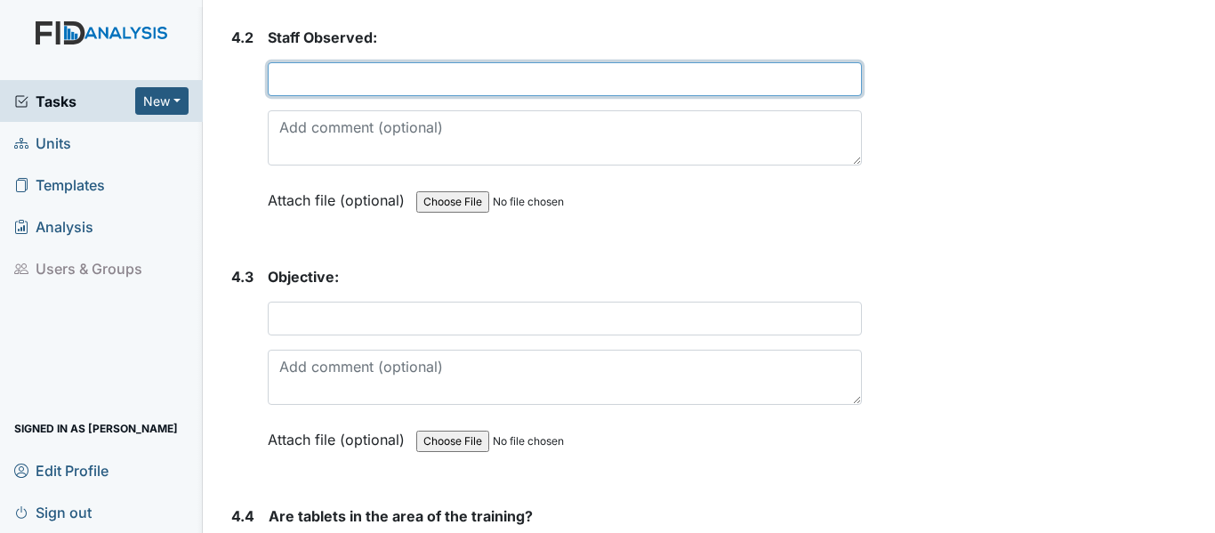
click at [309, 96] on input "text" at bounding box center [565, 79] width 594 height 34
type input "K. White"
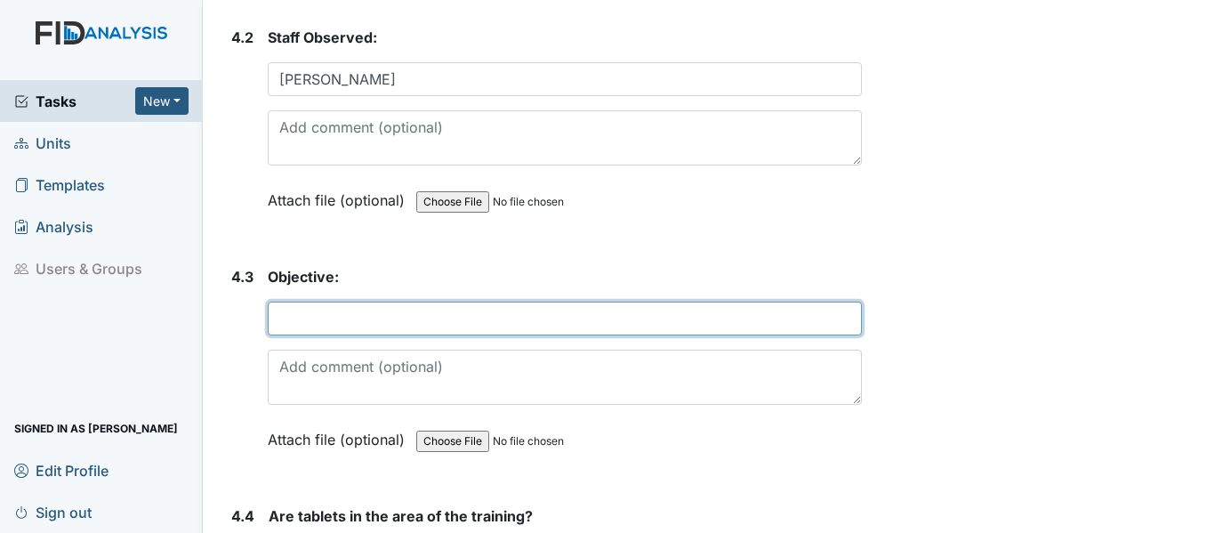
click at [306, 335] on input "text" at bounding box center [565, 319] width 594 height 34
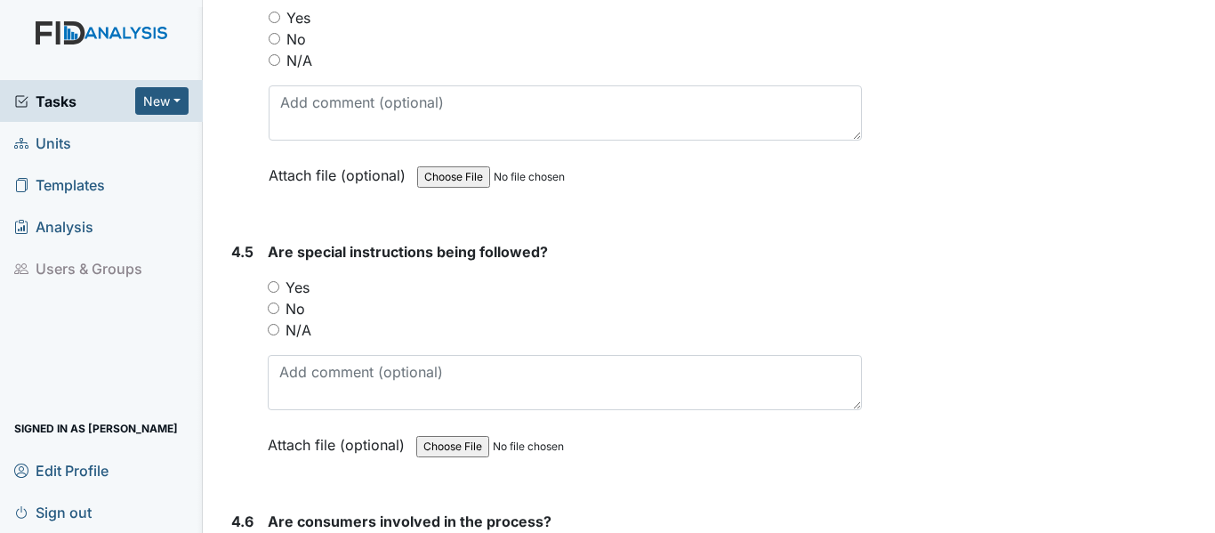
scroll to position [8880, 0]
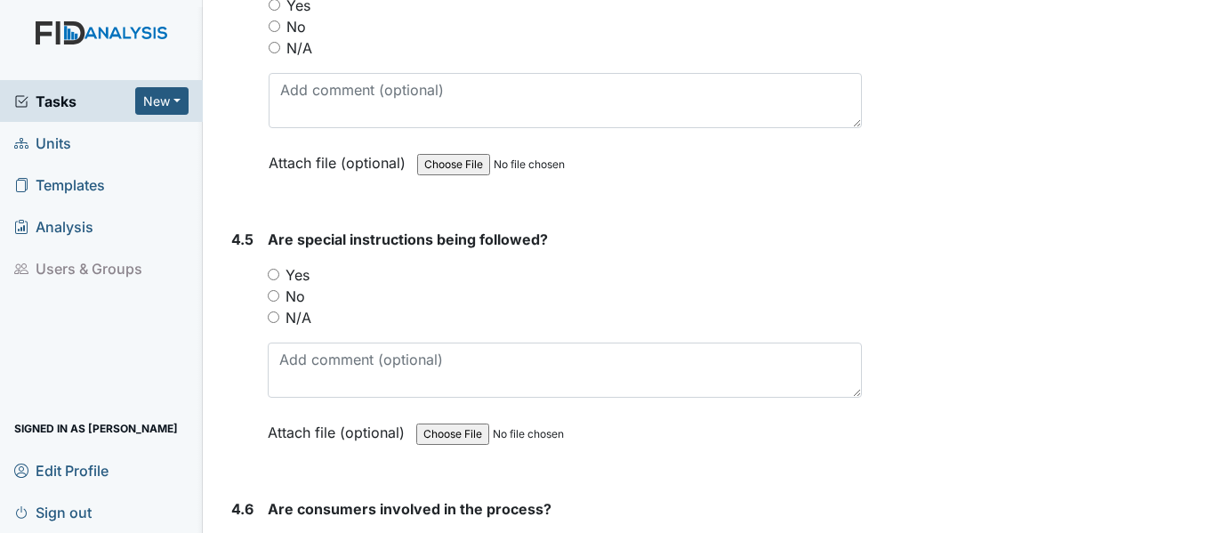
type input "WKOO4: FILE ALPHABETICAL ORDER"
click at [273, 11] on input "Yes" at bounding box center [275, 5] width 12 height 12
radio input "true"
click at [275, 280] on input "Yes" at bounding box center [274, 275] width 12 height 12
radio input "true"
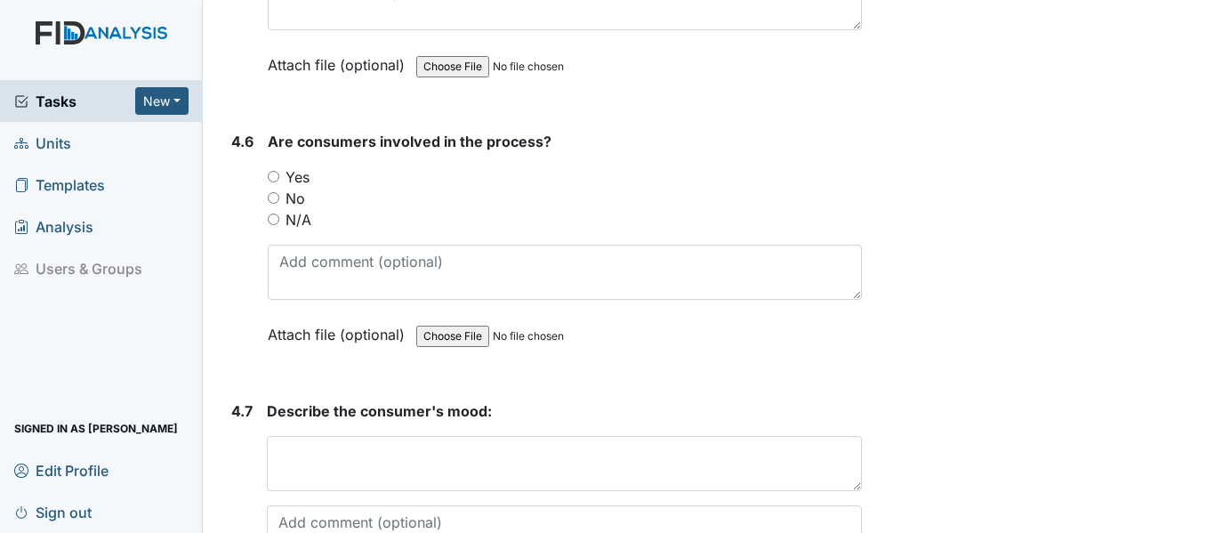
scroll to position [9342, 0]
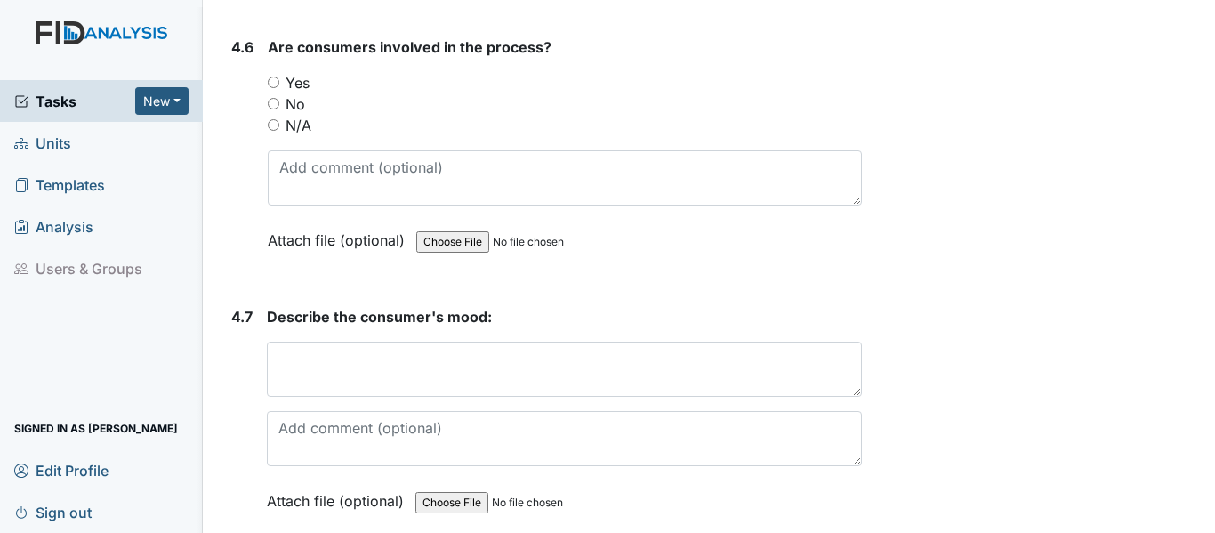
click at [271, 88] on input "Yes" at bounding box center [274, 83] width 12 height 12
radio input "true"
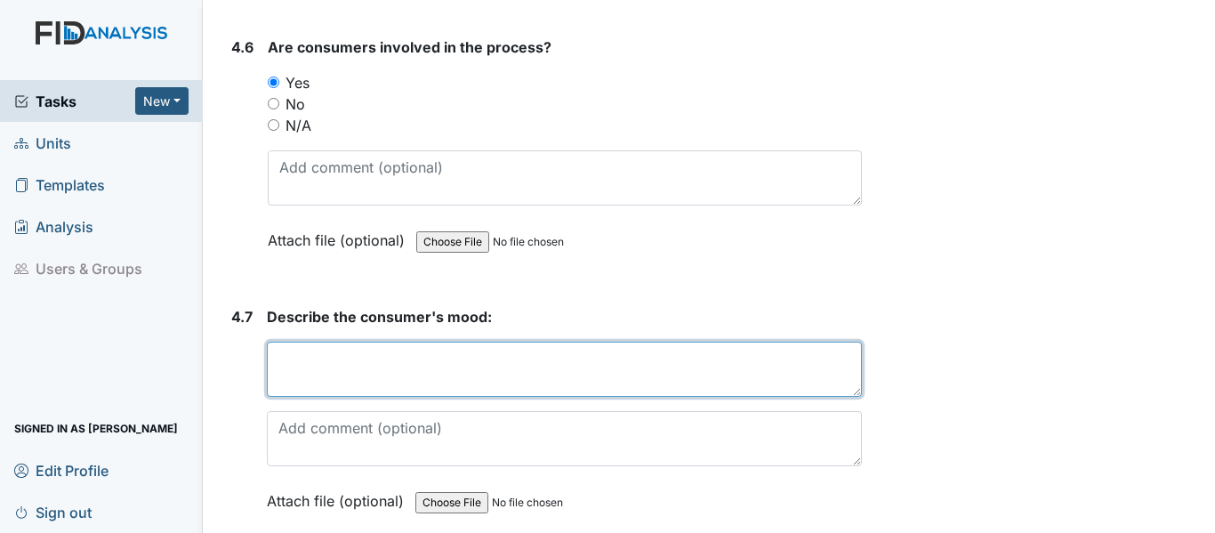
click at [339, 397] on textarea at bounding box center [564, 369] width 595 height 55
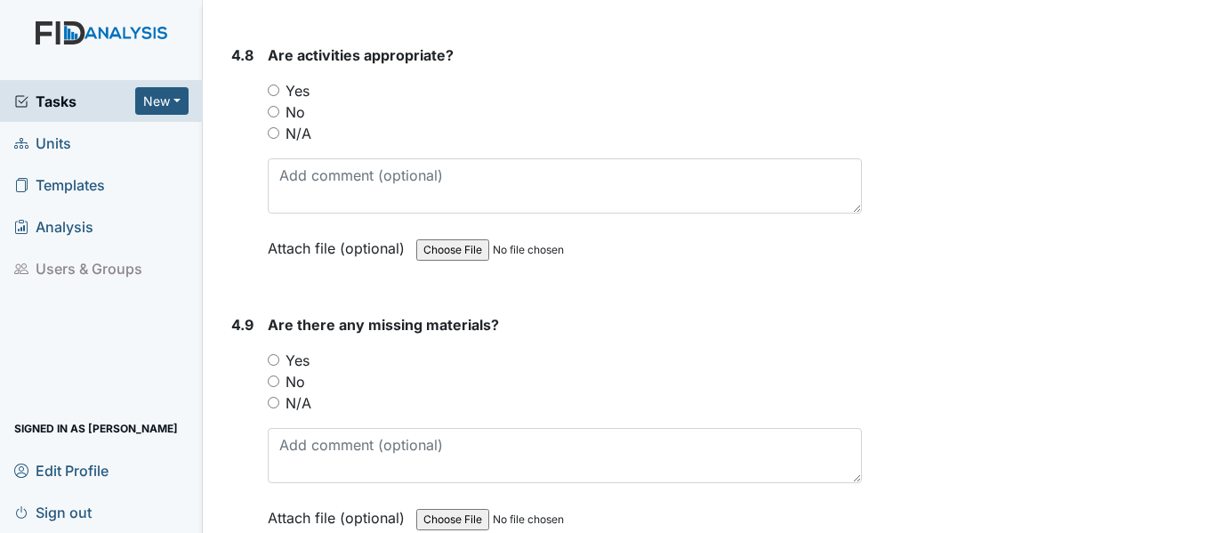
scroll to position [9876, 0]
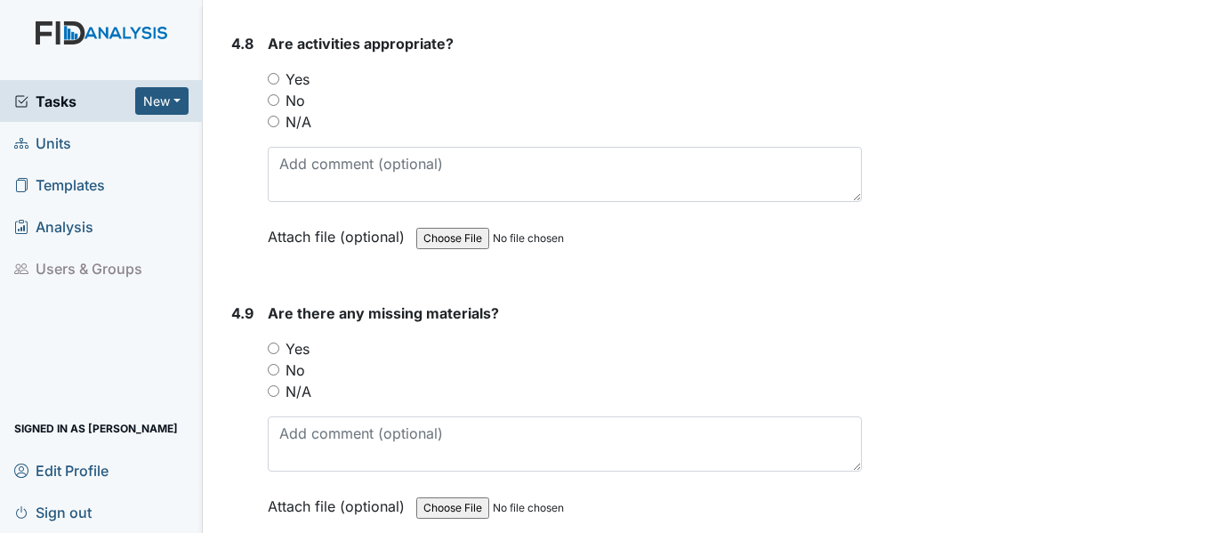
type textarea "EAGER TO LEARN"
click at [271, 85] on input "Yes" at bounding box center [274, 79] width 12 height 12
radio input "true"
click at [277, 375] on input "No" at bounding box center [274, 370] width 12 height 12
radio input "true"
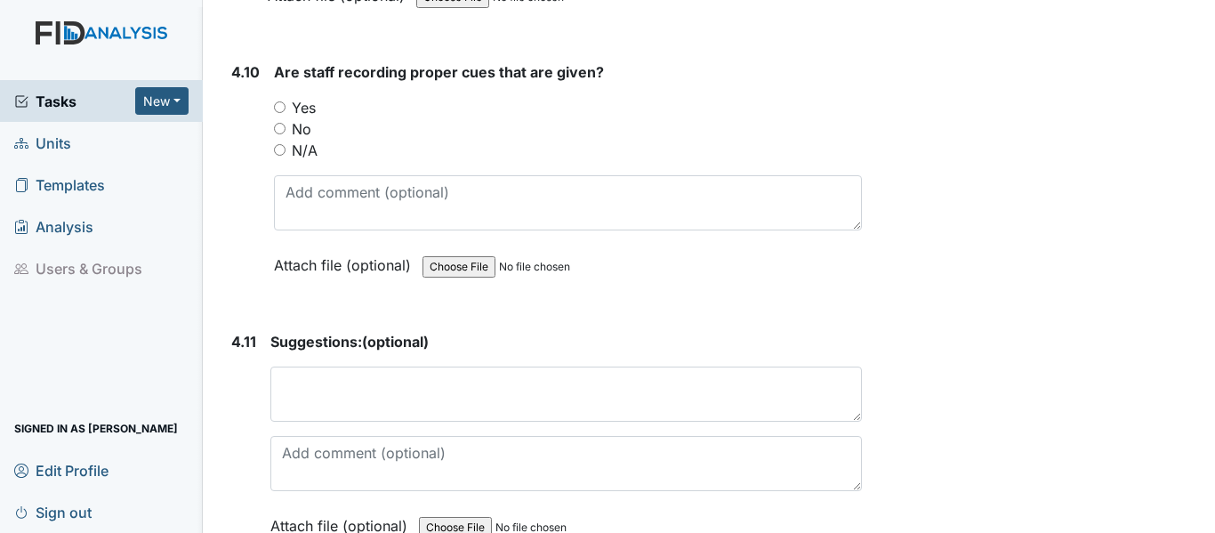
scroll to position [10445, 0]
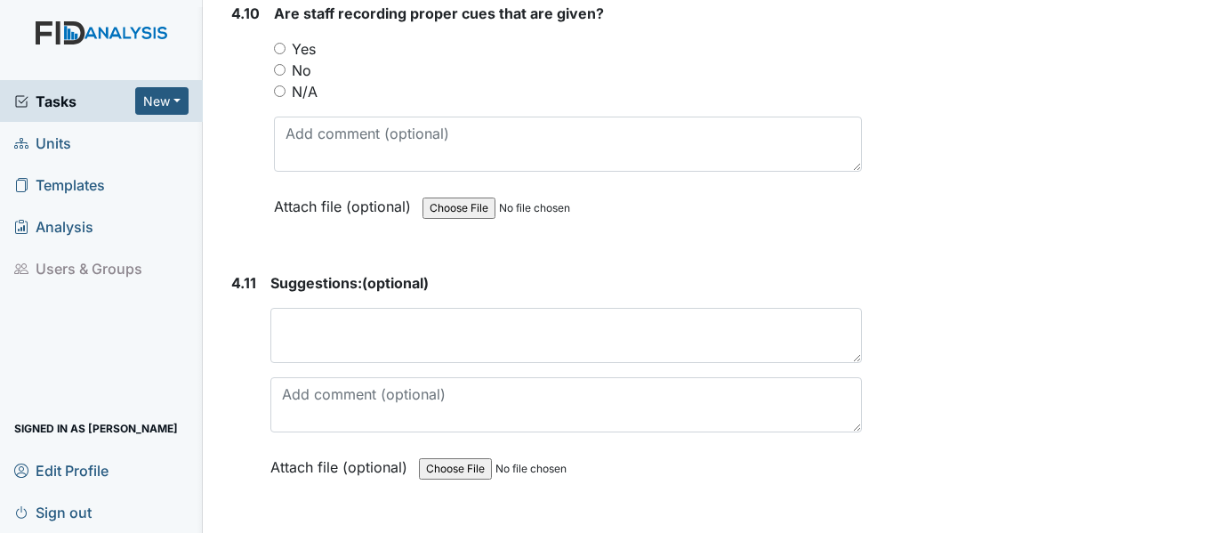
click at [281, 54] on input "Yes" at bounding box center [280, 49] width 12 height 12
radio input "true"
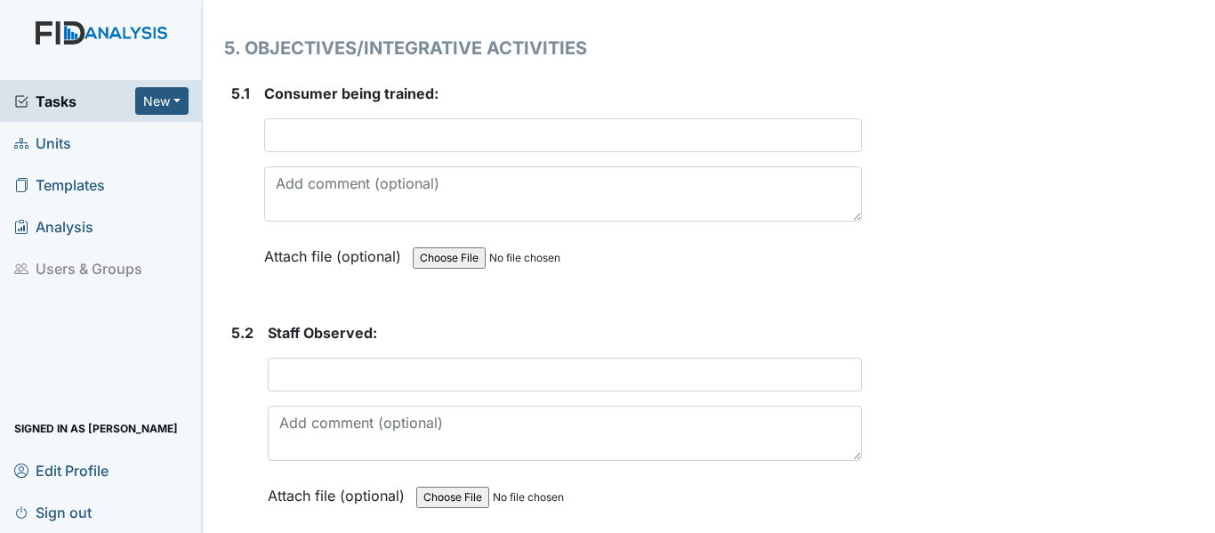
scroll to position [11050, 0]
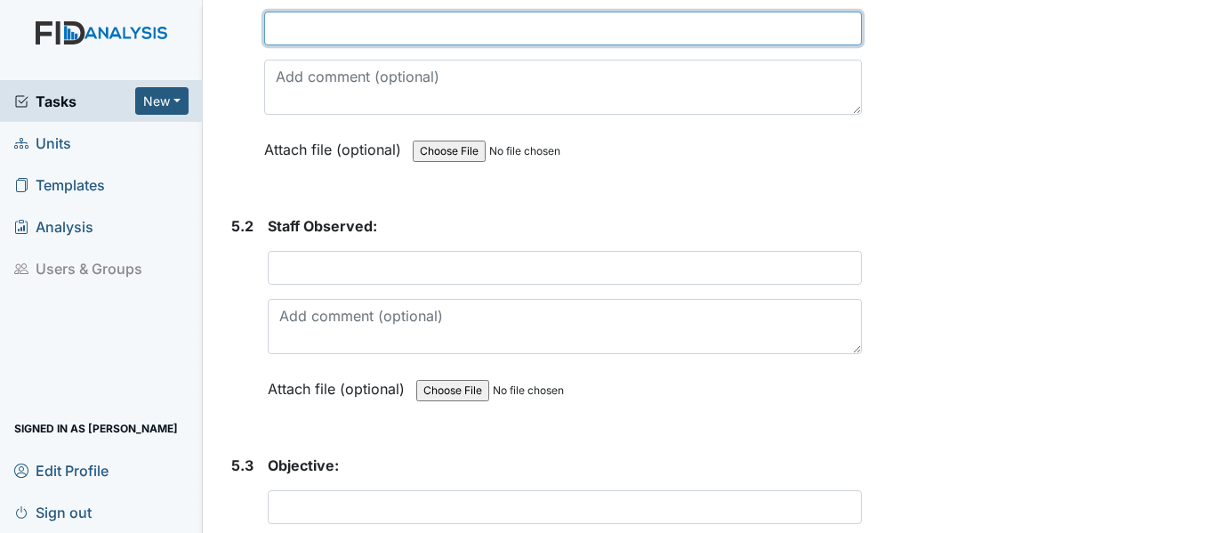
click at [325, 45] on input "text" at bounding box center [563, 29] width 598 height 34
type input "M. BARNETT"
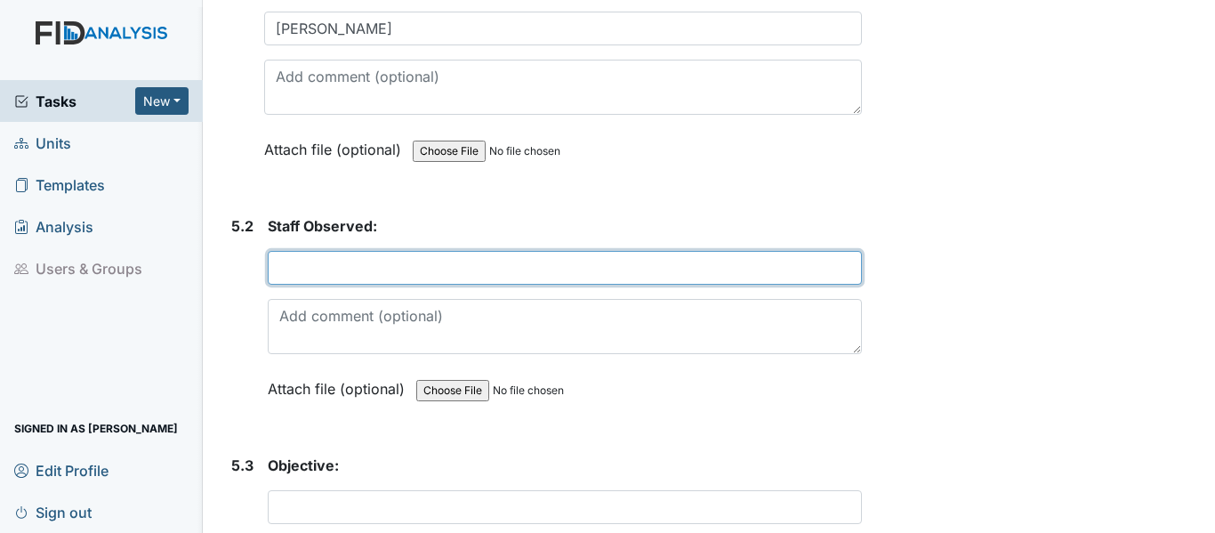
click at [270, 285] on input "text" at bounding box center [565, 268] width 594 height 34
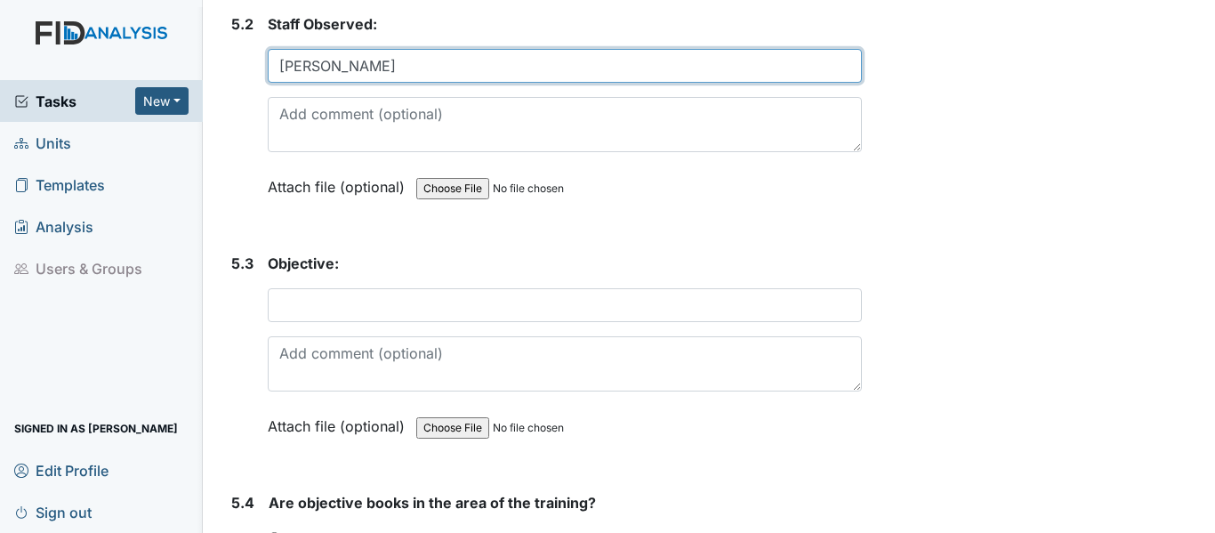
scroll to position [11371, 0]
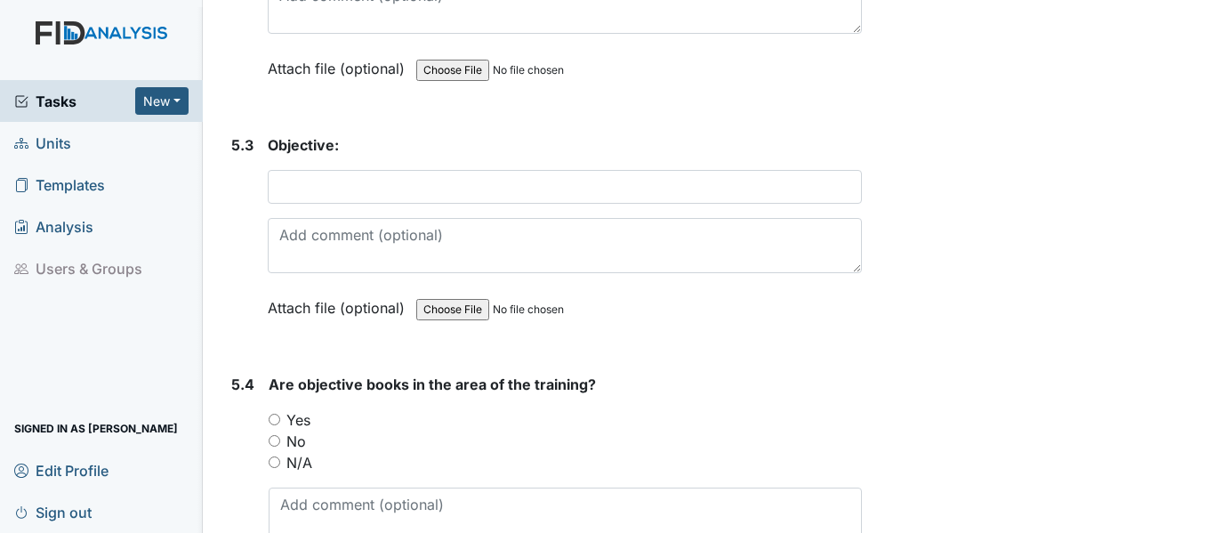
type input "R.CLARK"
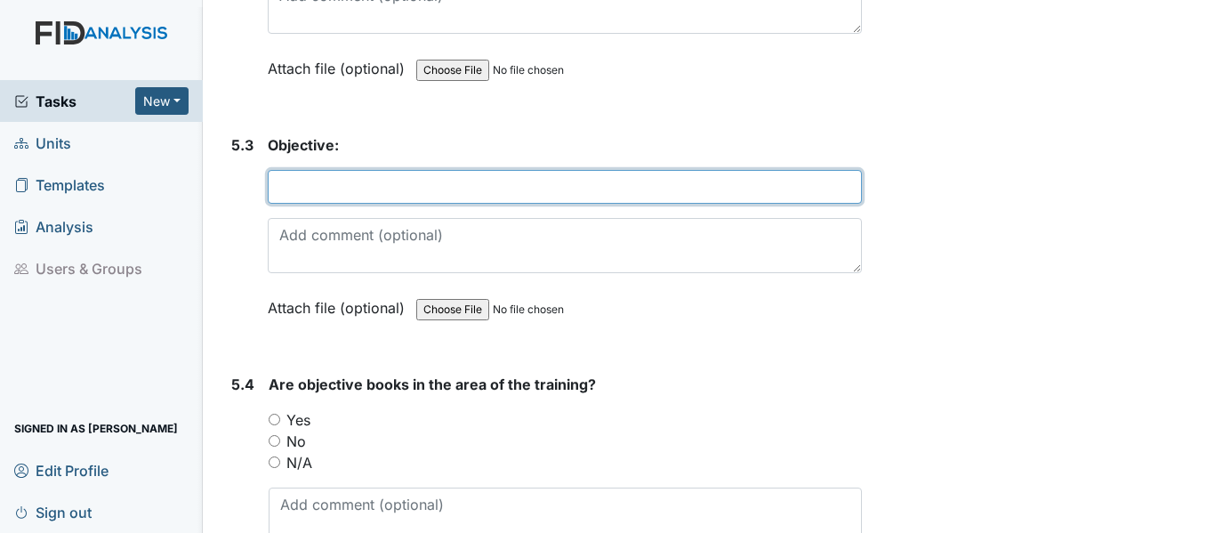
click at [342, 204] on input "text" at bounding box center [565, 187] width 594 height 34
type input "FAOO8: FILE 20 WORDS"
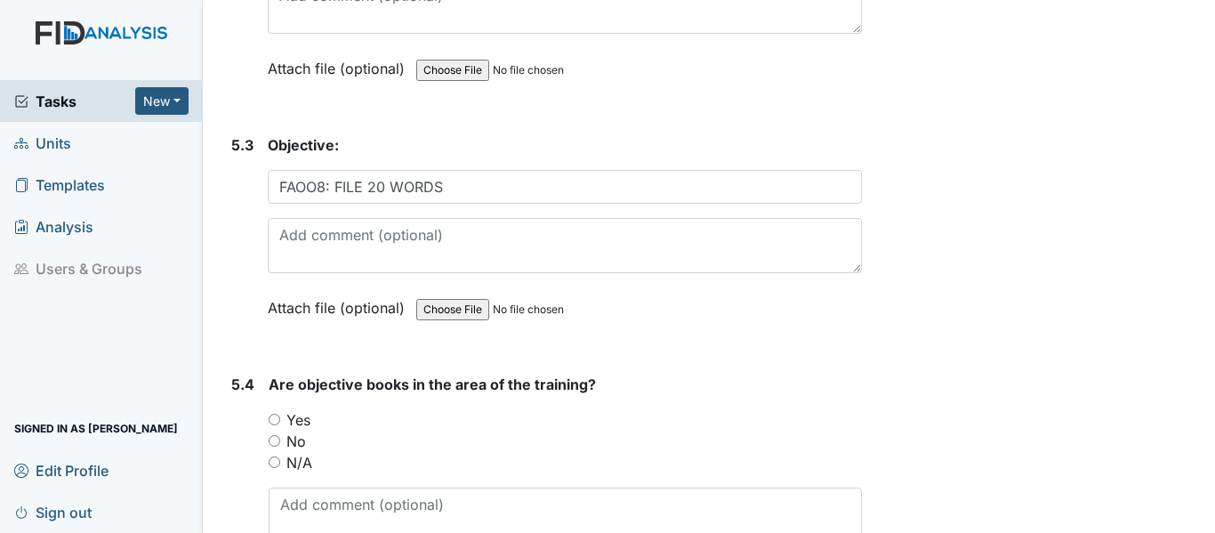
click at [277, 425] on input "Yes" at bounding box center [275, 420] width 12 height 12
radio input "true"
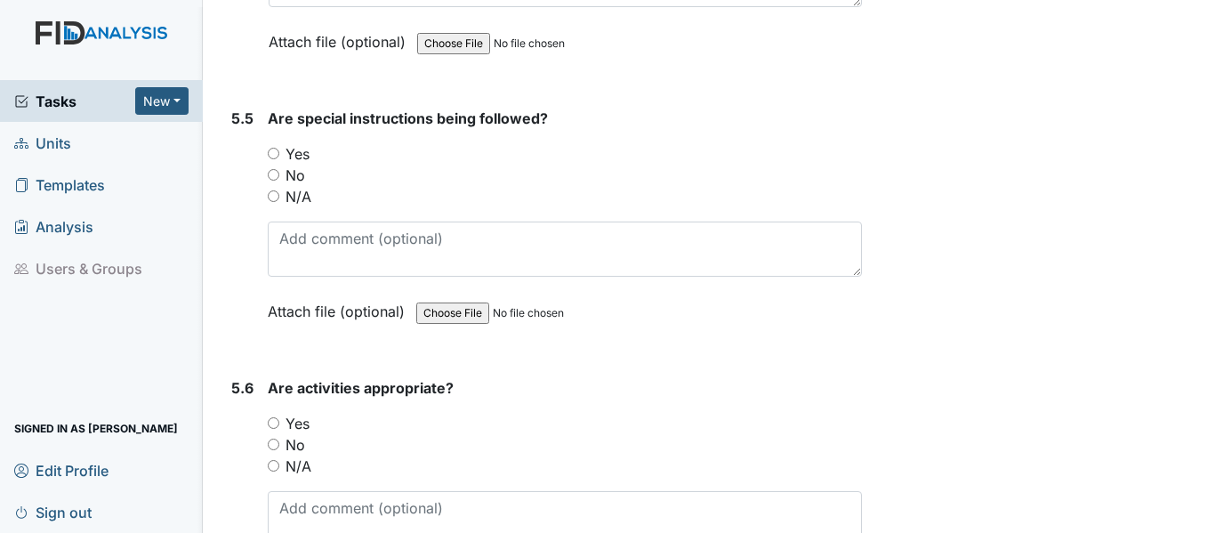
scroll to position [11945, 0]
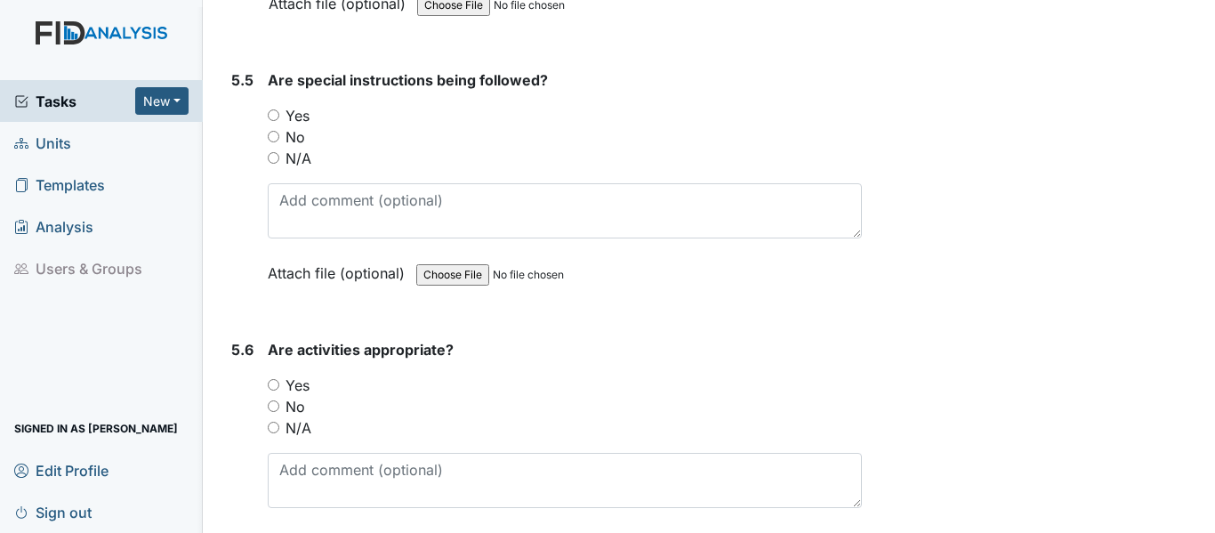
click at [279, 126] on div "Yes" at bounding box center [565, 115] width 594 height 21
drag, startPoint x: 273, startPoint y: 153, endPoint x: 280, endPoint y: 203, distance: 50.3
click at [273, 121] on input "Yes" at bounding box center [274, 115] width 12 height 12
radio input "true"
click at [269, 391] on input "Yes" at bounding box center [274, 385] width 12 height 12
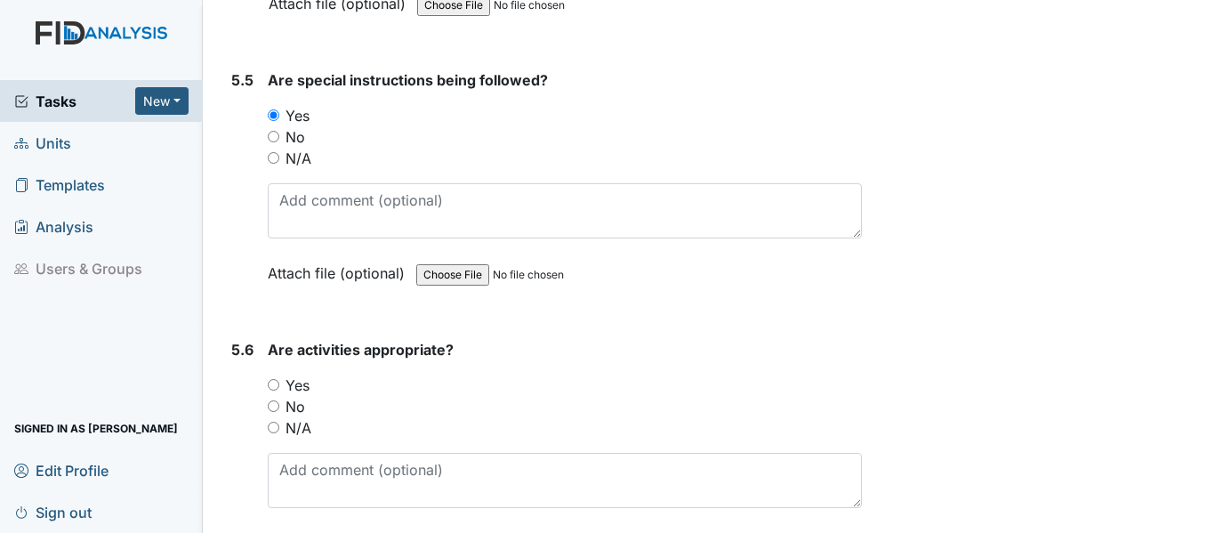
radio input "true"
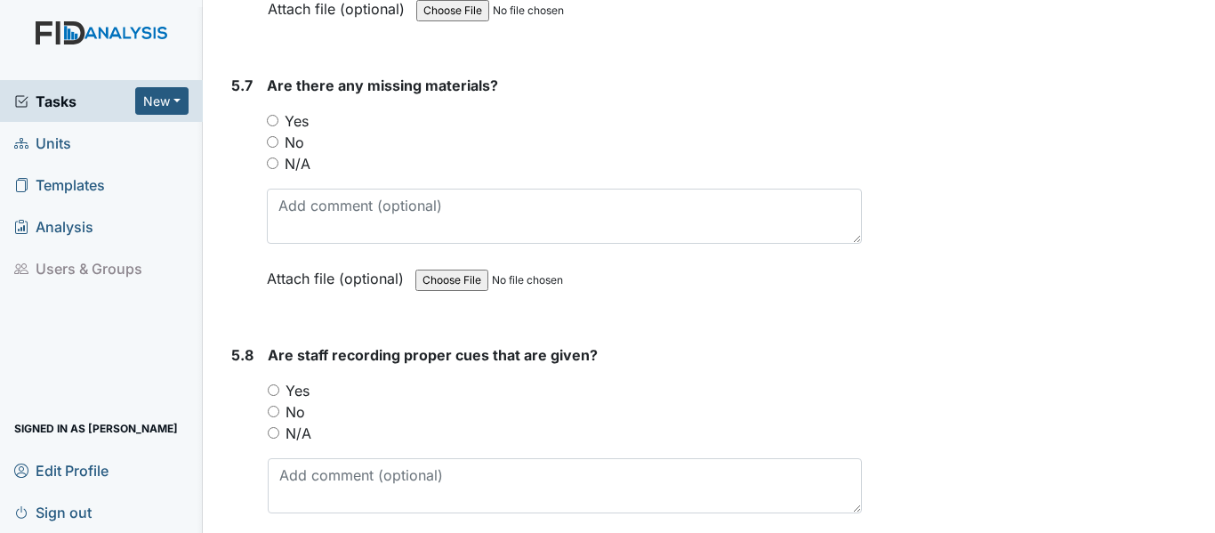
scroll to position [12503, 0]
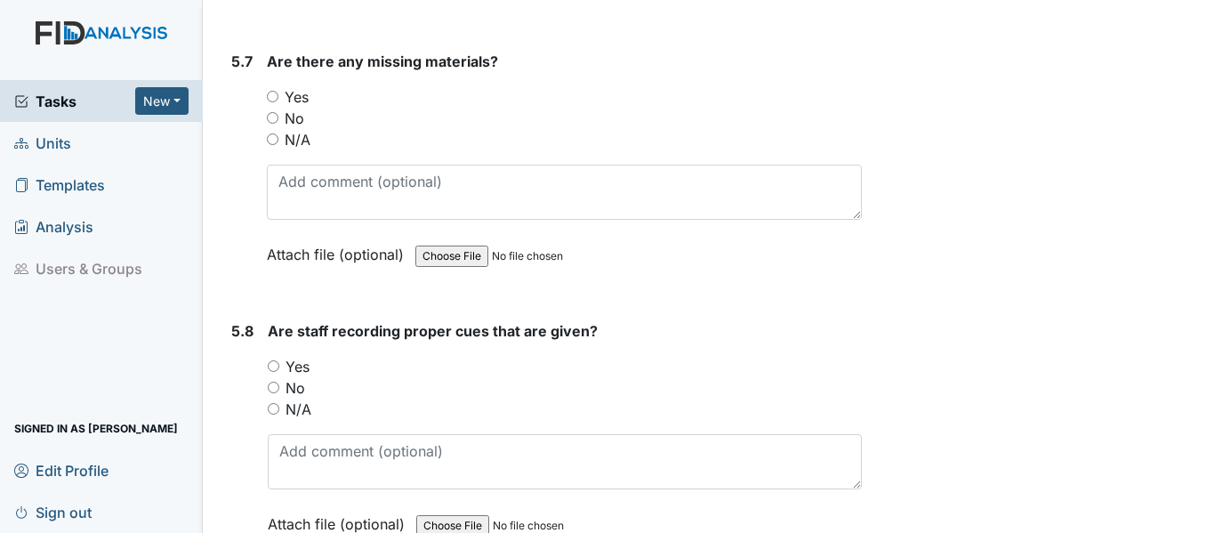
click at [268, 124] on input "No" at bounding box center [273, 118] width 12 height 12
radio input "true"
click at [277, 372] on input "Yes" at bounding box center [274, 366] width 12 height 12
radio input "true"
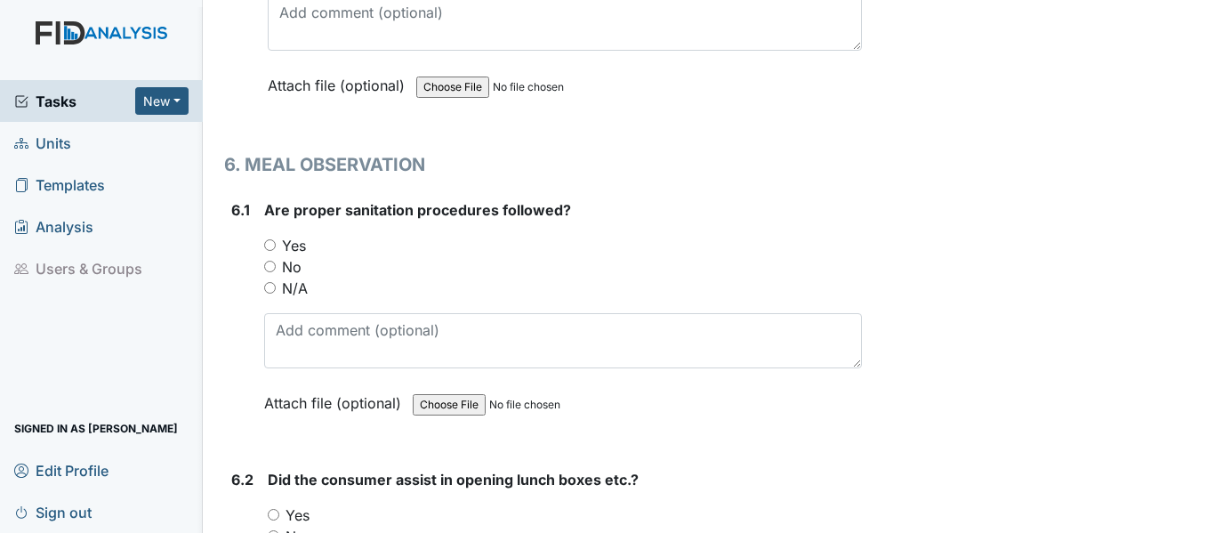
scroll to position [13357, 0]
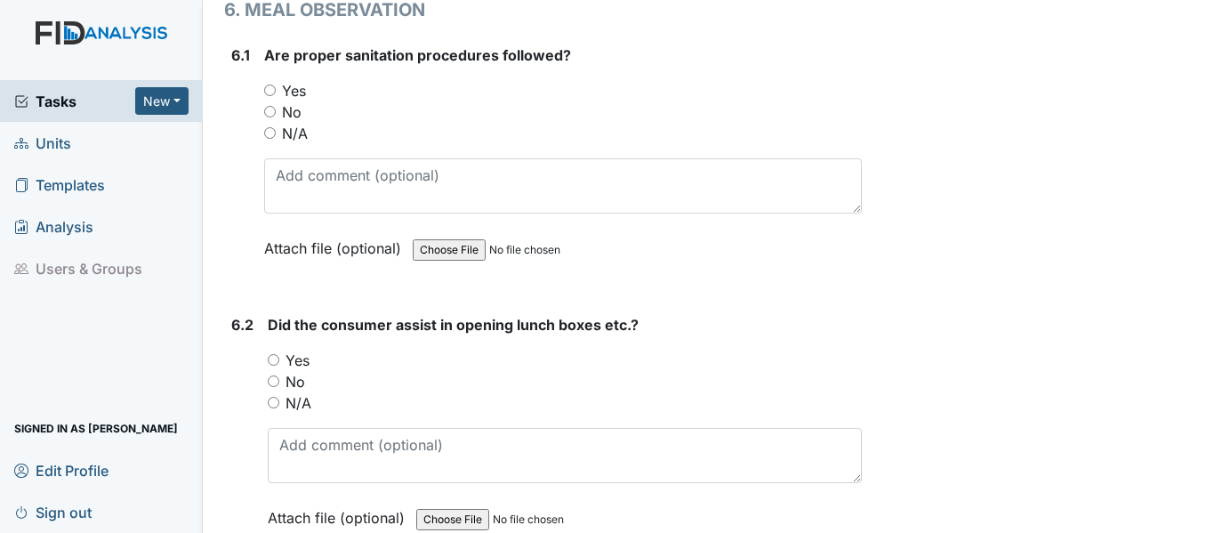
click at [266, 96] on input "Yes" at bounding box center [270, 91] width 12 height 12
radio input "true"
click at [270, 366] on input "Yes" at bounding box center [274, 360] width 12 height 12
radio input "true"
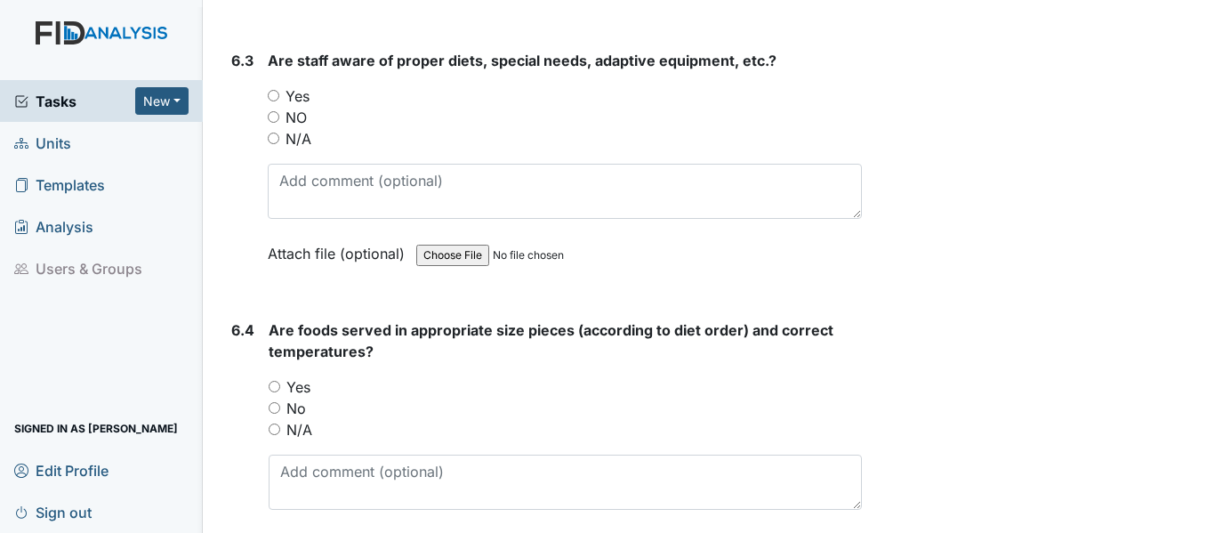
scroll to position [13902, 0]
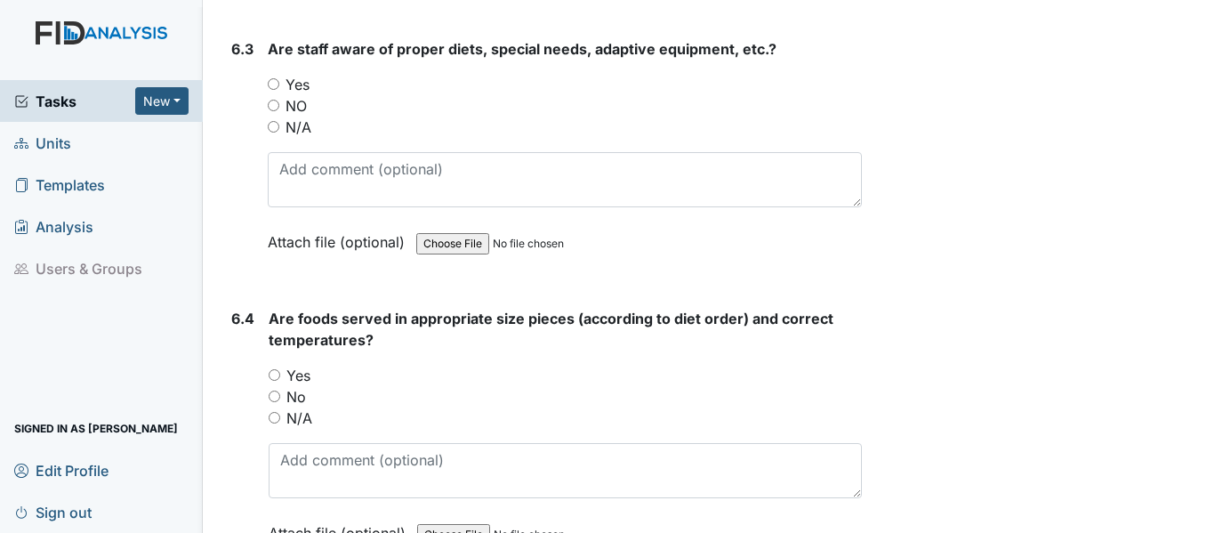
click at [271, 90] on input "Yes" at bounding box center [274, 84] width 12 height 12
radio input "true"
click at [274, 381] on input "Yes" at bounding box center [275, 375] width 12 height 12
radio input "true"
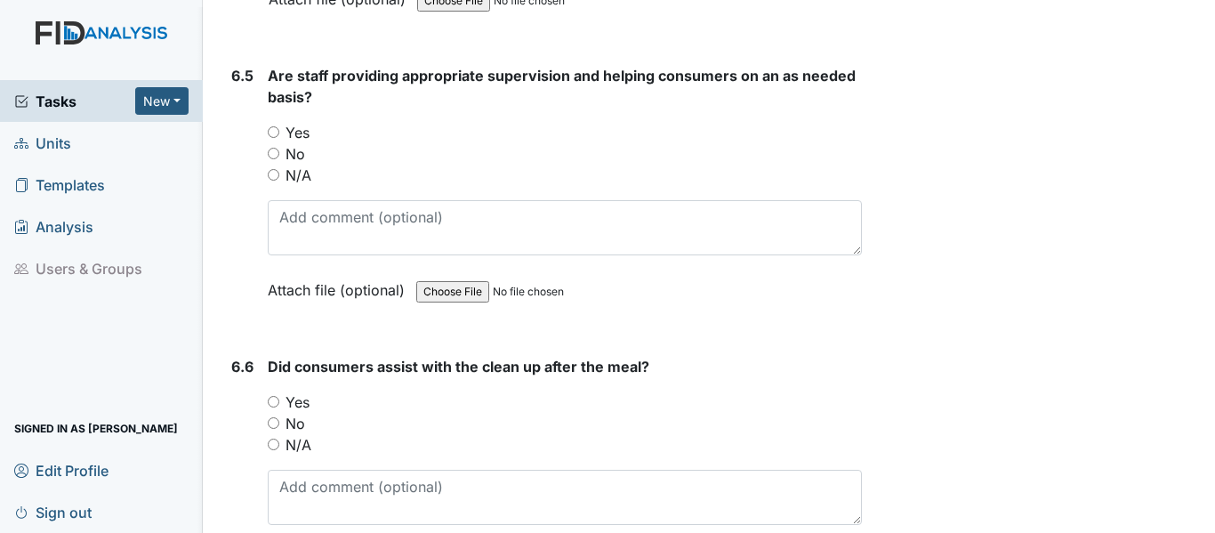
scroll to position [14448, 0]
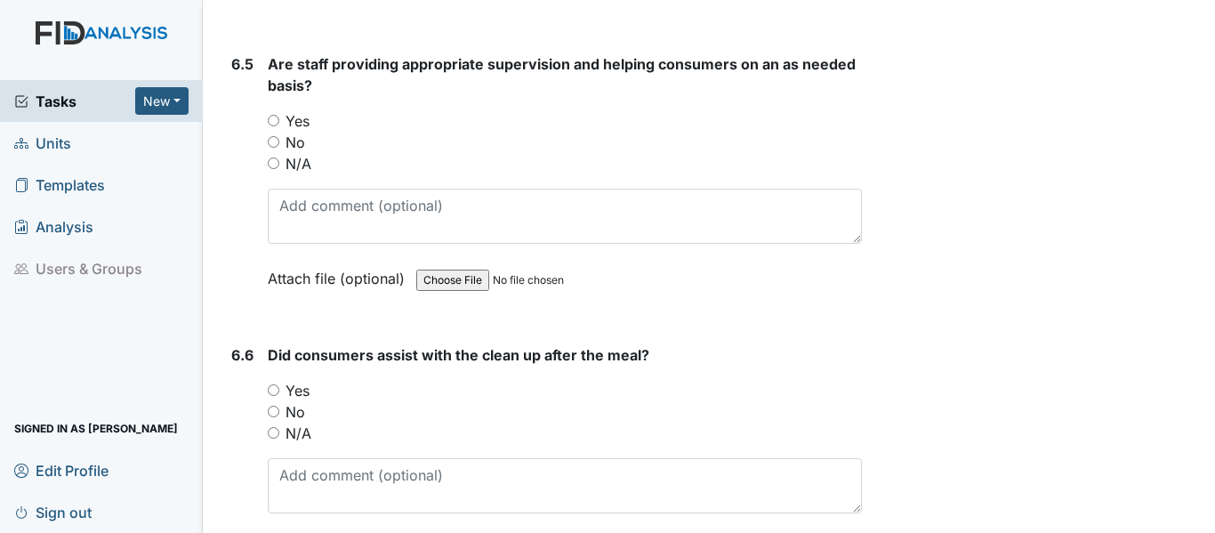
click at [273, 132] on div "Yes" at bounding box center [565, 120] width 594 height 21
click at [275, 126] on input "Yes" at bounding box center [274, 121] width 12 height 12
radio input "true"
click at [268, 396] on input "Yes" at bounding box center [274, 390] width 12 height 12
radio input "true"
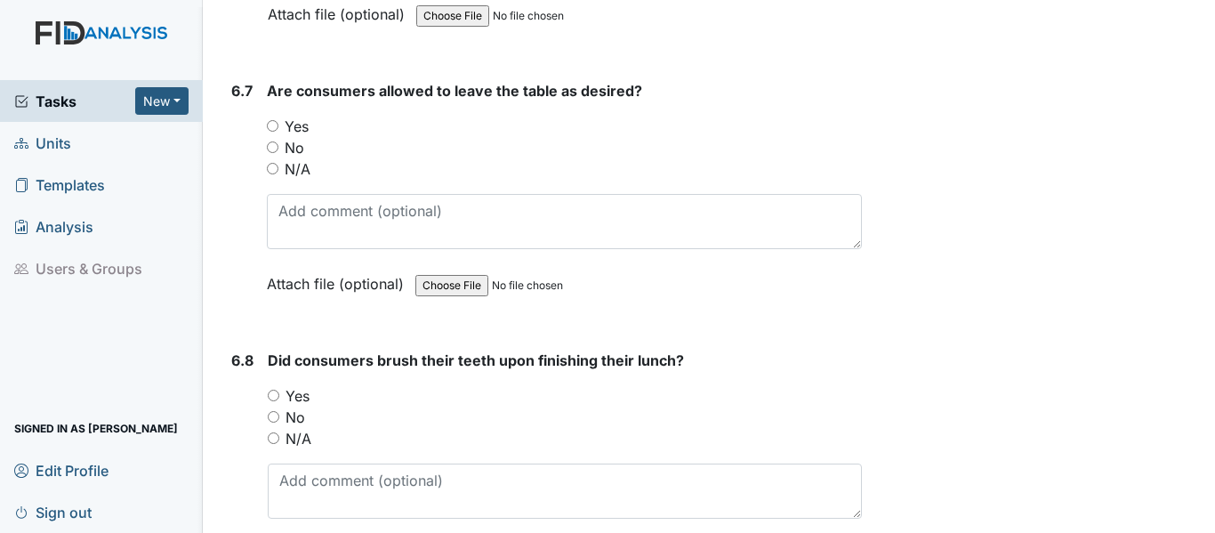
scroll to position [15017, 0]
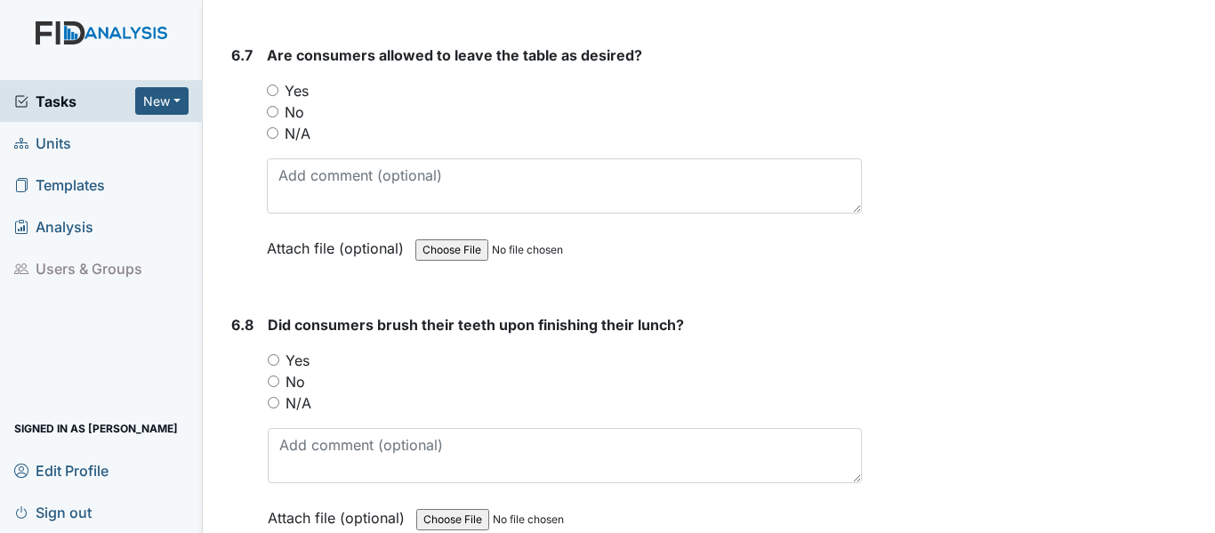
click at [272, 96] on input "Yes" at bounding box center [273, 91] width 12 height 12
radio input "true"
click at [273, 366] on input "Yes" at bounding box center [274, 360] width 12 height 12
radio input "true"
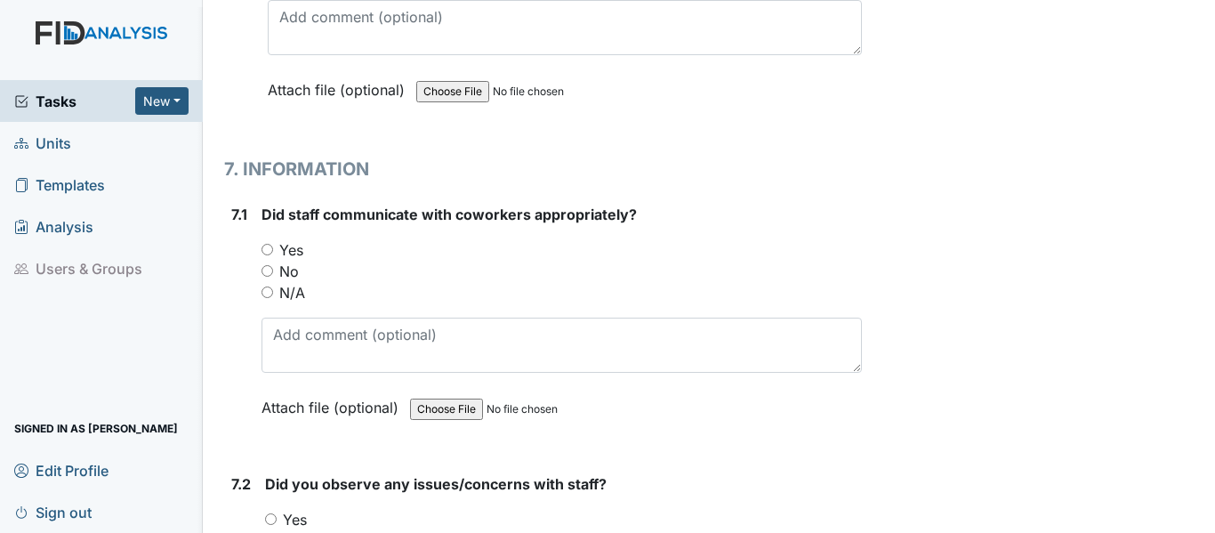
scroll to position [15860, 0]
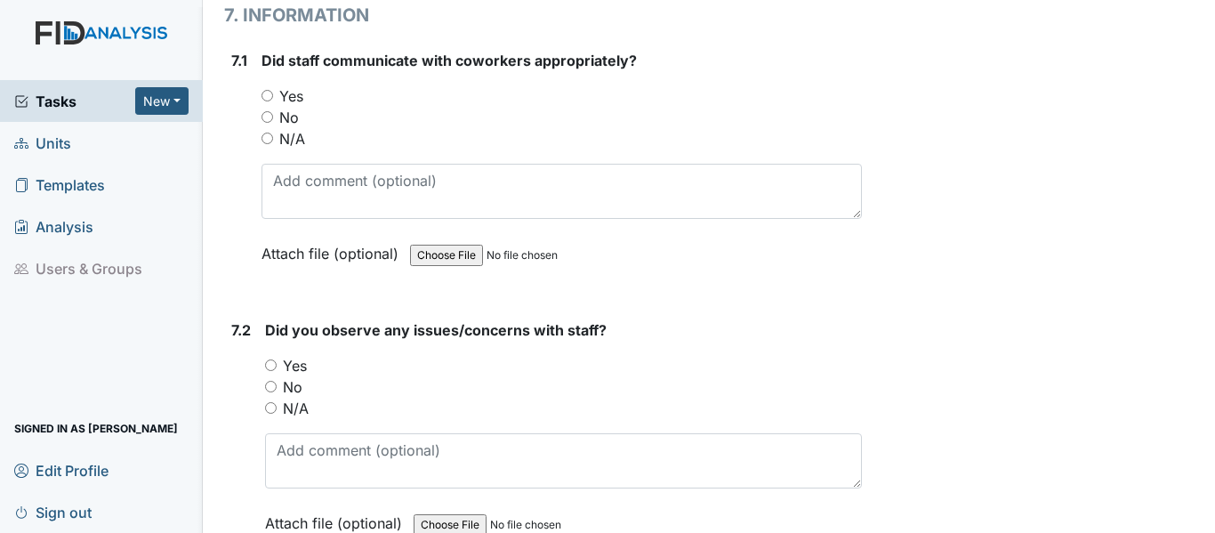
click at [266, 101] on input "Yes" at bounding box center [268, 96] width 12 height 12
radio input "true"
click at [269, 392] on input "No" at bounding box center [271, 387] width 12 height 12
radio input "true"
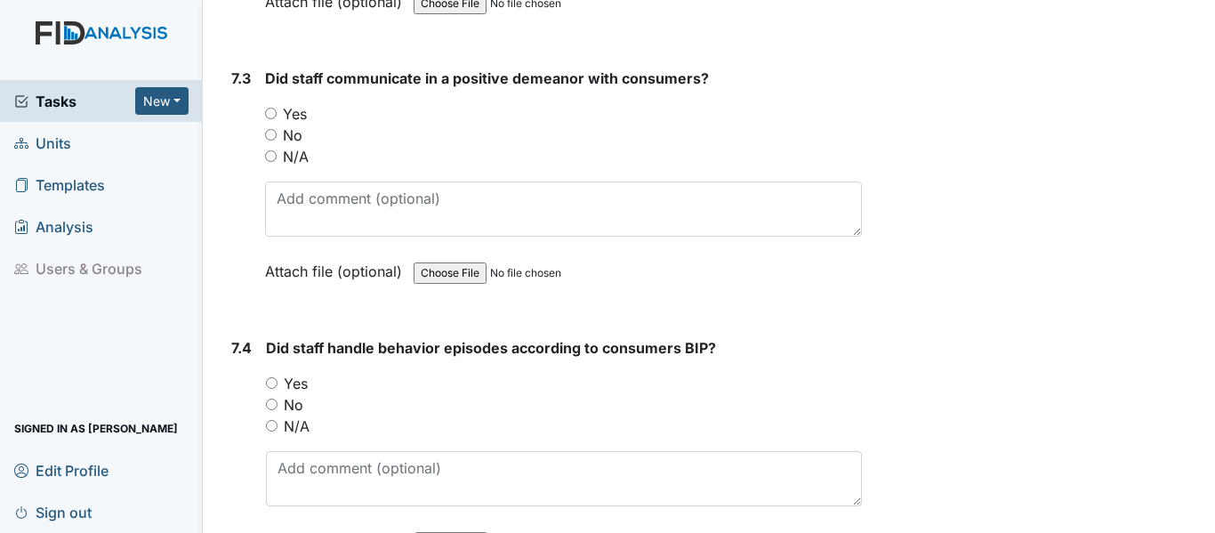
scroll to position [16441, 0]
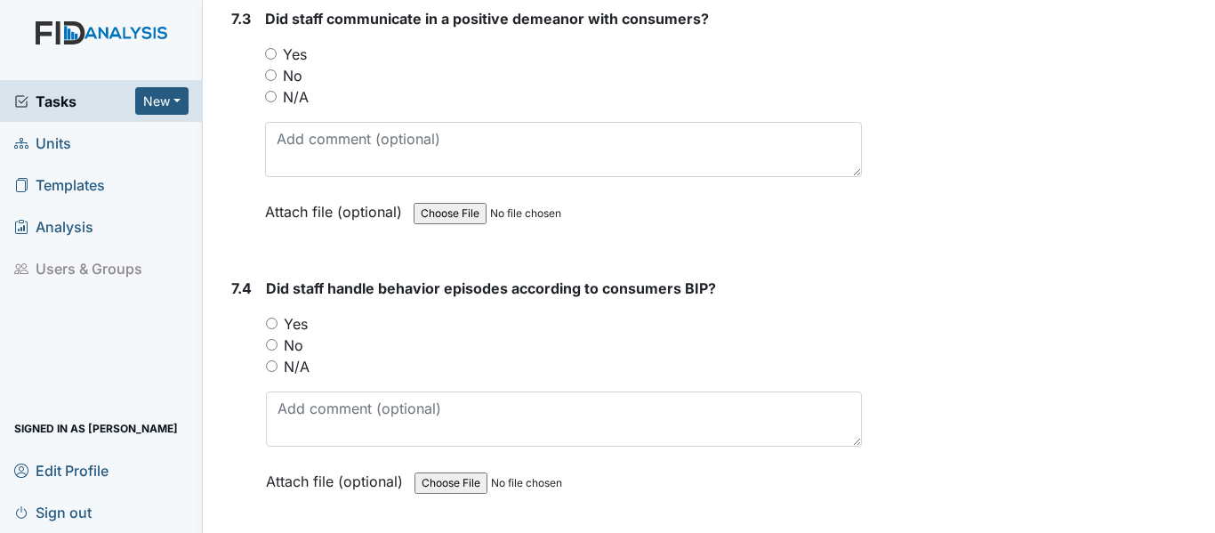
click at [265, 60] on input "Yes" at bounding box center [271, 54] width 12 height 12
radio input "true"
click at [276, 329] on input "Yes" at bounding box center [272, 324] width 12 height 12
radio input "true"
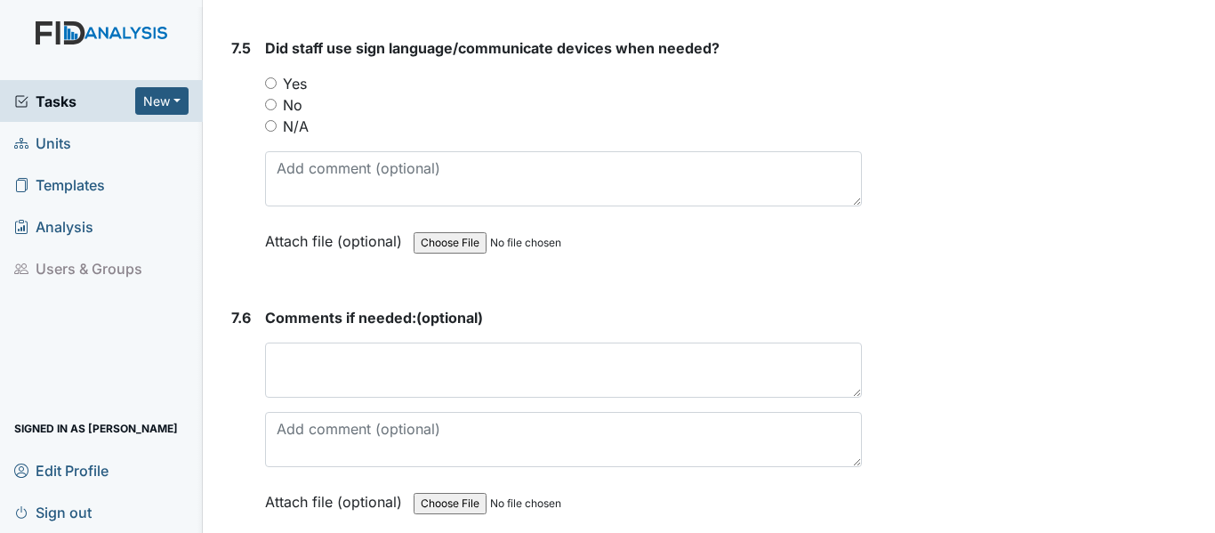
scroll to position [17046, 0]
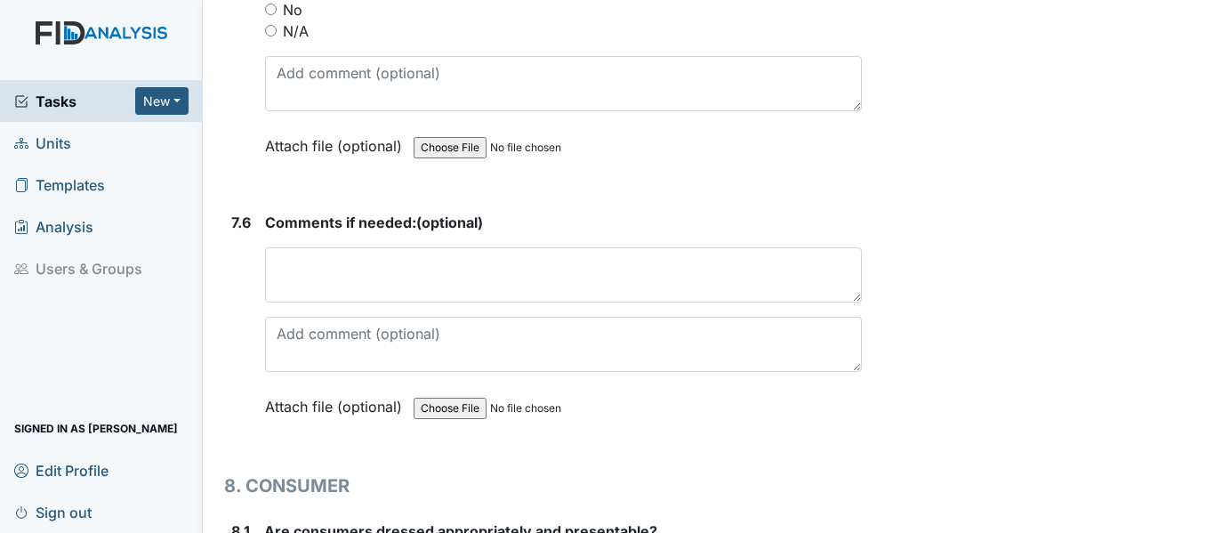
radio input "true"
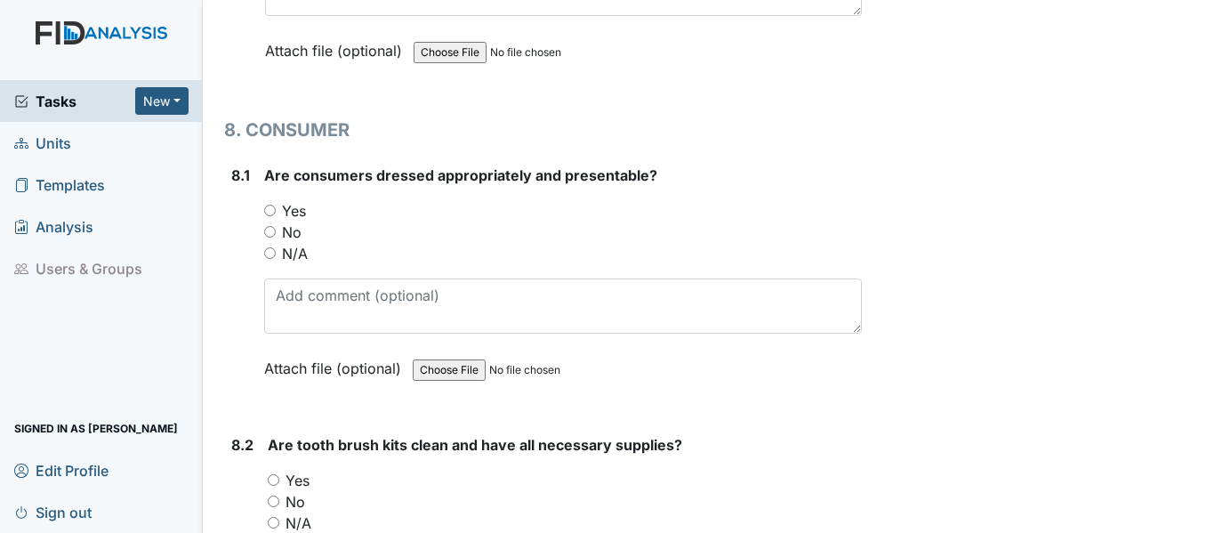
scroll to position [17544, 0]
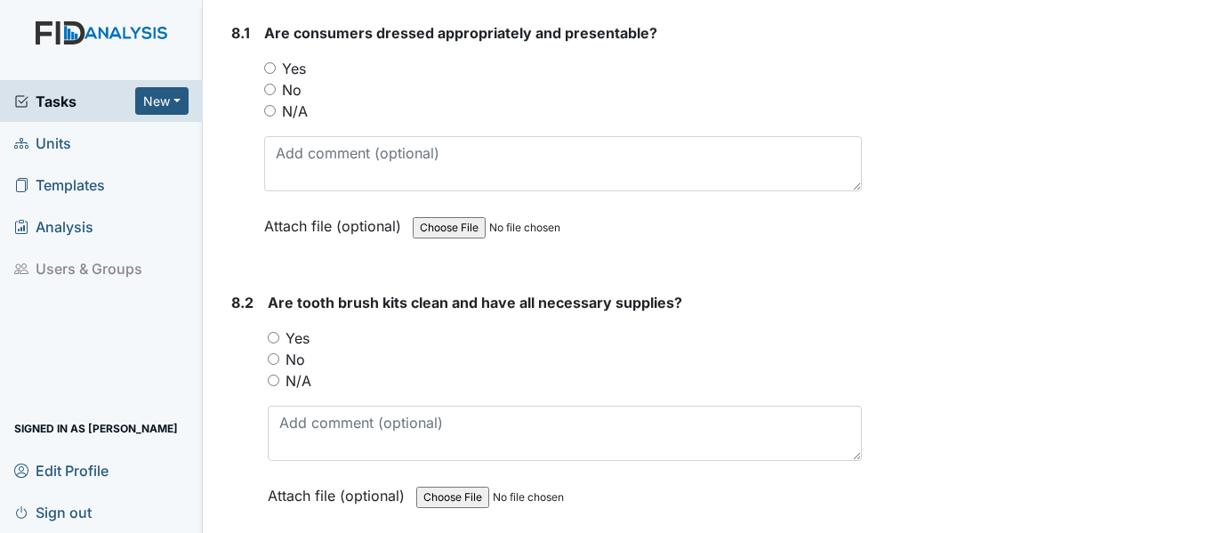
click at [272, 74] on input "Yes" at bounding box center [270, 68] width 12 height 12
radio input "true"
click at [275, 343] on input "Yes" at bounding box center [274, 338] width 12 height 12
radio input "true"
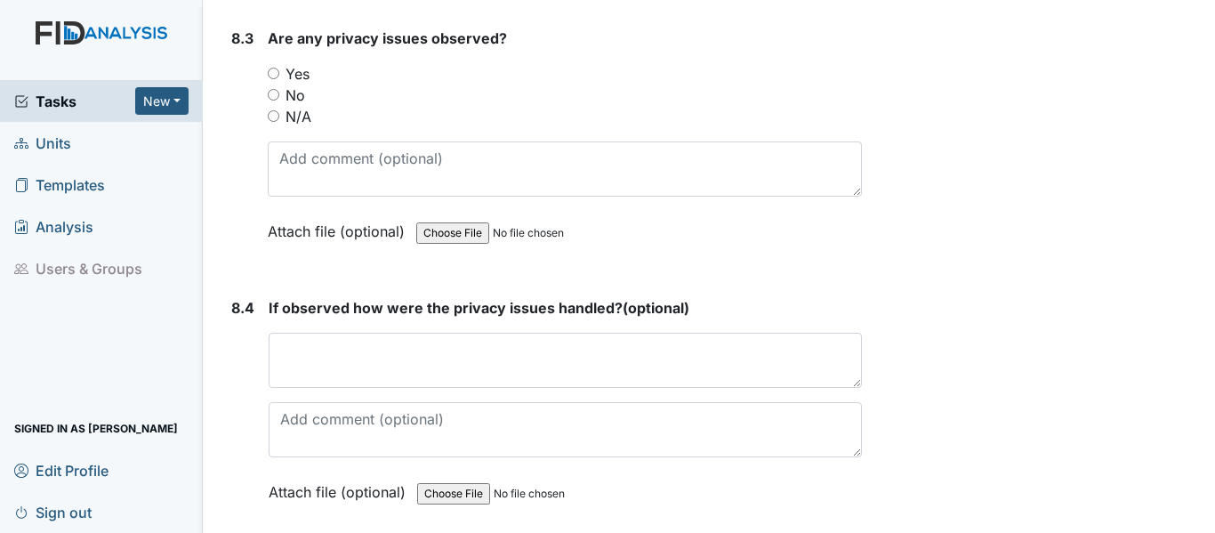
scroll to position [18090, 0]
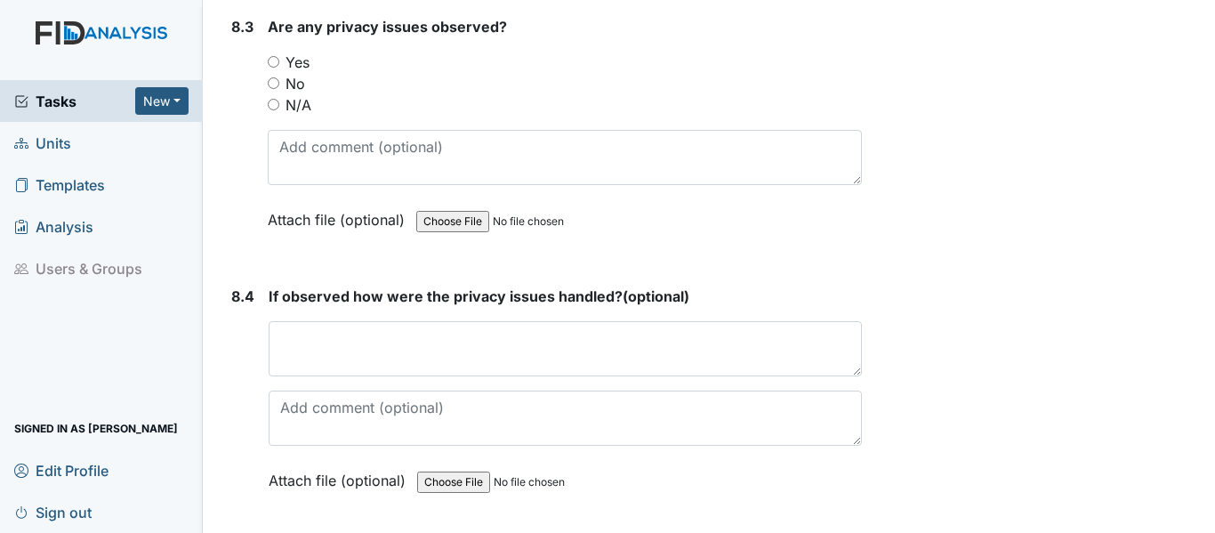
click at [274, 89] on input "No" at bounding box center [274, 83] width 12 height 12
radio input "true"
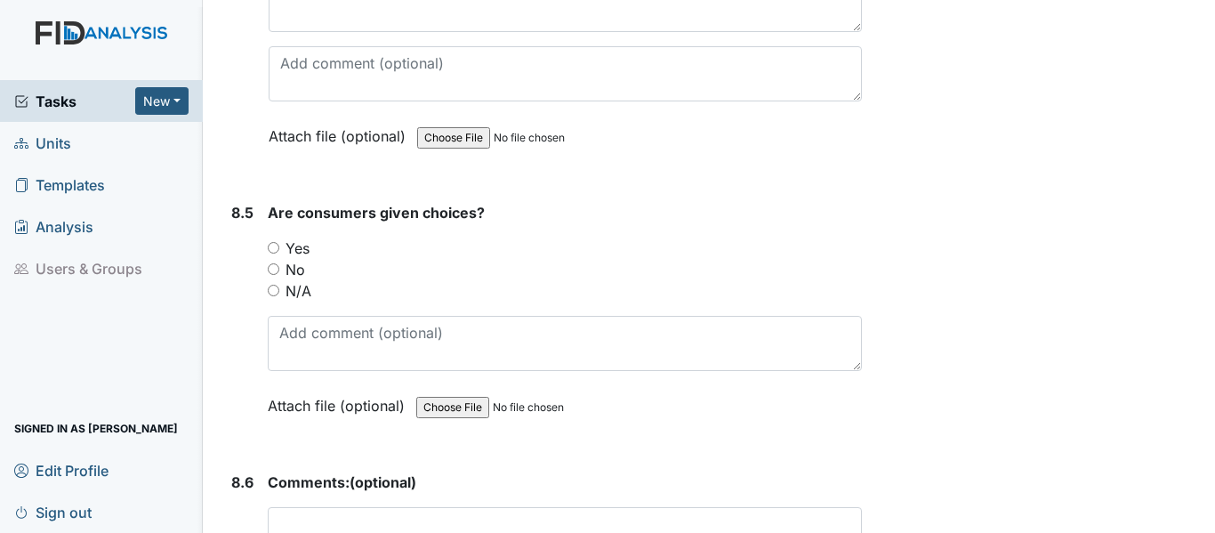
scroll to position [18600, 0]
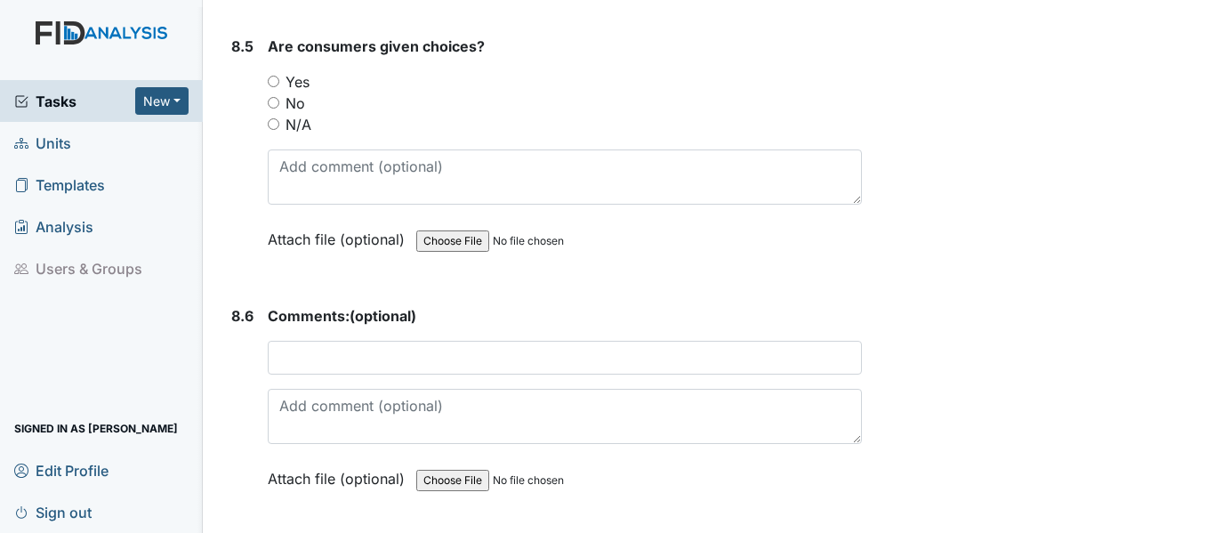
click at [279, 93] on div "Yes" at bounding box center [565, 81] width 594 height 21
click at [278, 87] on input "Yes" at bounding box center [274, 82] width 12 height 12
radio input "true"
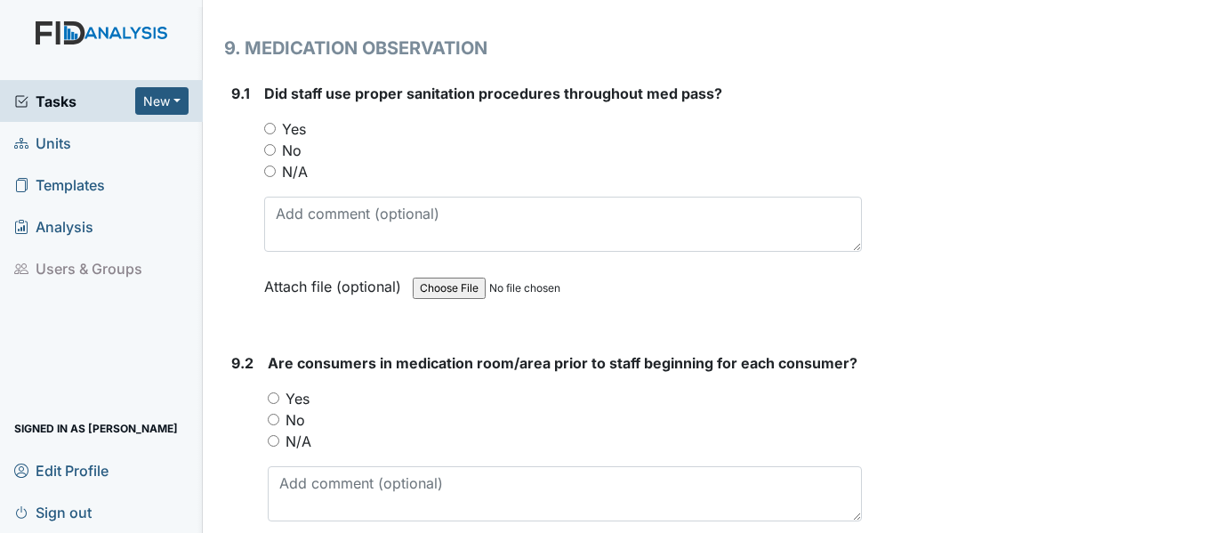
scroll to position [19181, 0]
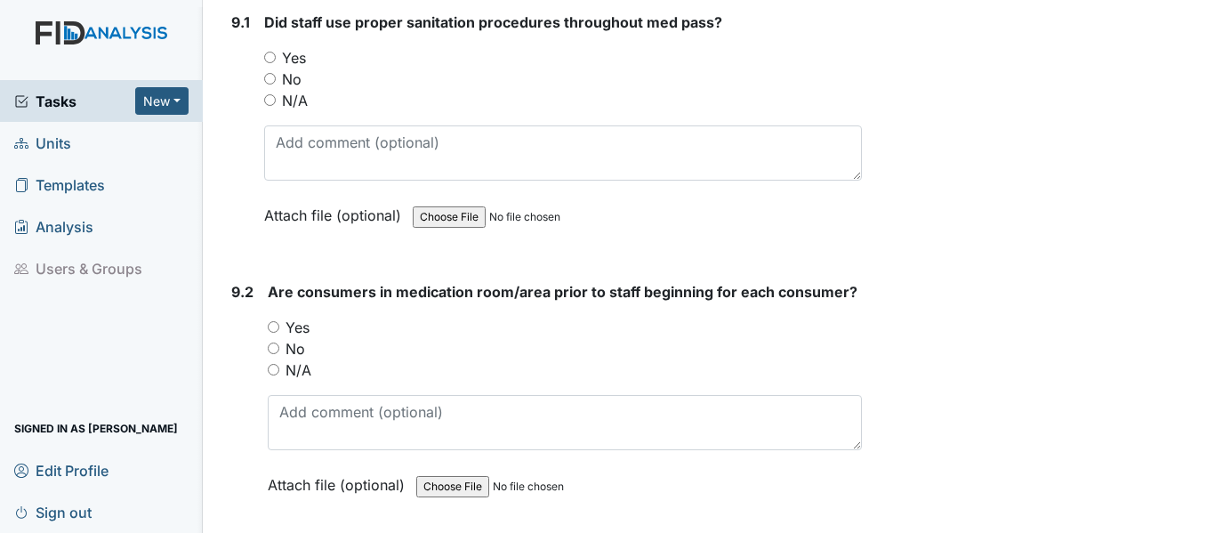
click at [270, 63] on input "Yes" at bounding box center [270, 58] width 12 height 12
radio input "true"
click at [270, 333] on input "Yes" at bounding box center [274, 327] width 12 height 12
radio input "true"
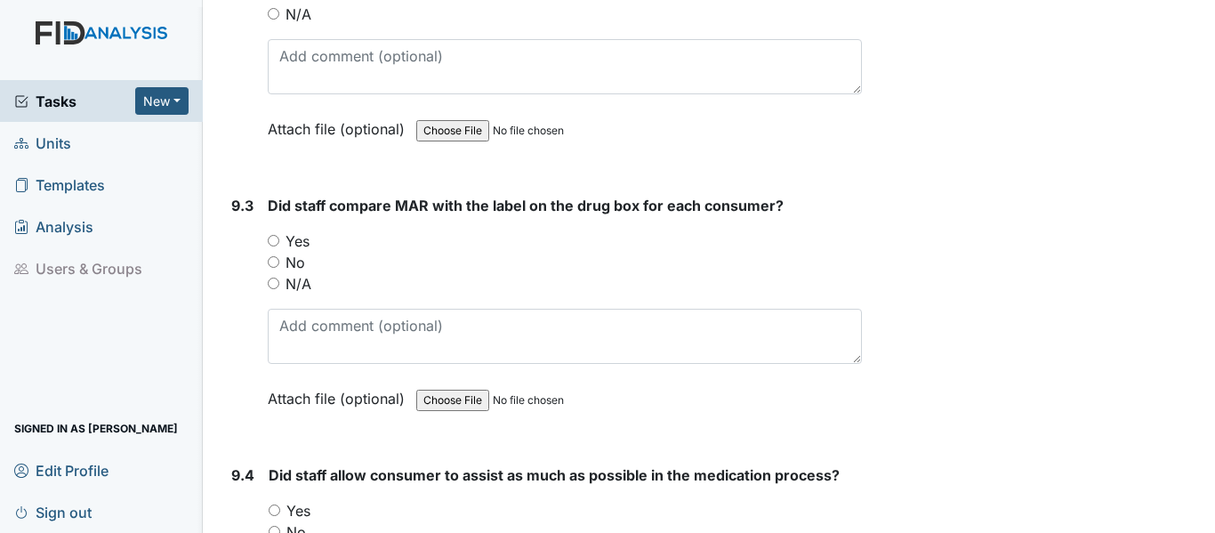
scroll to position [19704, 0]
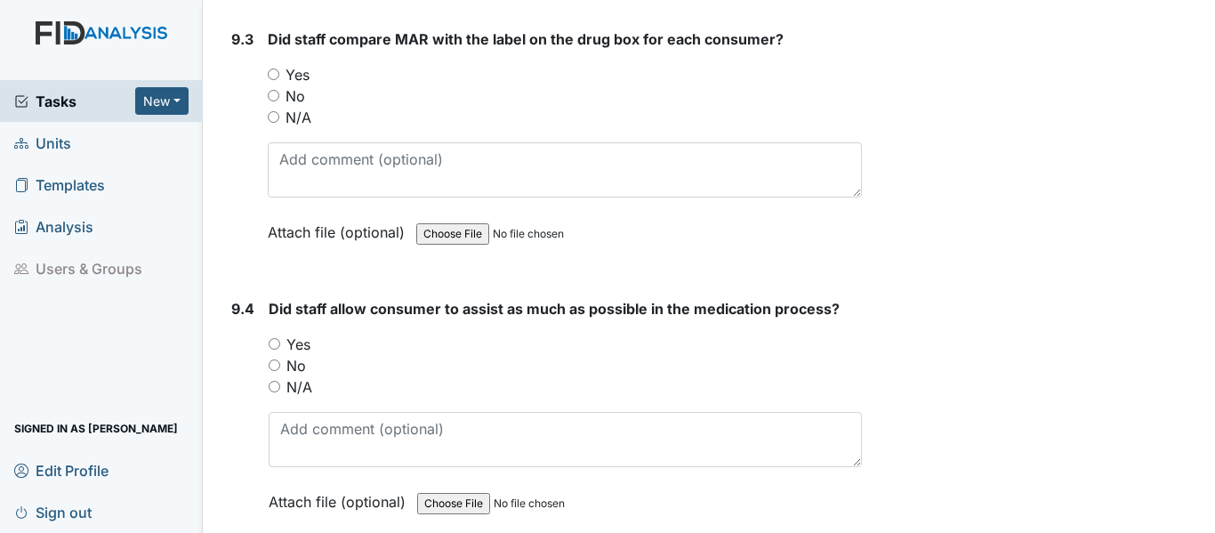
click at [270, 85] on div "Yes" at bounding box center [565, 74] width 594 height 21
click at [274, 80] on input "Yes" at bounding box center [274, 75] width 12 height 12
radio input "true"
click at [273, 350] on input "Yes" at bounding box center [275, 344] width 12 height 12
radio input "true"
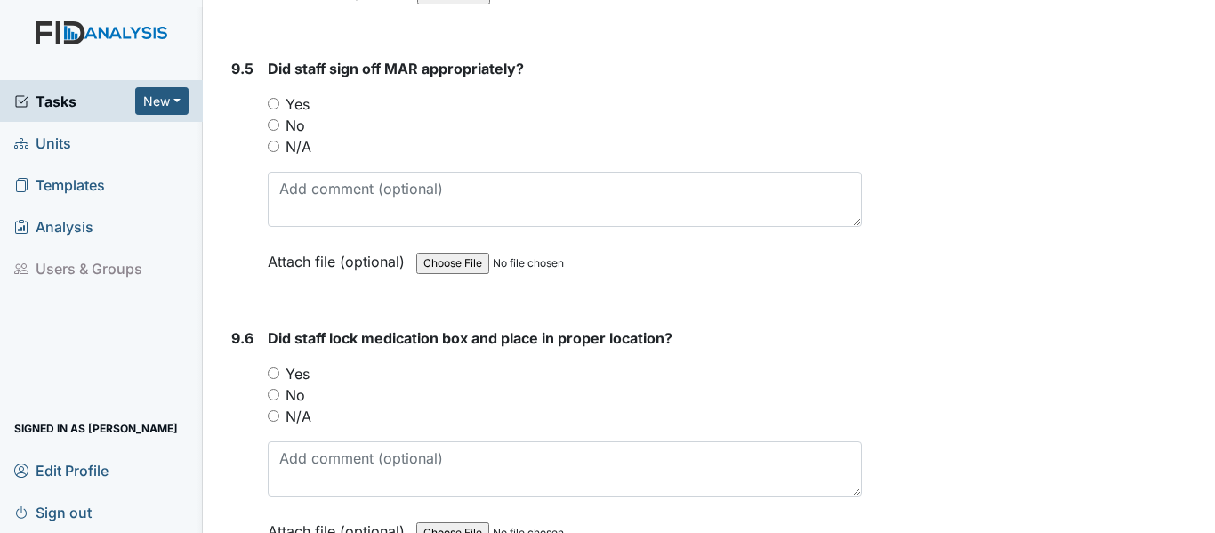
scroll to position [20285, 0]
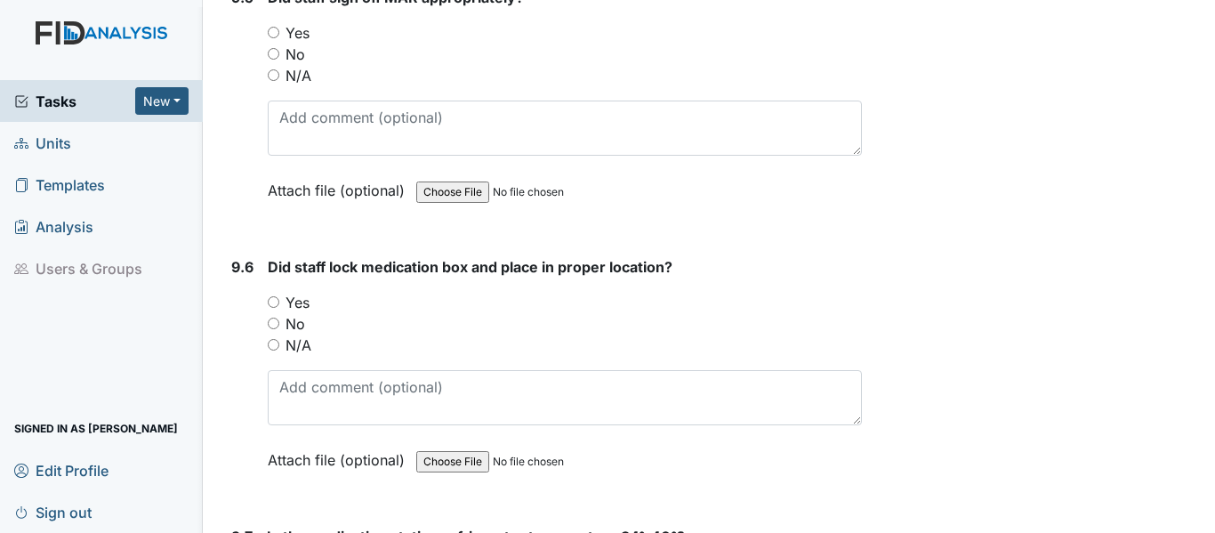
click at [273, 38] on input "Yes" at bounding box center [274, 33] width 12 height 12
radio input "true"
click at [275, 308] on input "Yes" at bounding box center [274, 302] width 12 height 12
radio input "true"
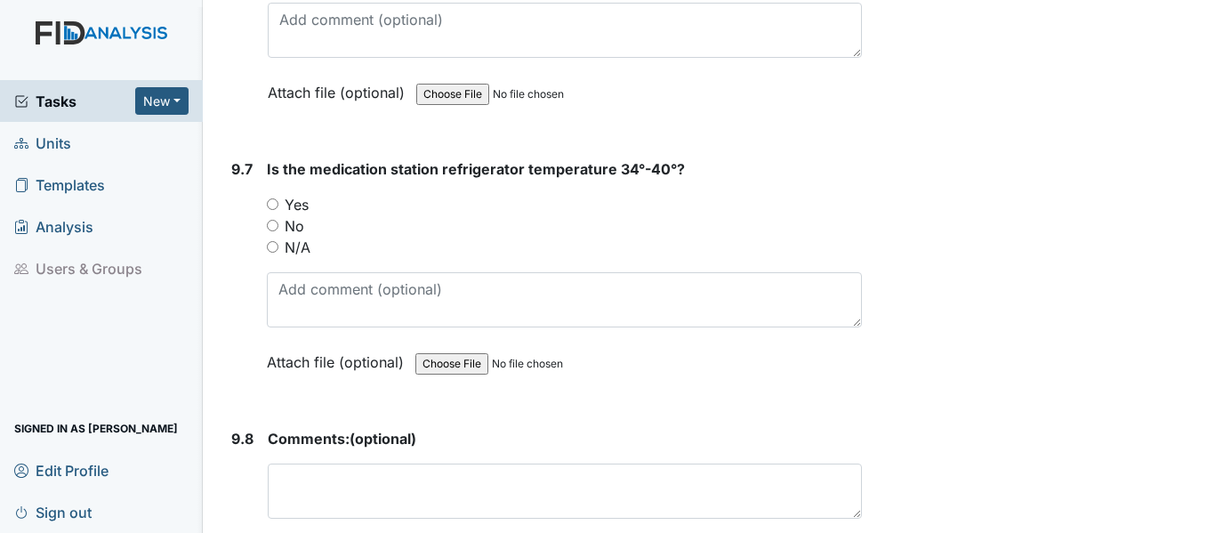
scroll to position [20795, 0]
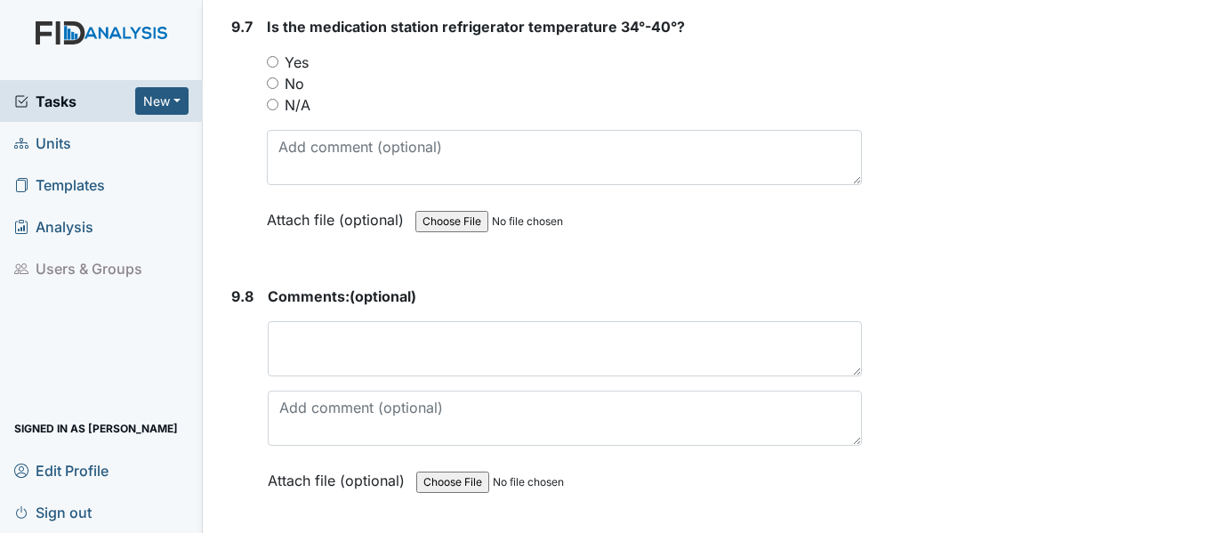
click at [275, 68] on input "Yes" at bounding box center [273, 62] width 12 height 12
radio input "true"
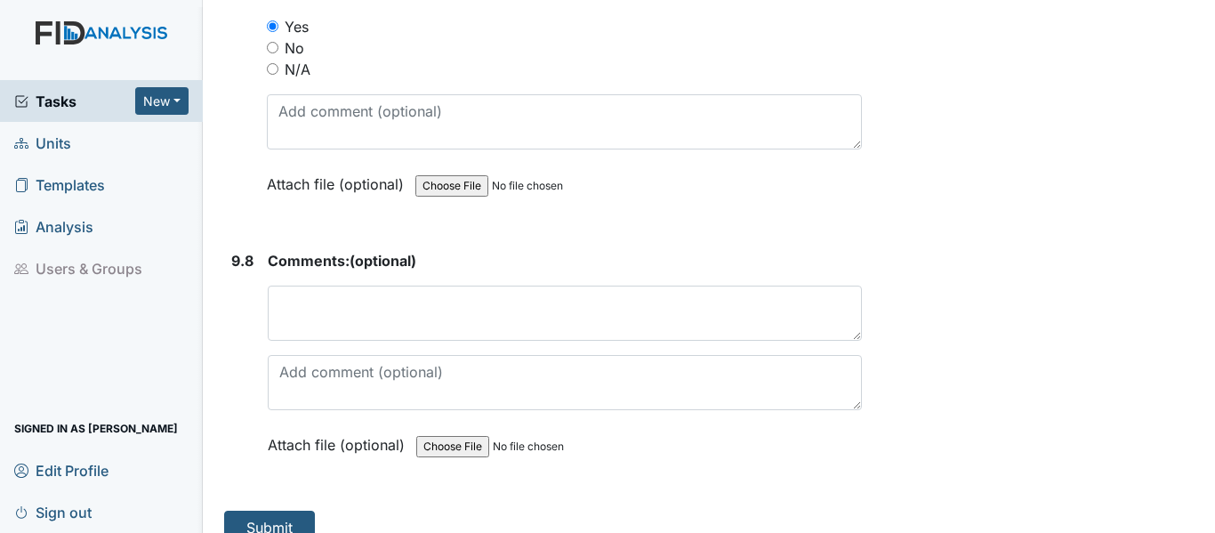
scroll to position [20899, 0]
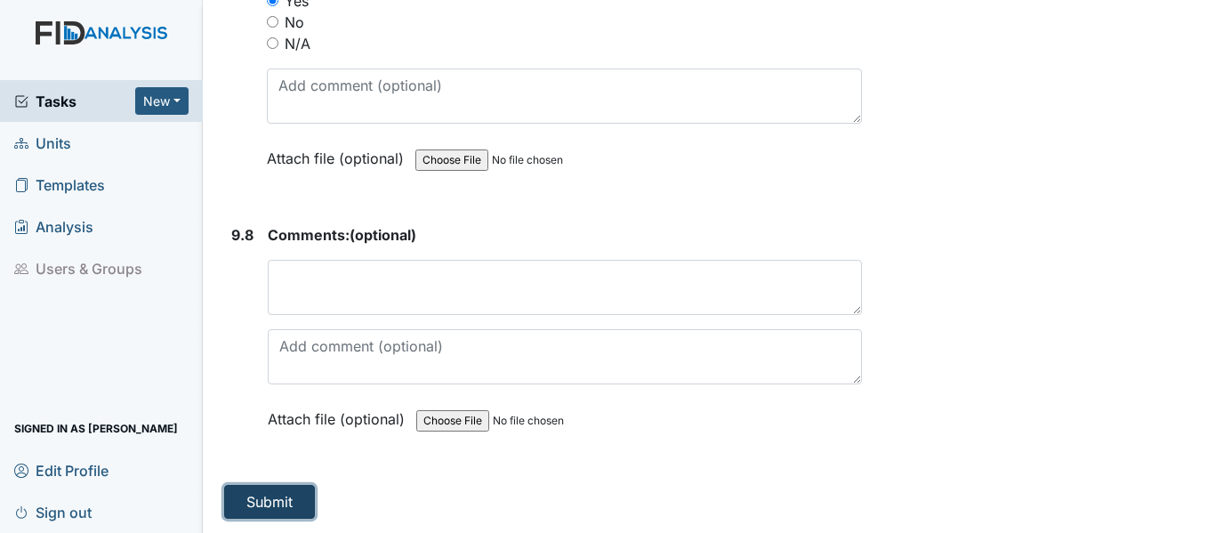
click at [286, 501] on button "Submit" at bounding box center [269, 502] width 91 height 34
